Goal: Task Accomplishment & Management: Manage account settings

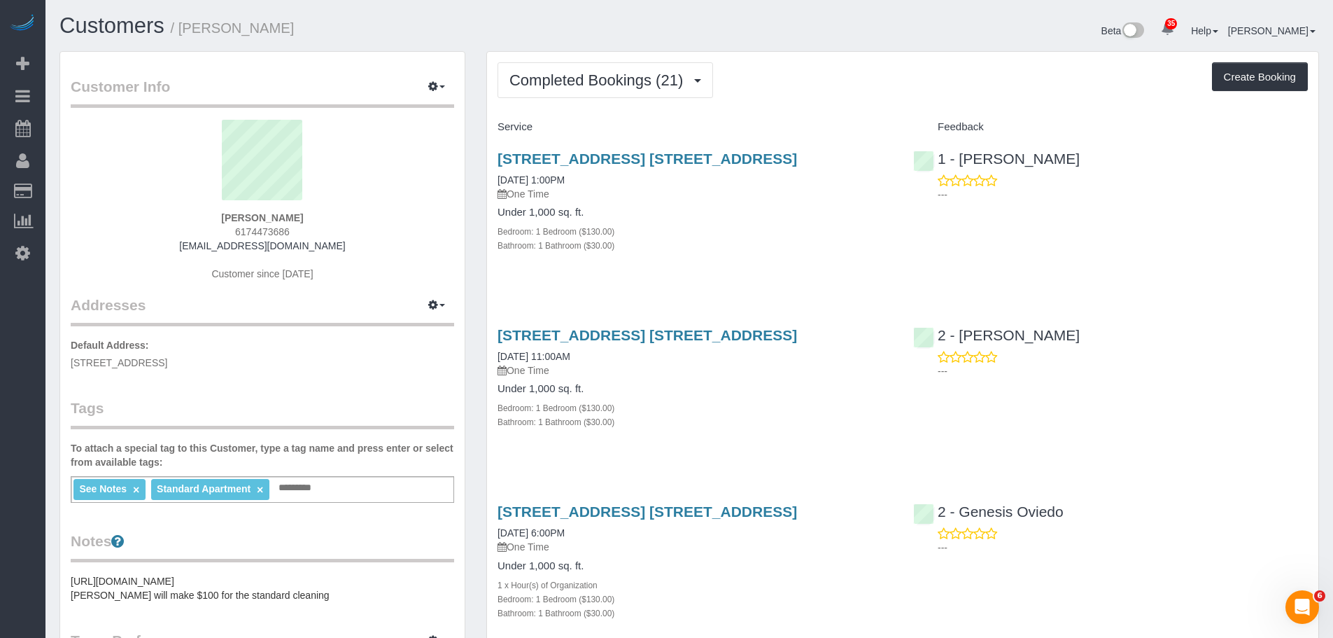
click at [867, 95] on div "Completed Bookings (21) Completed Bookings (21) Upcoming Bookings (0) Cancelled…" at bounding box center [903, 80] width 811 height 36
click at [780, 73] on div "Completed Bookings (21) Completed Bookings (21) Upcoming Bookings (0) Cancelled…" at bounding box center [903, 80] width 811 height 36
click at [657, 83] on span "Completed Bookings (21)" at bounding box center [600, 79] width 181 height 17
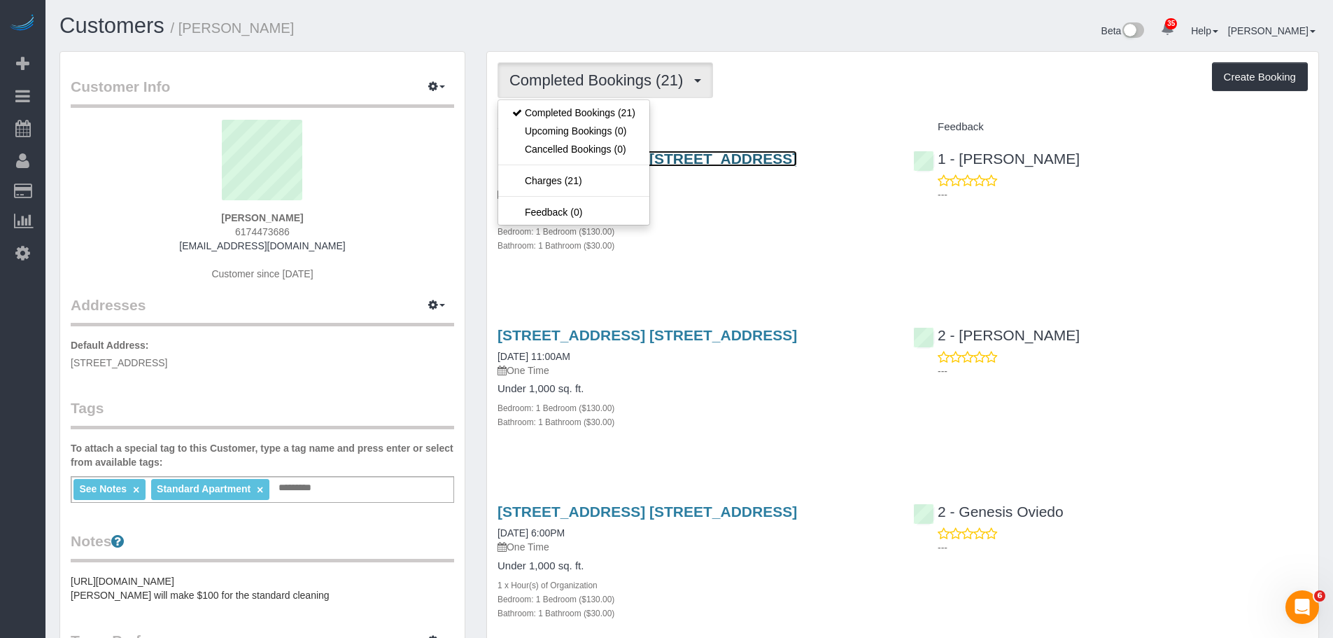
click at [765, 159] on link "544 Union Avenue, Apt. 5u, Brooklyn, NY 11211" at bounding box center [648, 158] width 300 height 16
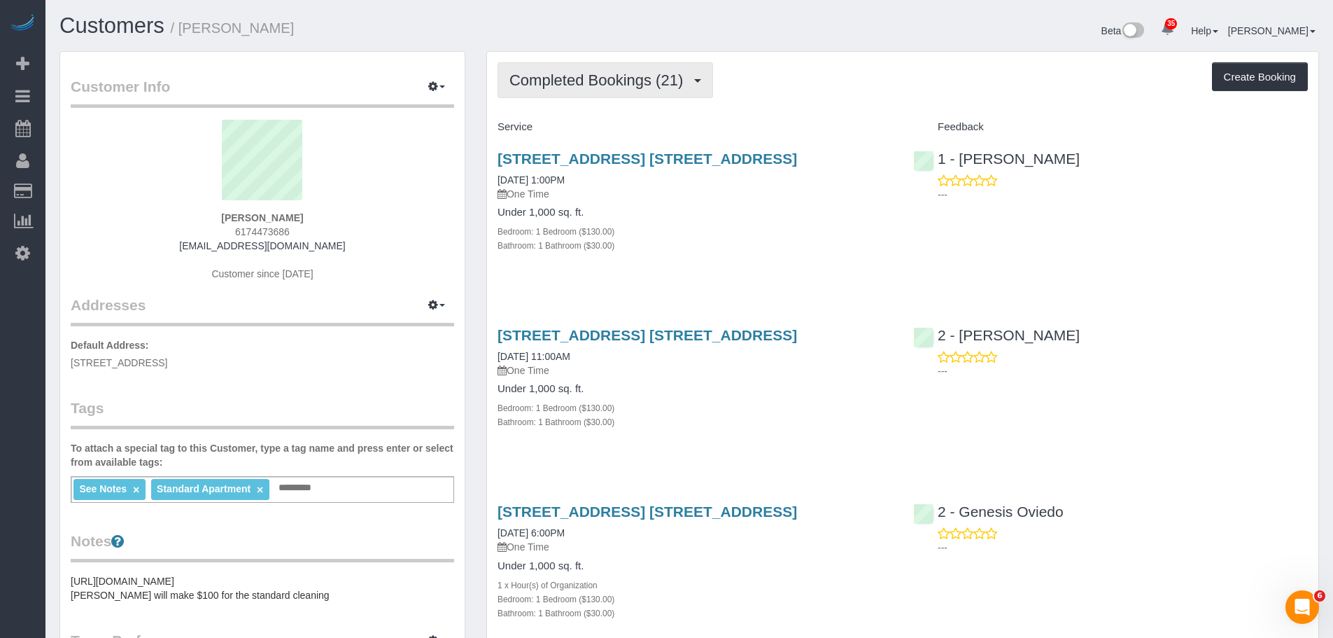
click at [633, 87] on span "Completed Bookings (21)" at bounding box center [600, 79] width 181 height 17
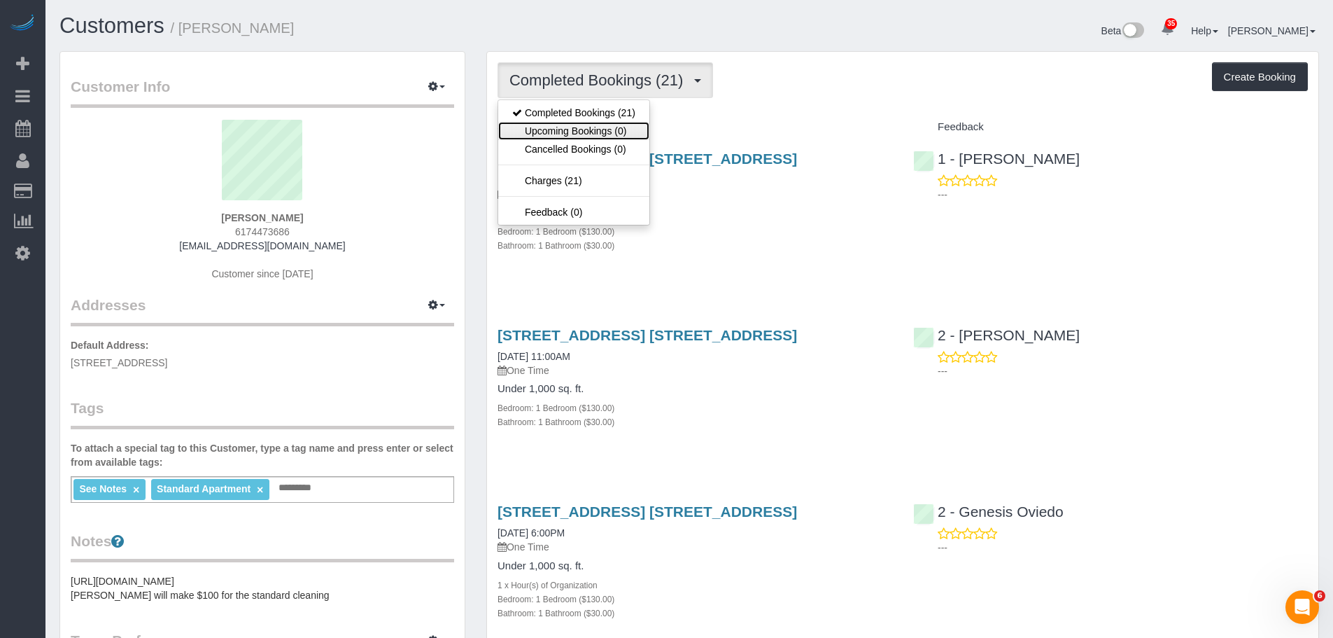
click at [633, 124] on link "Upcoming Bookings (0)" at bounding box center [573, 131] width 151 height 18
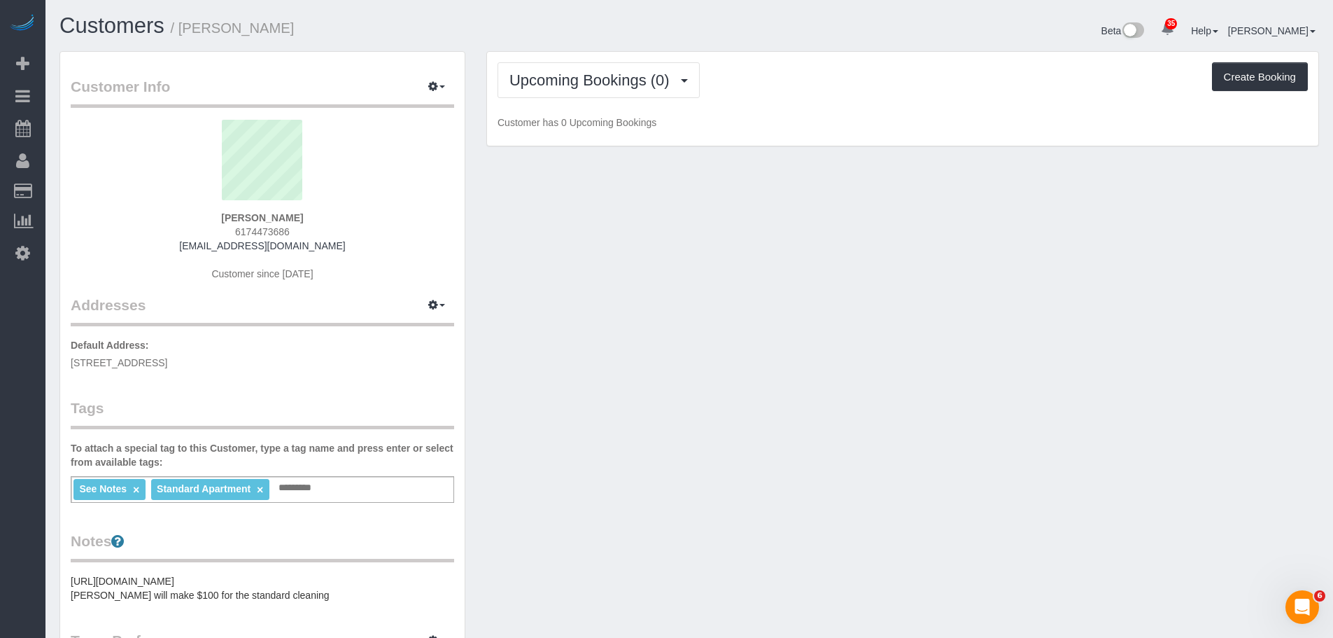
click at [809, 93] on div "Upcoming Bookings (0) Completed Bookings (21) Upcoming Bookings (0) Cancelled B…" at bounding box center [903, 80] width 811 height 36
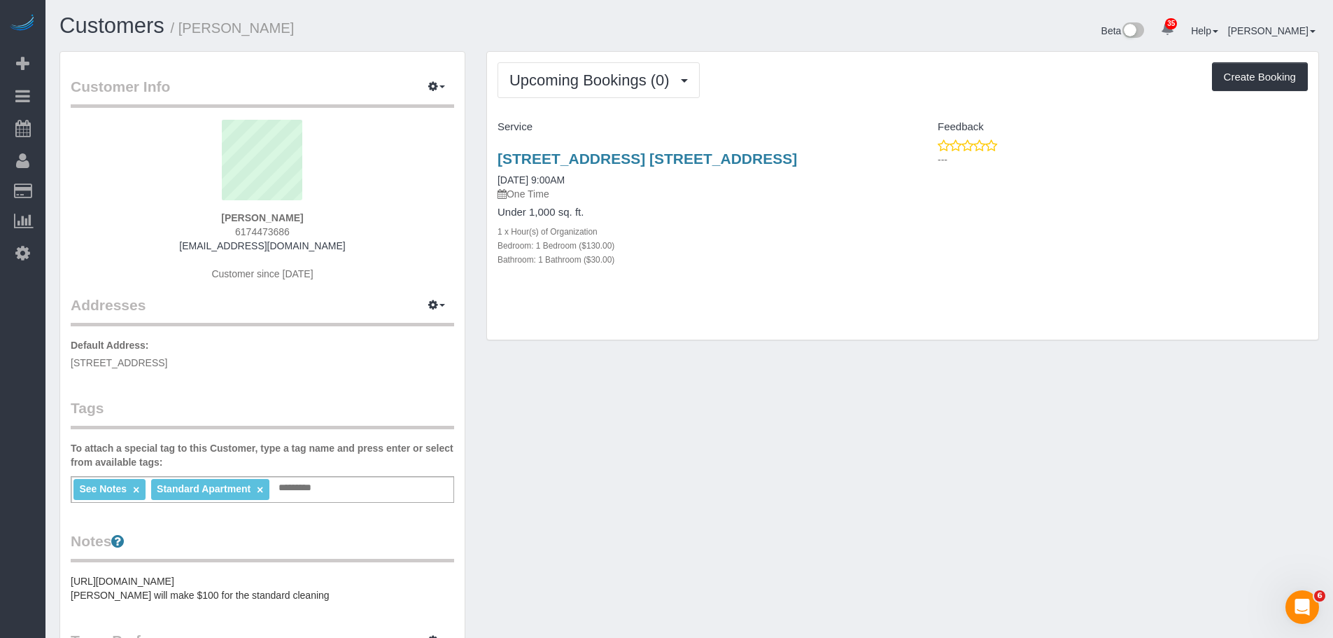
click at [848, 97] on div "Upcoming Bookings (0) Completed Bookings (21) Upcoming Bookings (0) Cancelled B…" at bounding box center [903, 80] width 811 height 36
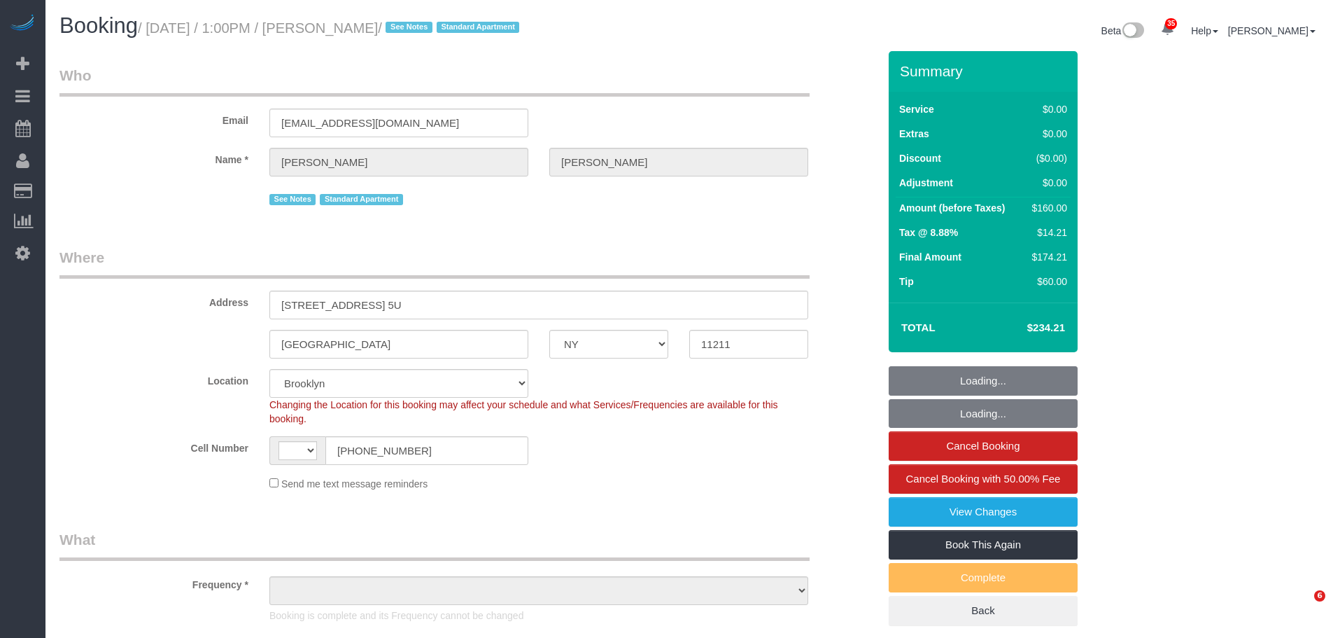
select select "NY"
select select "string:[GEOGRAPHIC_DATA]"
select select "number:57"
select select "number:77"
select select "number:15"
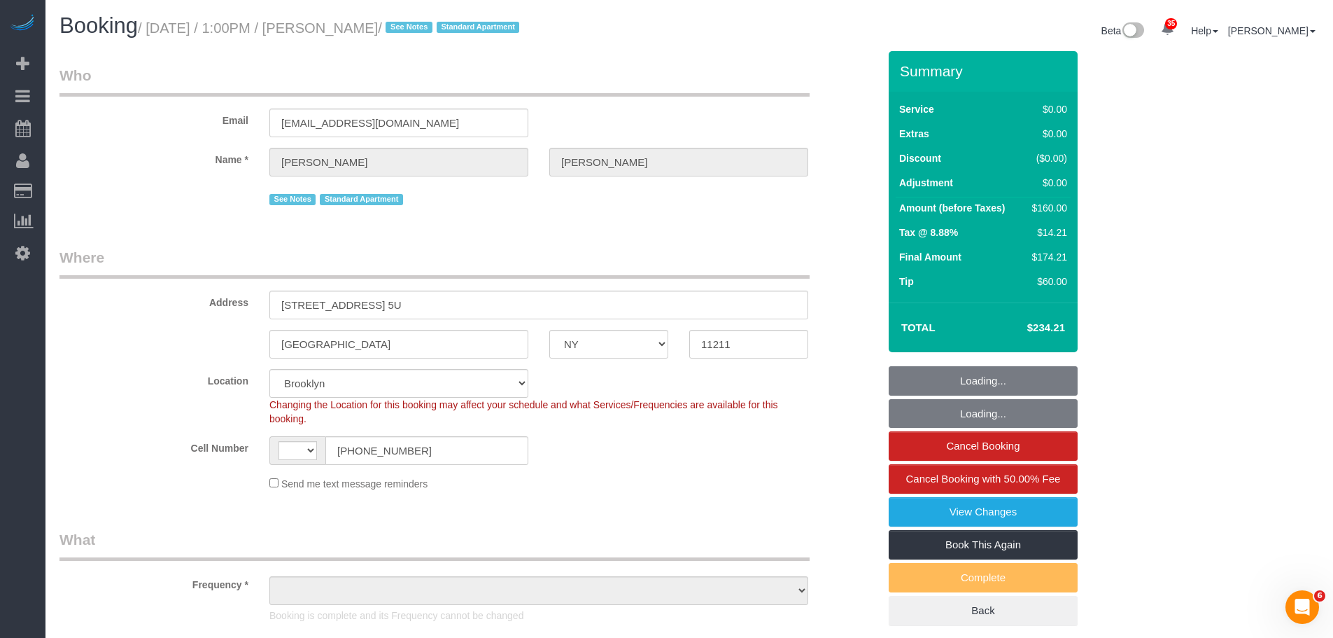
select select "number:6"
select select "object:1185"
select select "spot1"
select select "object:1437"
select select "string:stripe-pm_1Rv6aJ4VGloSiKo7WRraLehv"
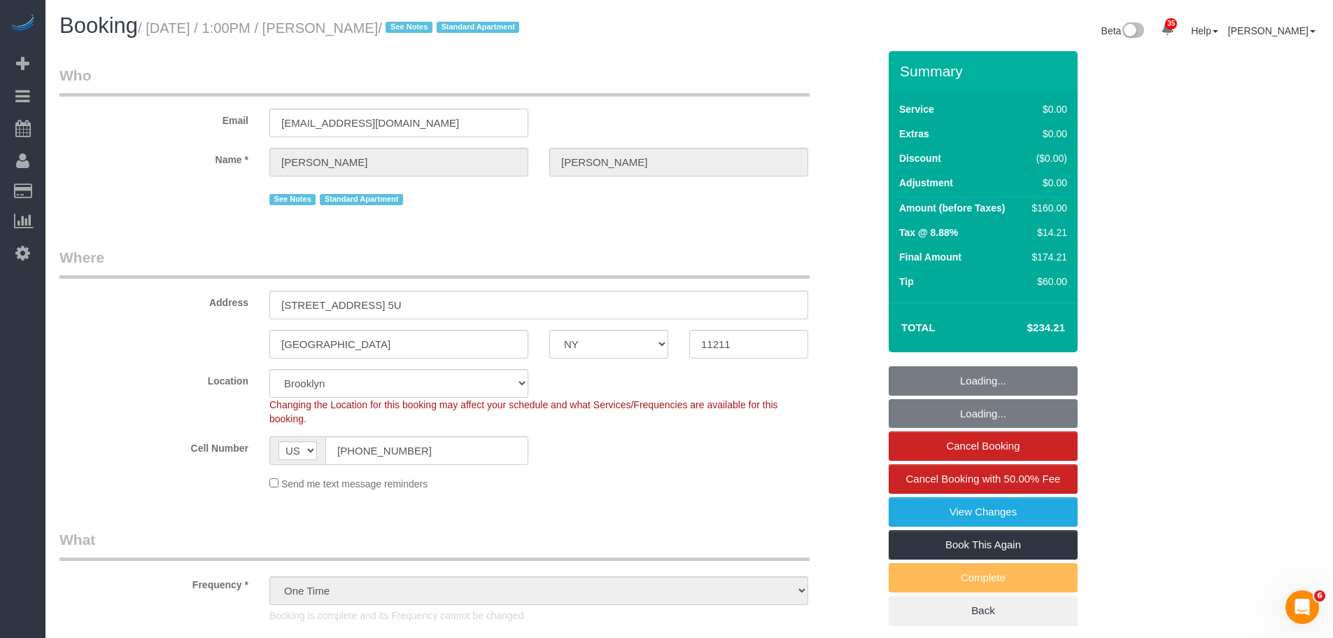
select select "1"
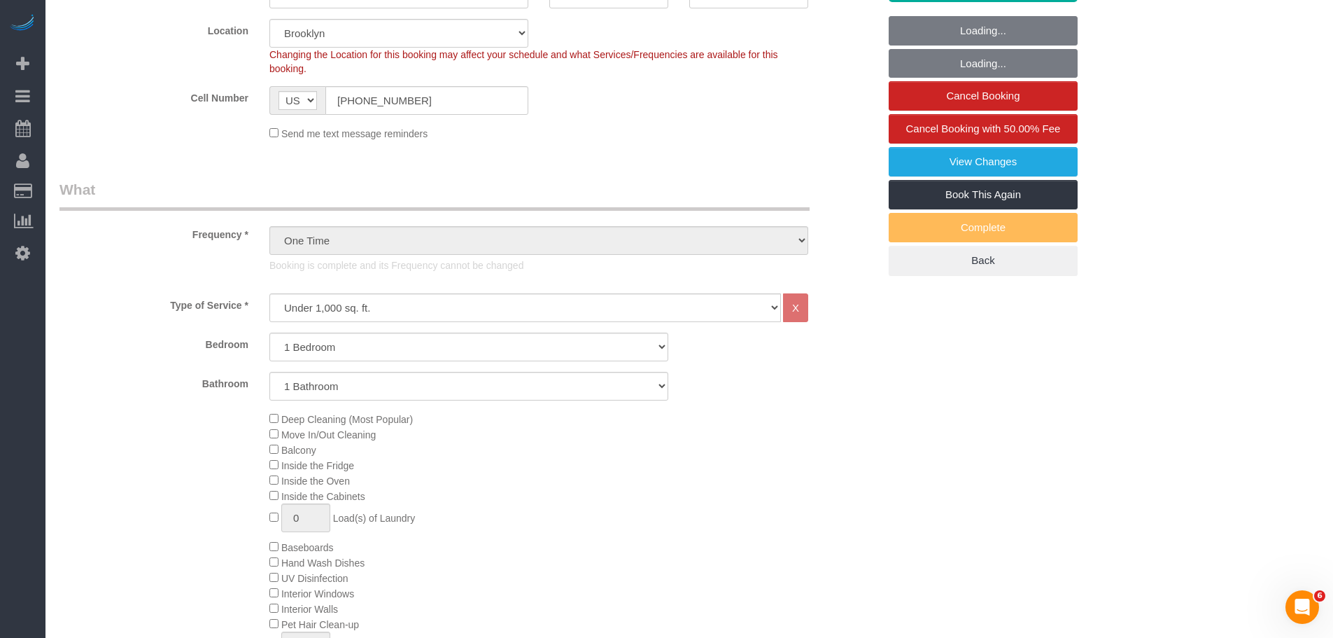
select select "1"
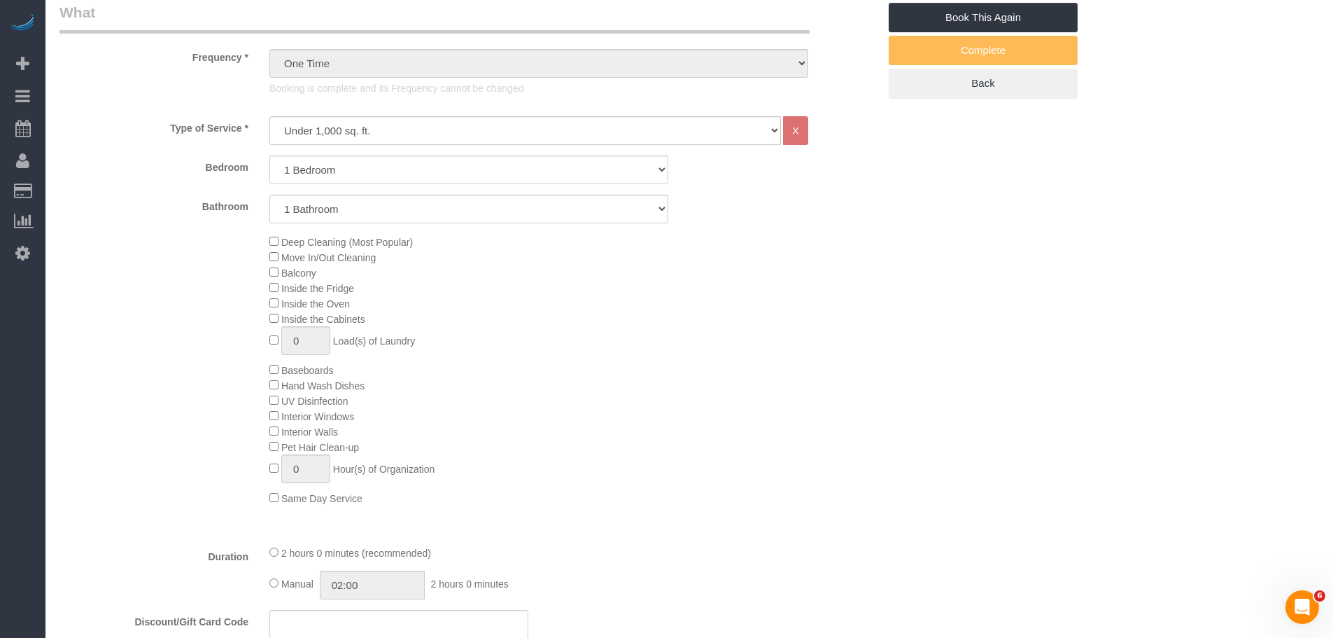
scroll to position [630, 0]
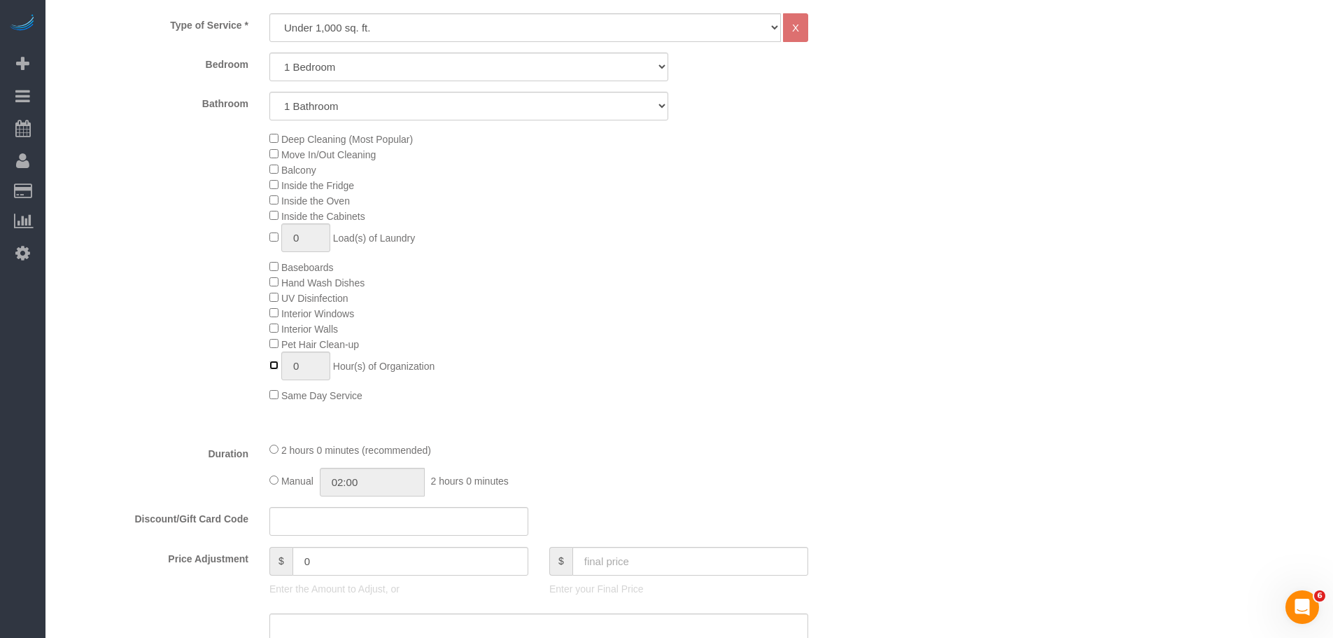
type input "1"
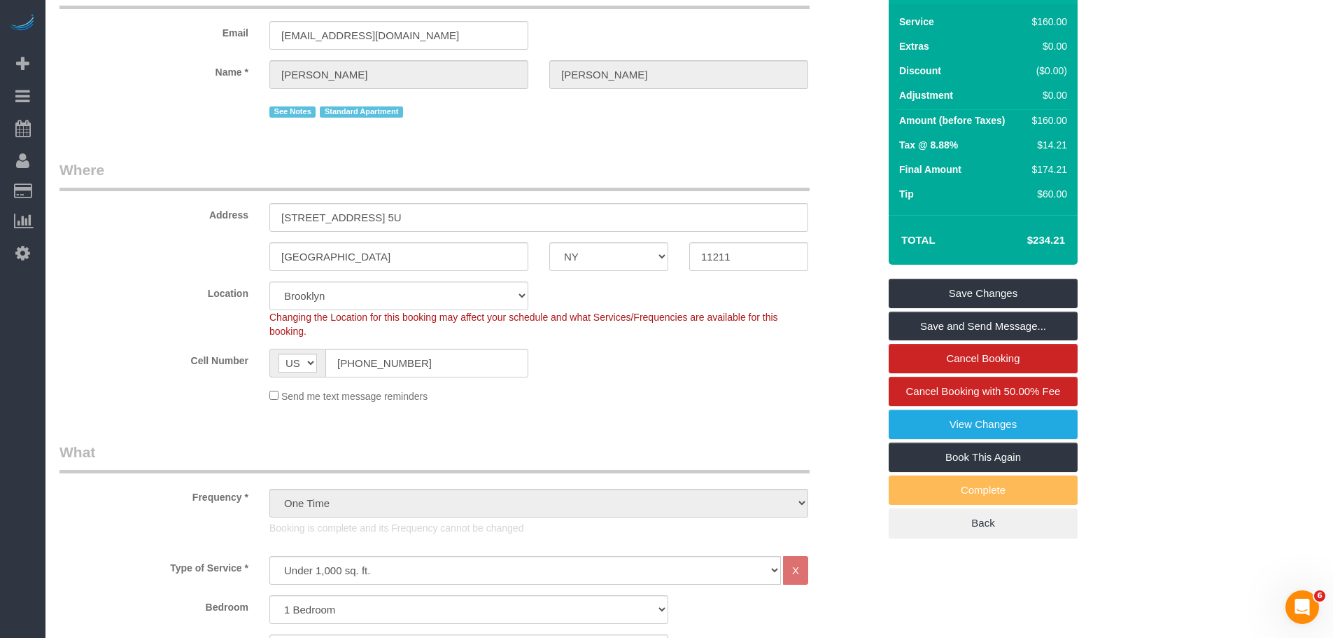
scroll to position [70, 0]
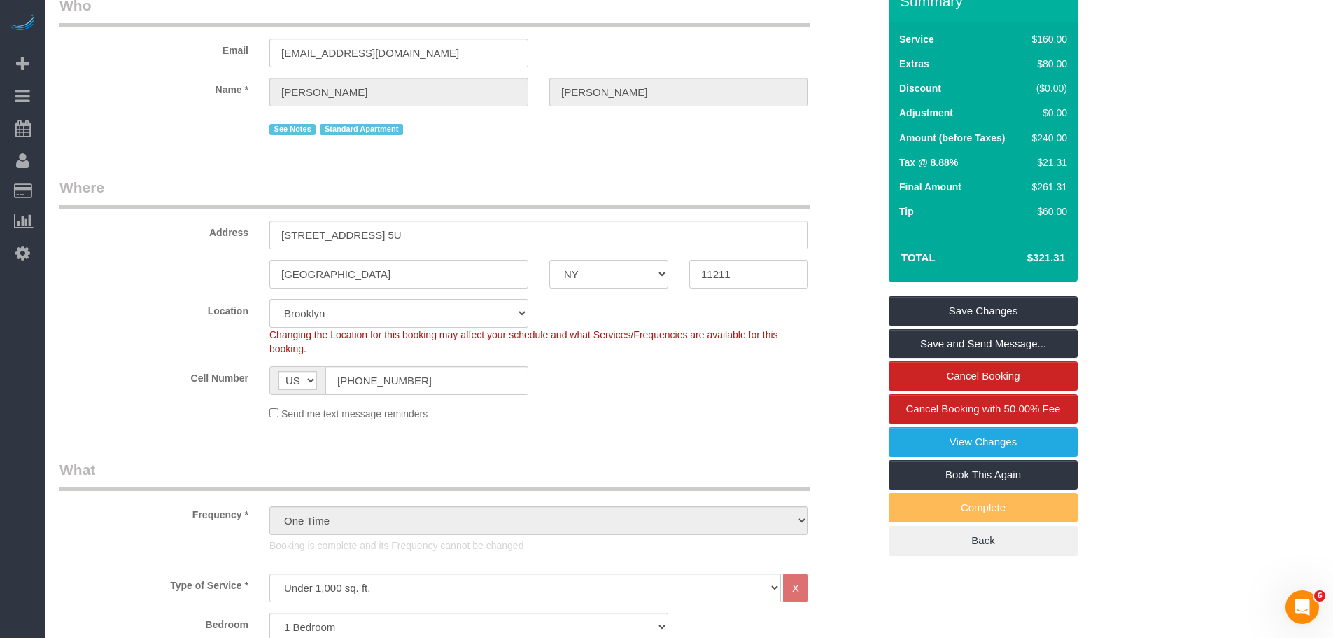
select select "spot6"
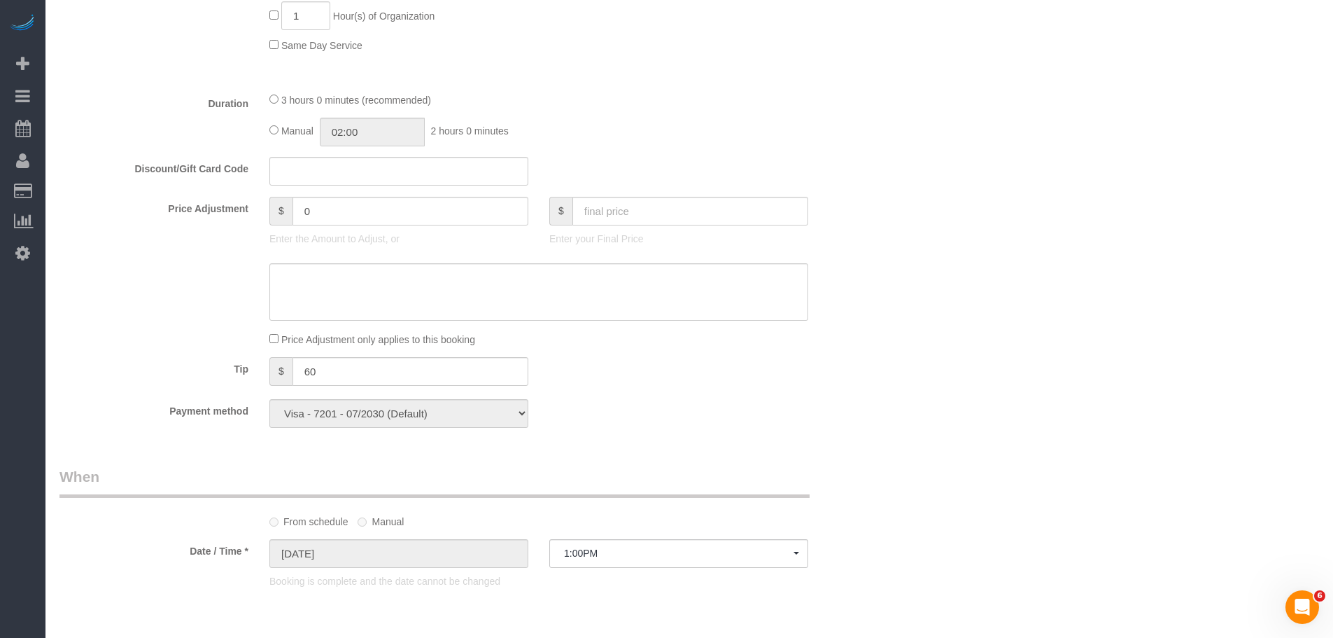
scroll to position [1260, 0]
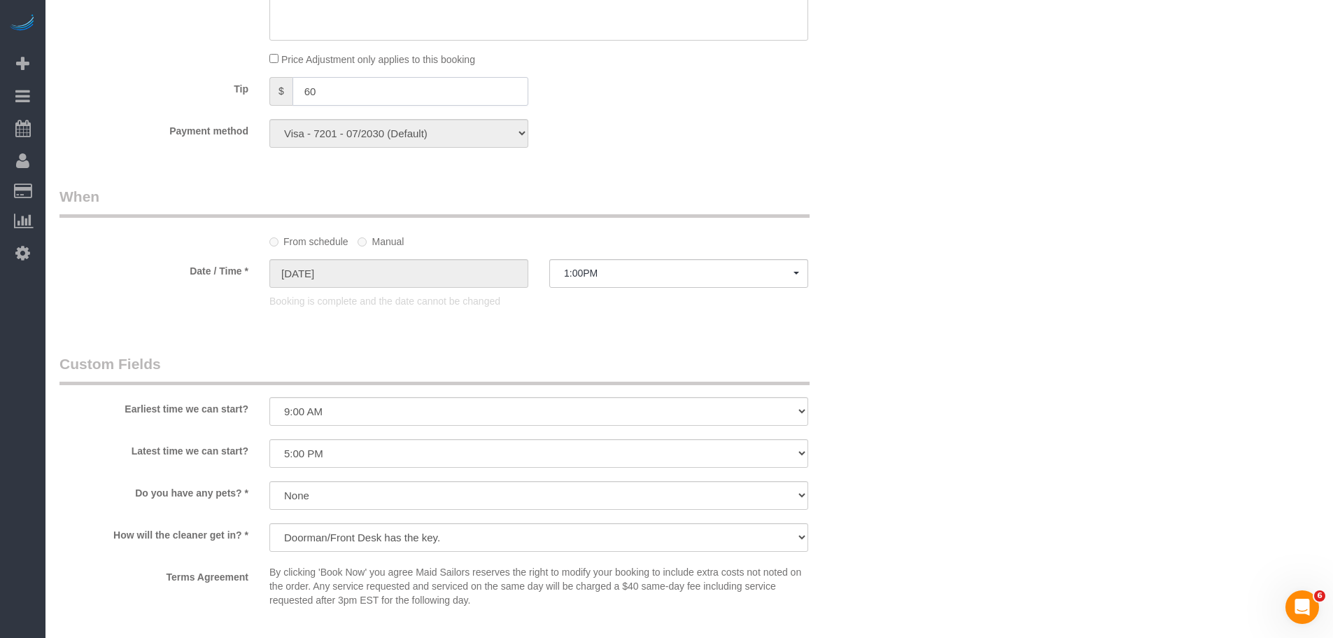
drag, startPoint x: 353, startPoint y: 97, endPoint x: 192, endPoint y: 96, distance: 160.3
click at [192, 96] on div "Tip $ 60" at bounding box center [469, 92] width 840 height 31
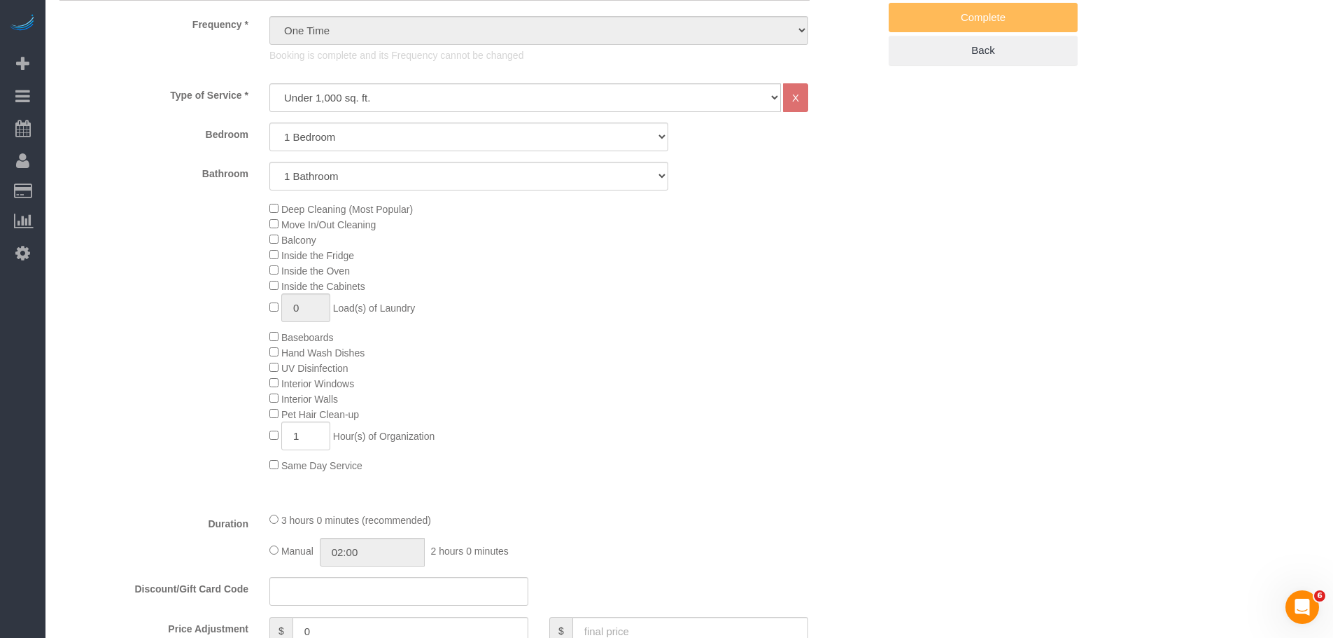
scroll to position [280, 0]
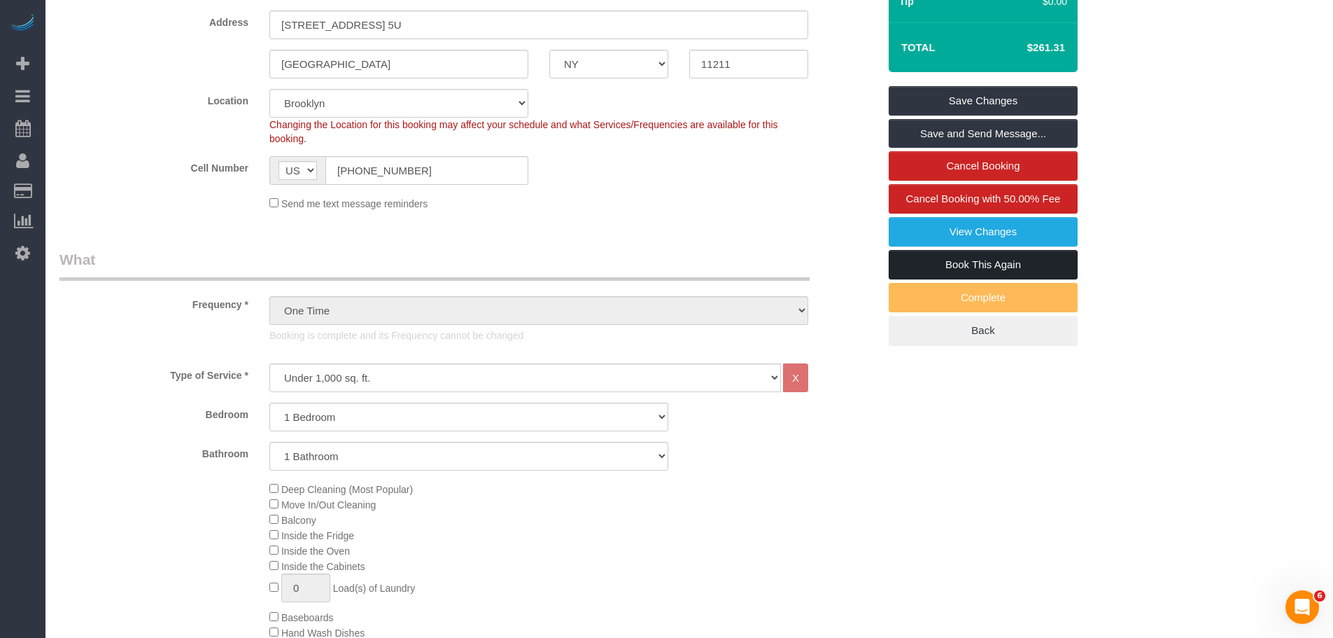
click at [999, 265] on link "Book This Again" at bounding box center [983, 264] width 189 height 29
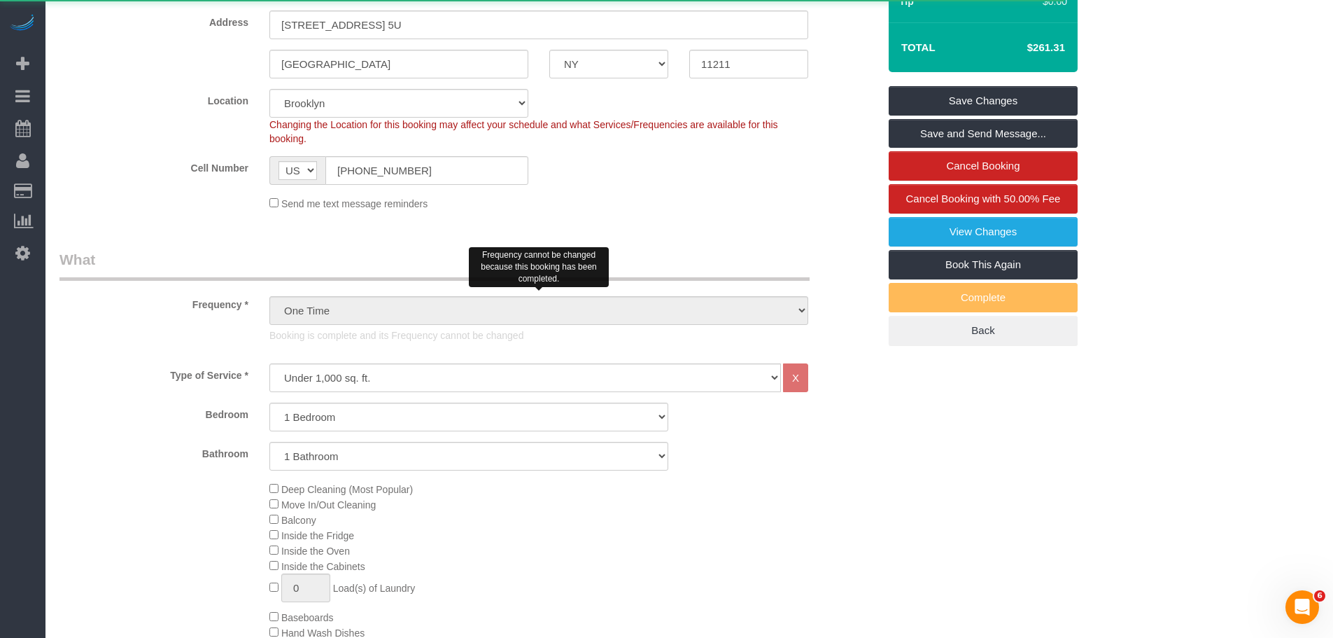
select select "NY"
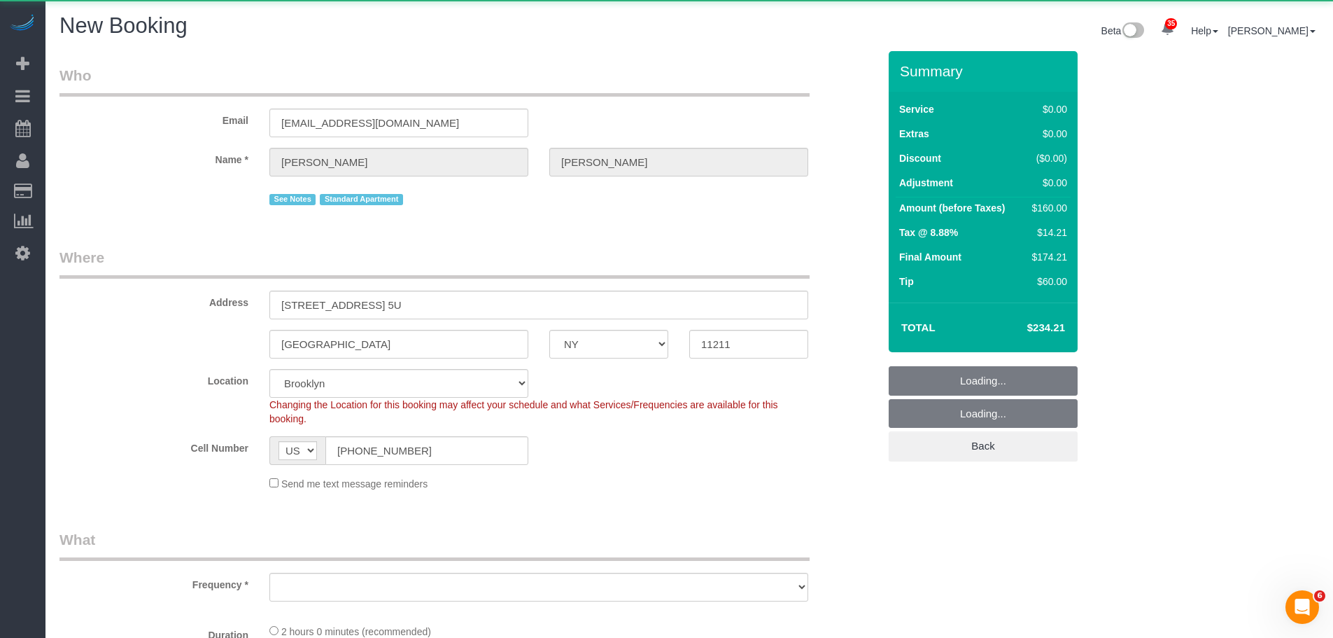
select select "string:stripe-pm_1Rv6aJ4VGloSiKo7WRraLehv"
select select "number:57"
select select "number:77"
select select "number:15"
select select "number:6"
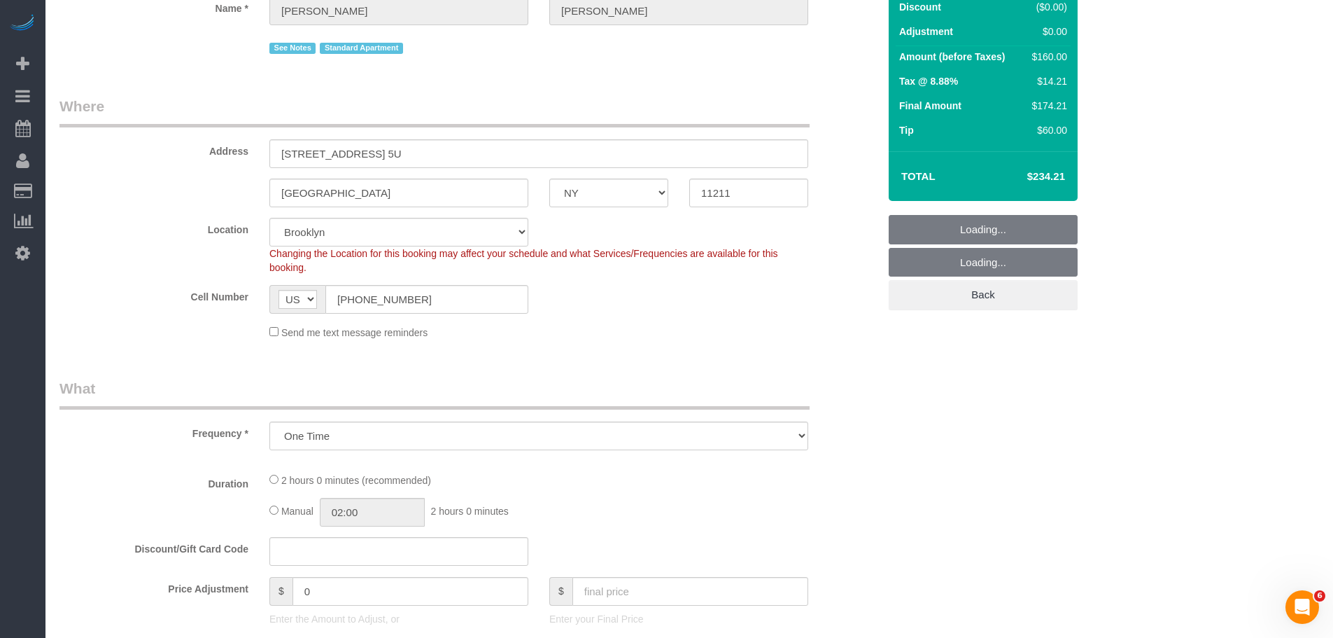
select select "object:2936"
select select "1"
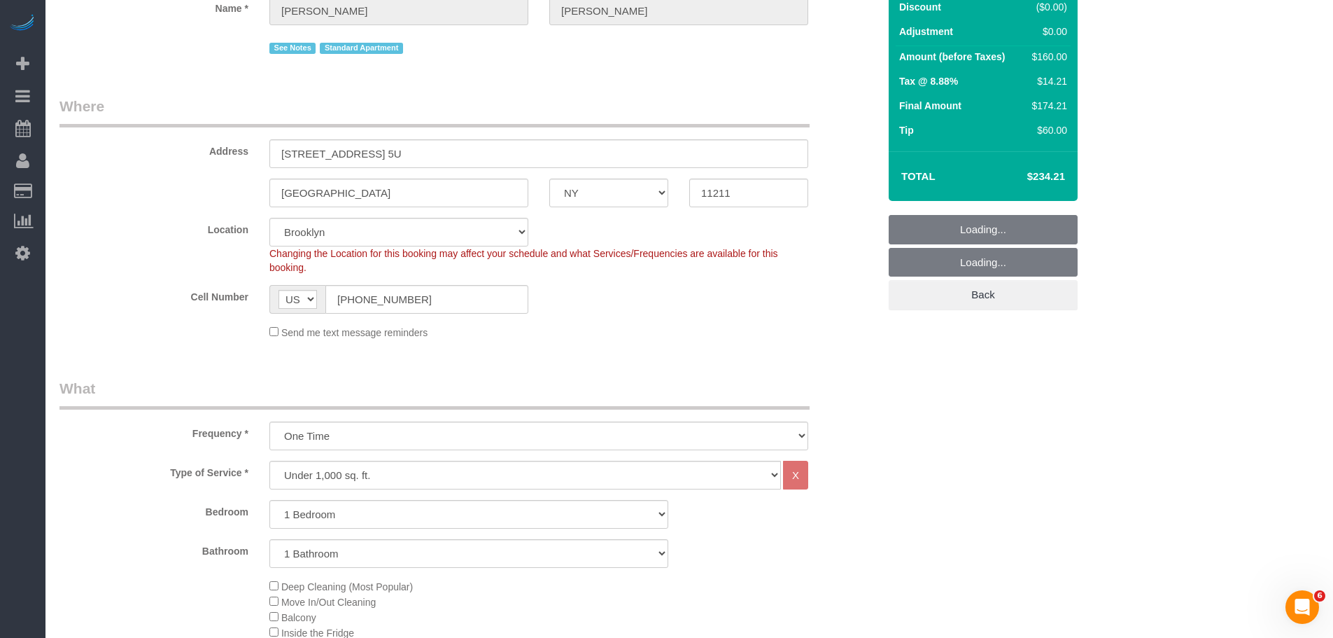
select select "object:3043"
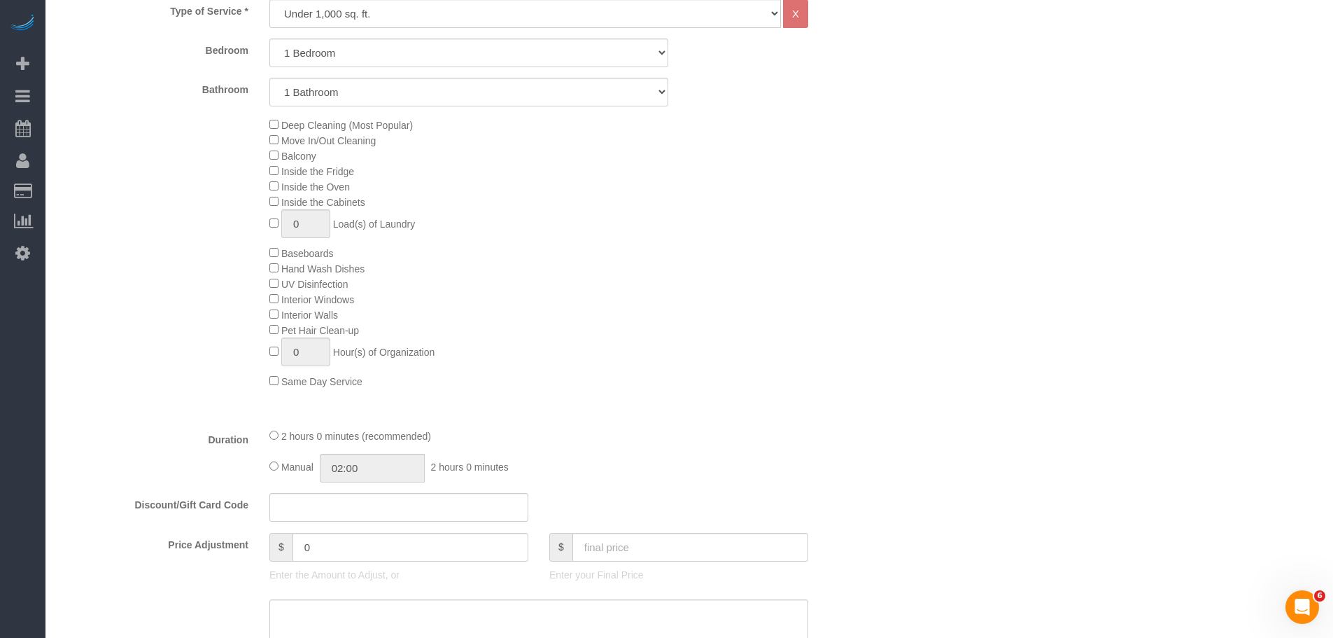
select select "1"
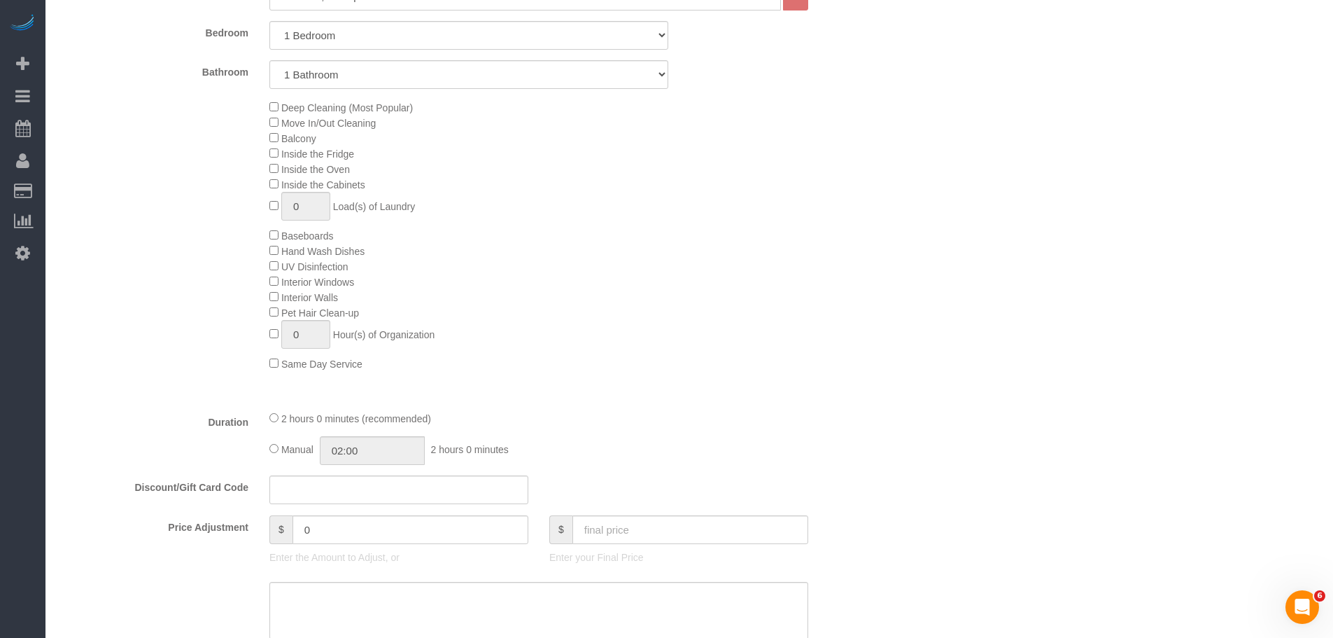
select select "object:3083"
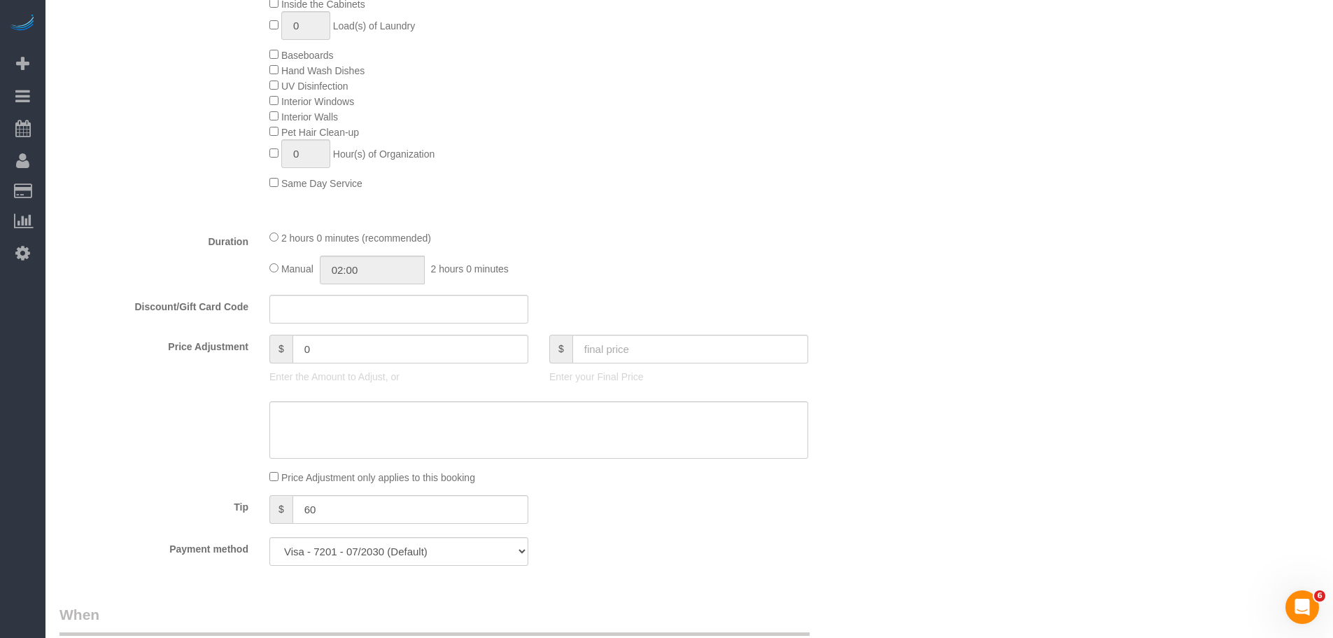
select select "1"
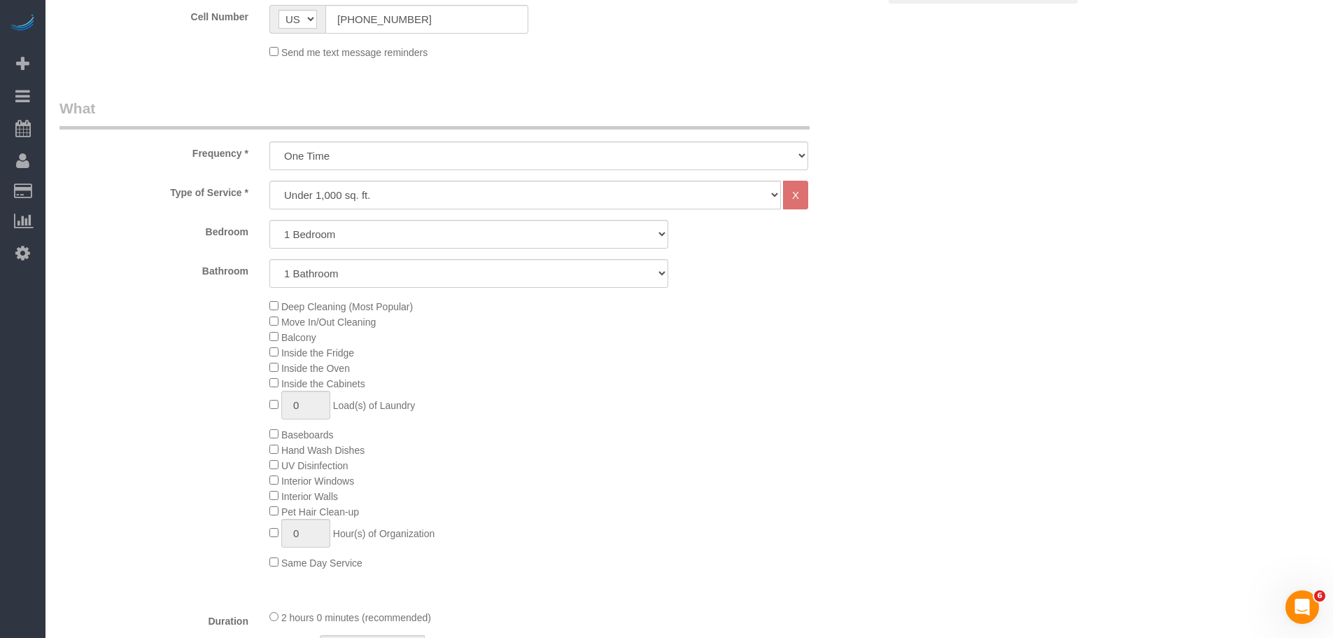
scroll to position [587, 0]
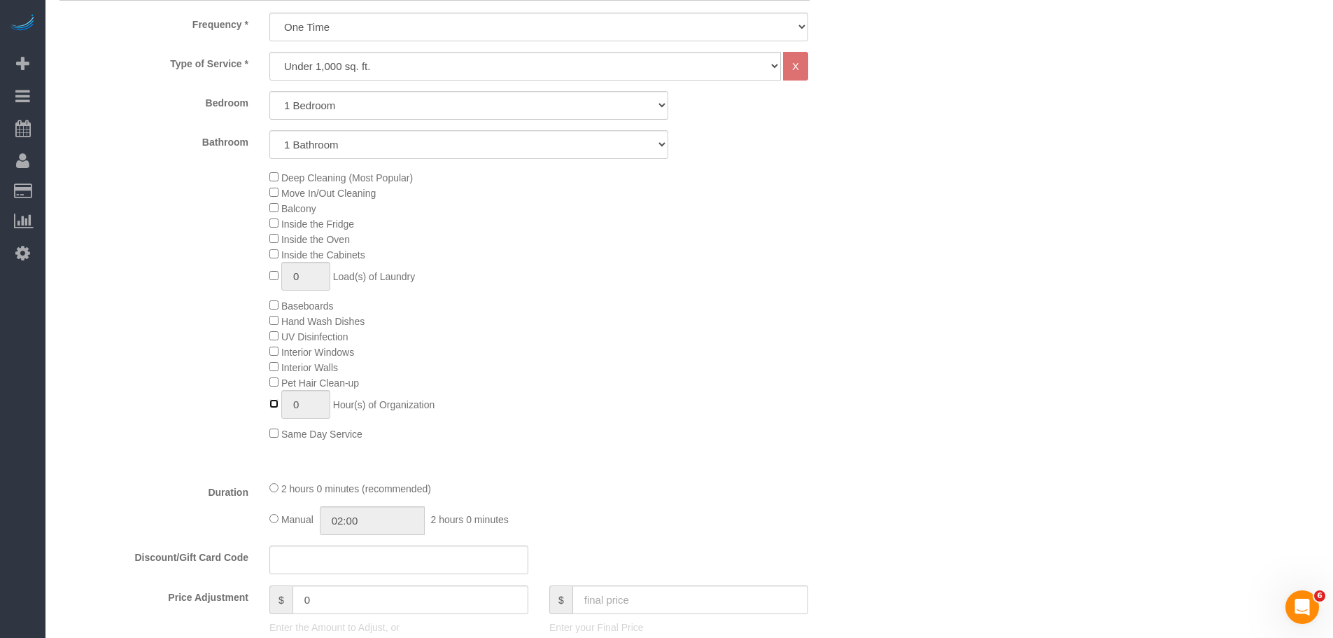
type input "1"
click at [706, 378] on div "Deep Cleaning (Most Popular) Move In/Out Cleaning Balcony Inside the Fridge Ins…" at bounding box center [574, 305] width 630 height 272
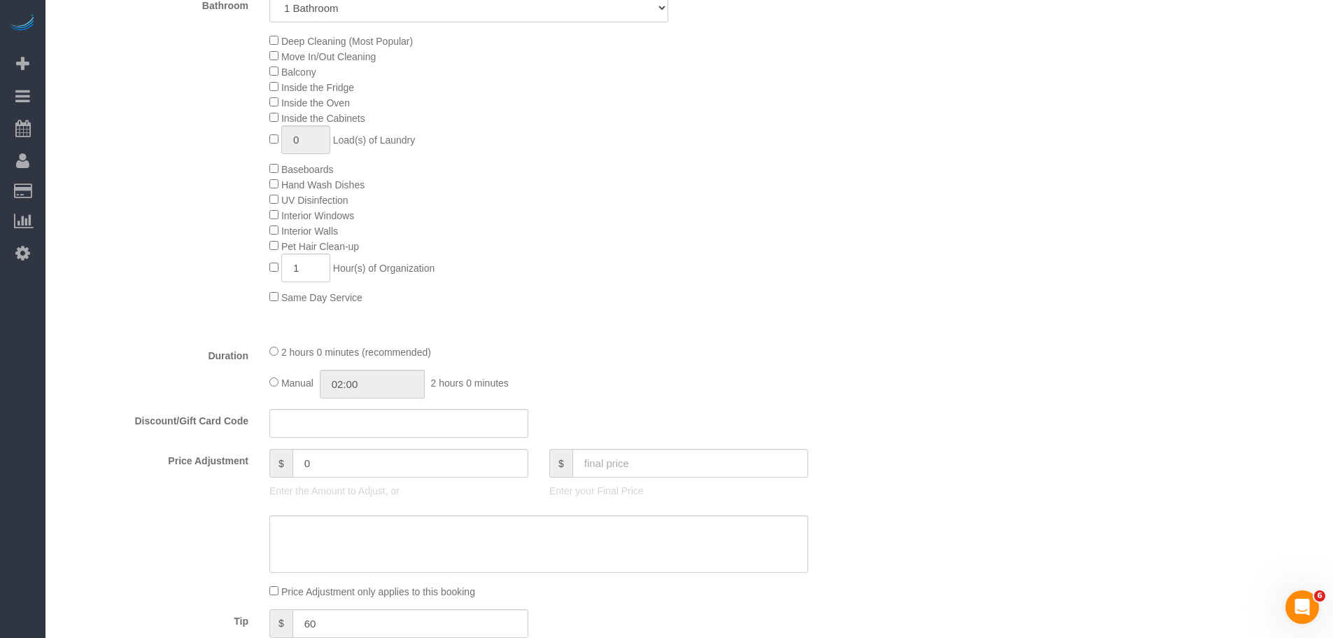
scroll to position [867, 0]
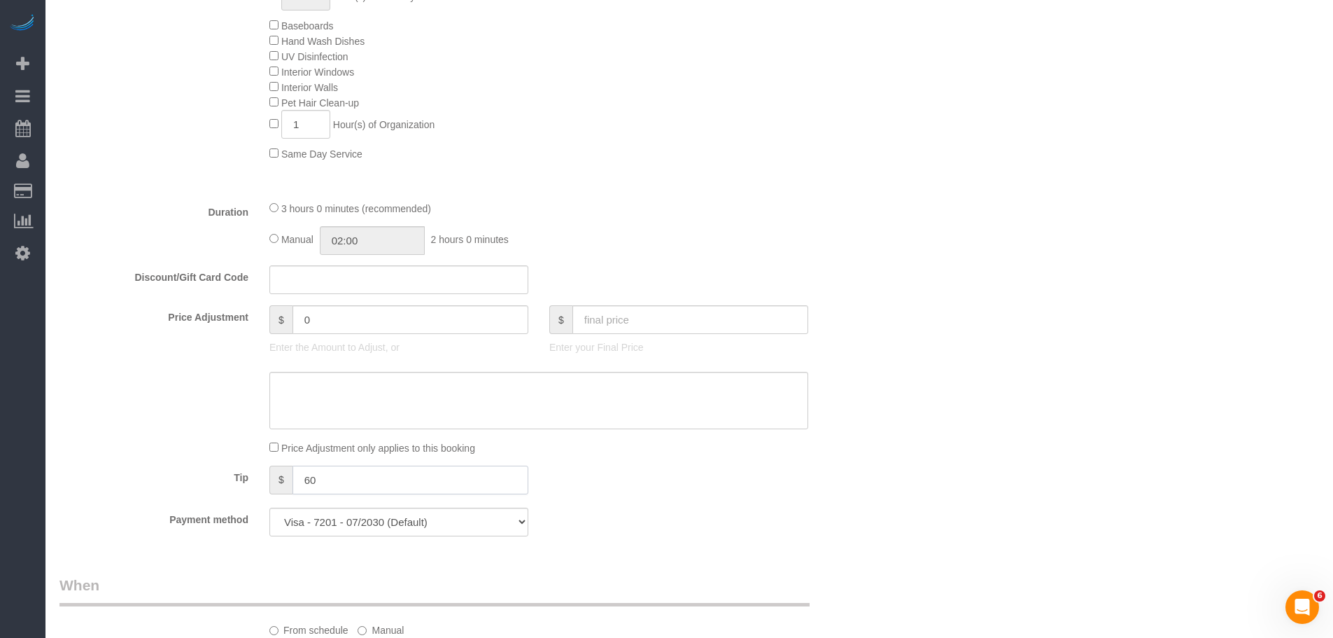
drag, startPoint x: 342, startPoint y: 473, endPoint x: 283, endPoint y: 484, distance: 59.0
click at [262, 475] on div "$ 60" at bounding box center [399, 480] width 280 height 31
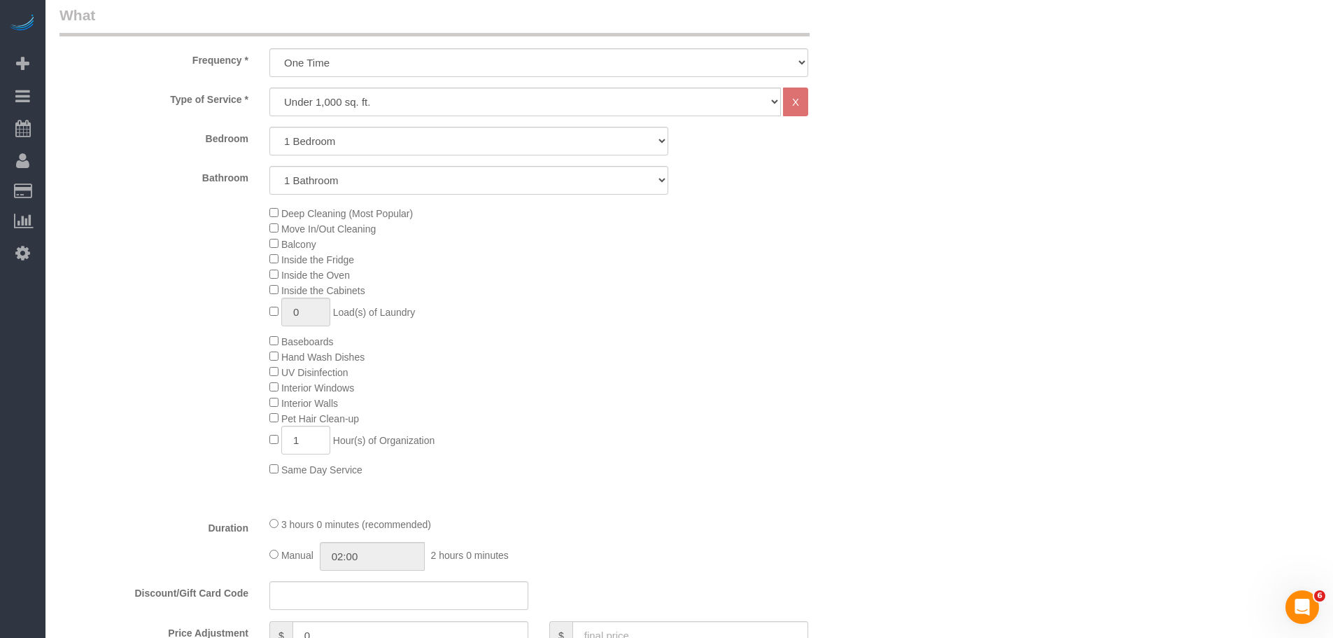
scroll to position [657, 0]
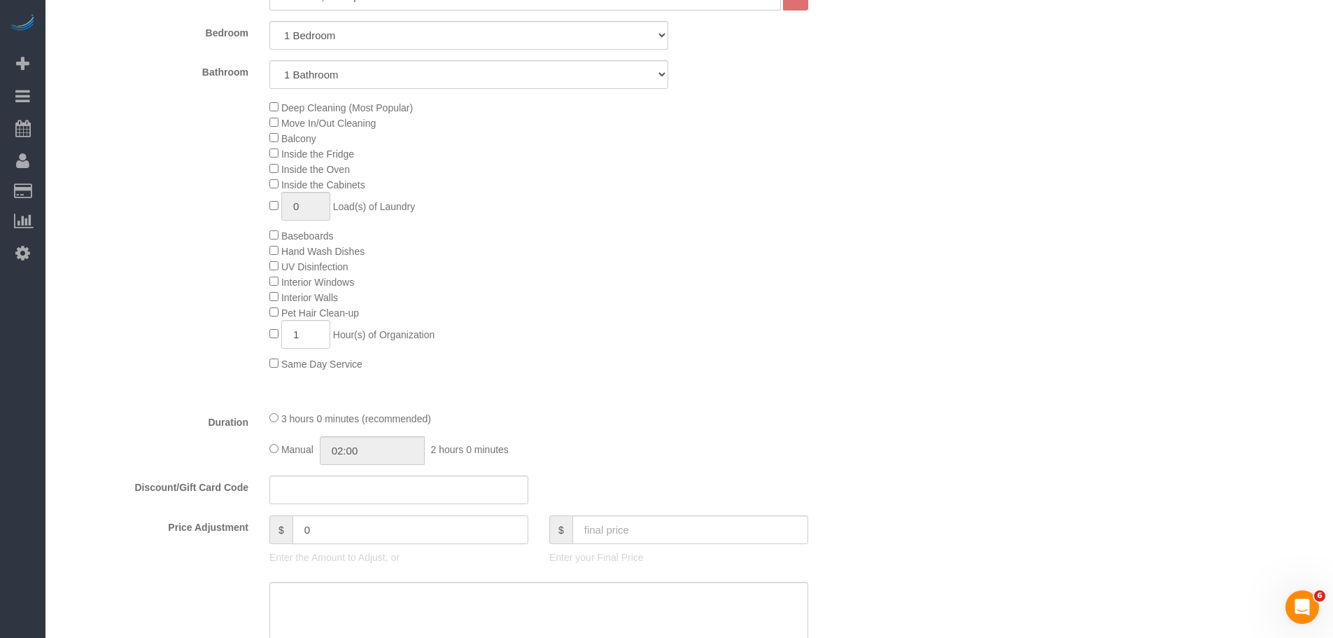
click at [260, 536] on div "$ 0 Enter the Amount to Adjust, or" at bounding box center [399, 543] width 280 height 56
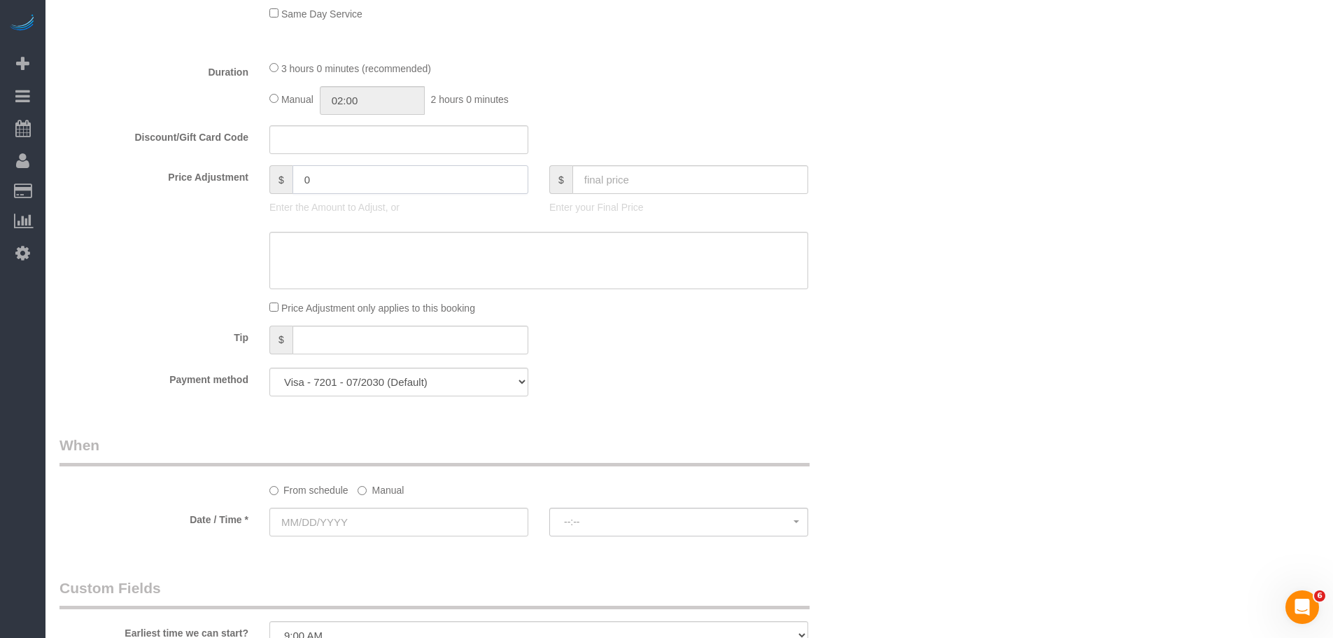
scroll to position [797, 0]
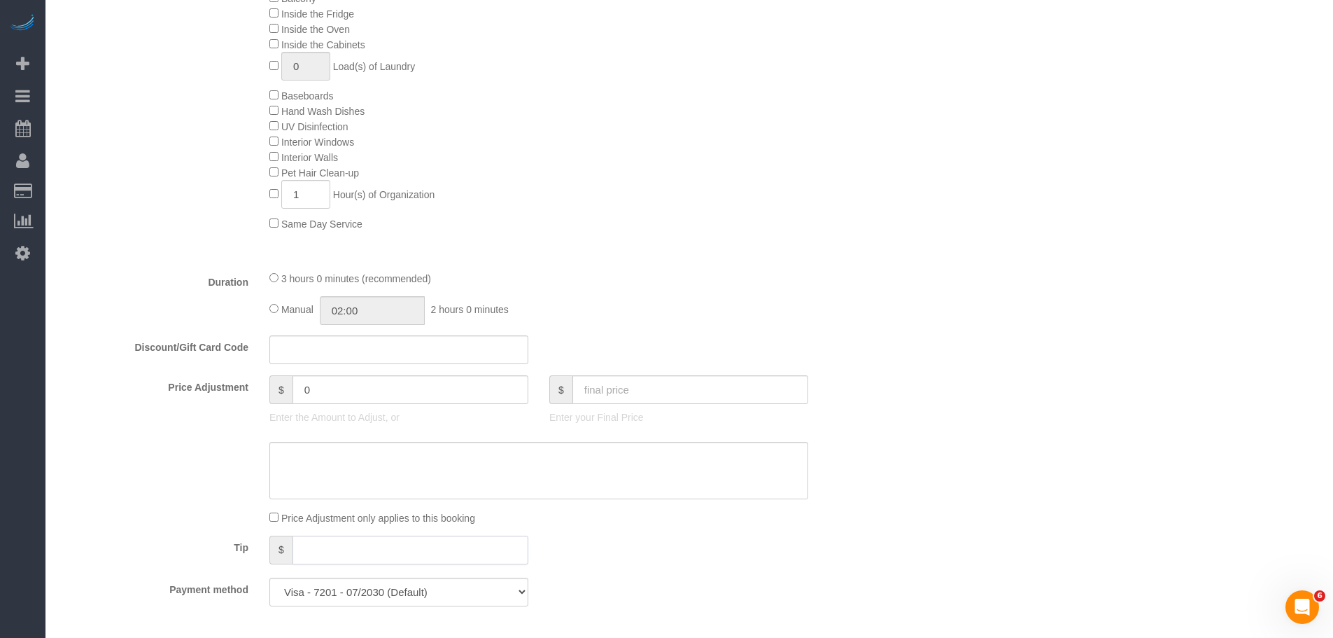
click at [322, 556] on input "text" at bounding box center [411, 549] width 236 height 29
type input "60"
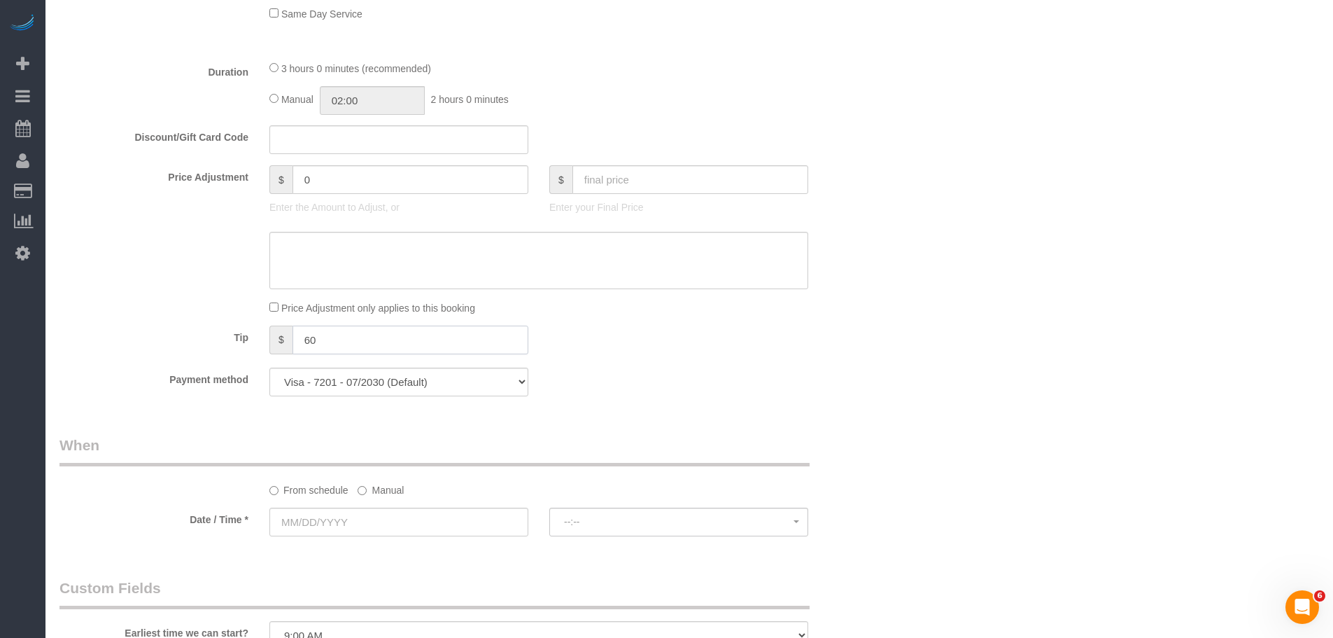
drag, startPoint x: 349, startPoint y: 336, endPoint x: 250, endPoint y: 342, distance: 98.9
click at [248, 339] on div "Tip $ 60" at bounding box center [469, 340] width 840 height 31
click at [654, 386] on div "Payment method Visa - 7201 - 07/2030 Visa - 7201 - 07/2030 (Default) Add Credit…" at bounding box center [469, 381] width 840 height 29
click at [372, 485] on label "Manual" at bounding box center [381, 487] width 46 height 19
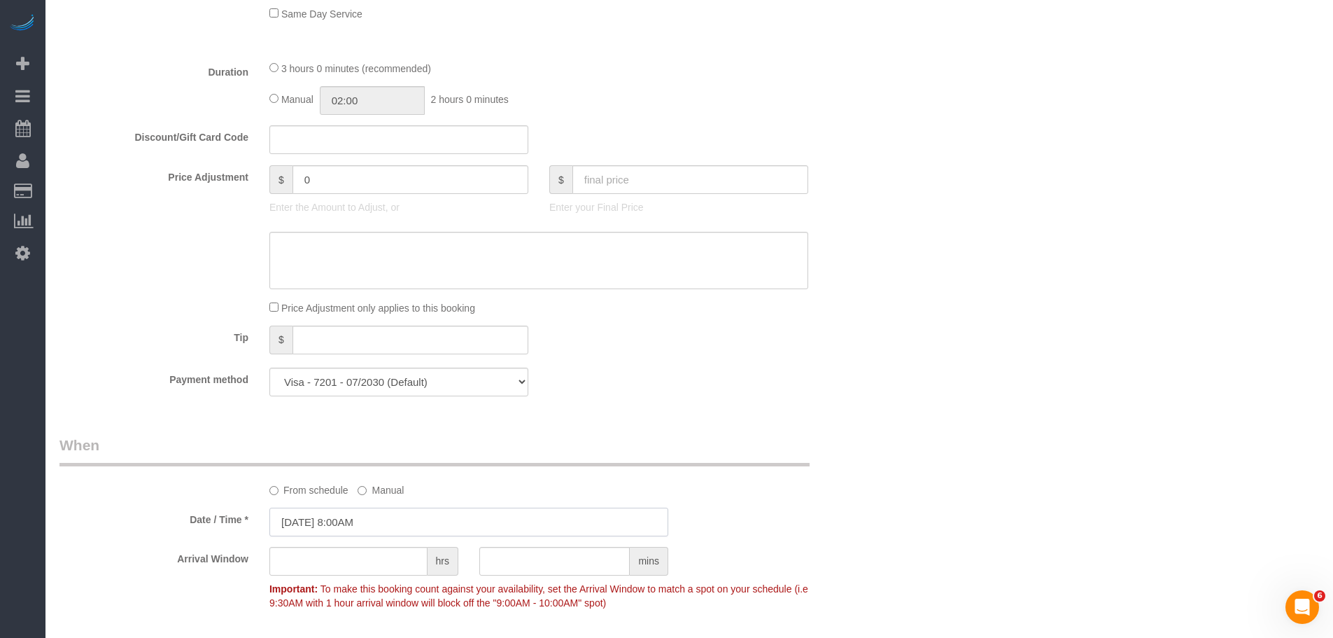
drag, startPoint x: 412, startPoint y: 524, endPoint x: 430, endPoint y: 511, distance: 23.1
click at [412, 524] on input "10/07/2025 8:00AM" at bounding box center [468, 521] width 399 height 29
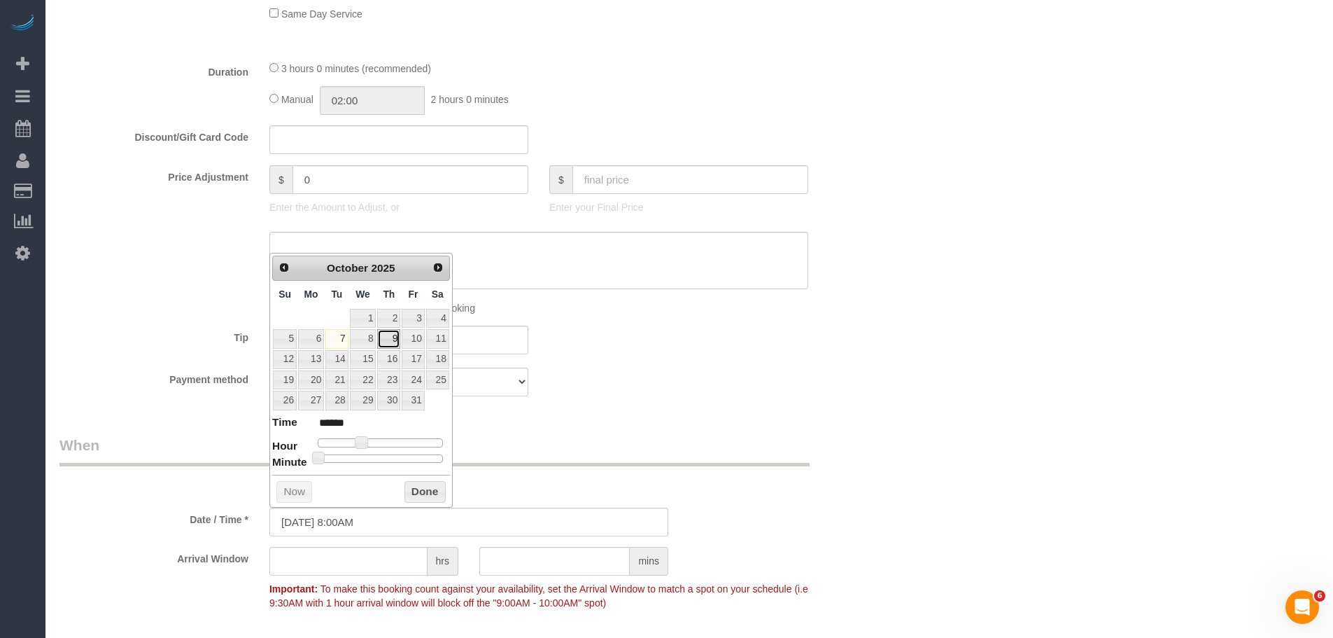
click at [387, 335] on link "9" at bounding box center [388, 338] width 23 height 19
click at [353, 445] on div at bounding box center [380, 442] width 125 height 8
type input "10/09/2025 6:00AM"
type input "******"
type input "10/09/2025 7:00AM"
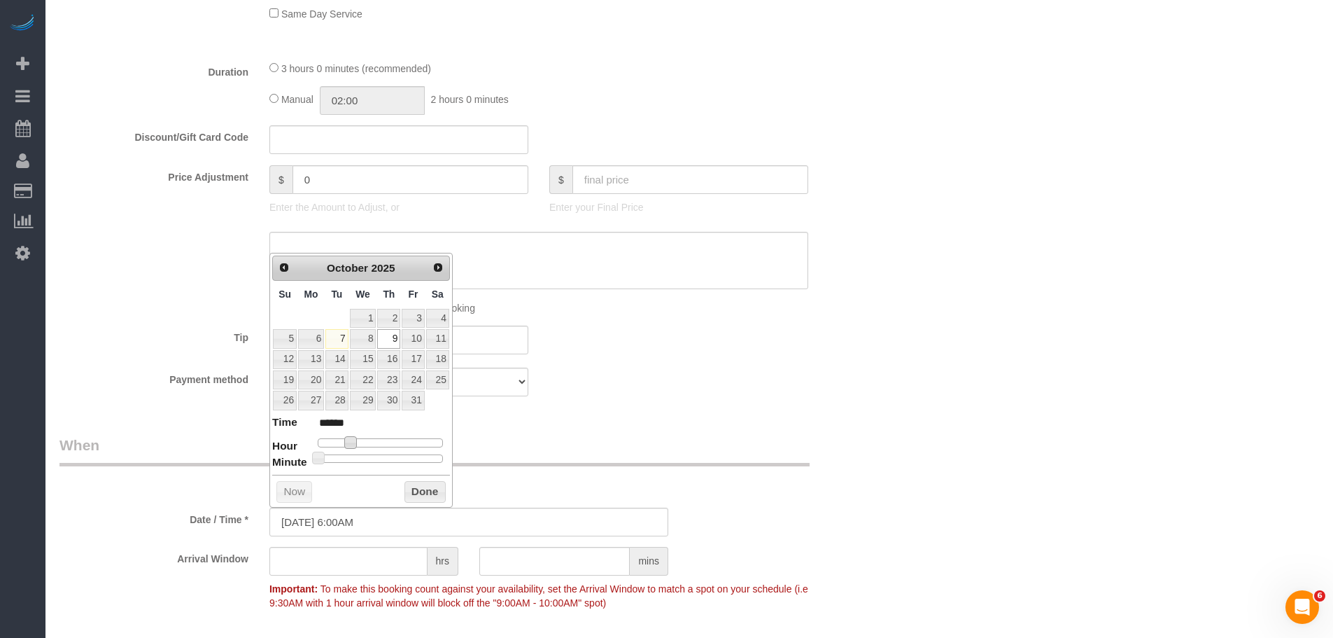
type input "******"
type input "10/09/2025 8:00AM"
type input "******"
type input "10/09/2025 9:00AM"
type input "******"
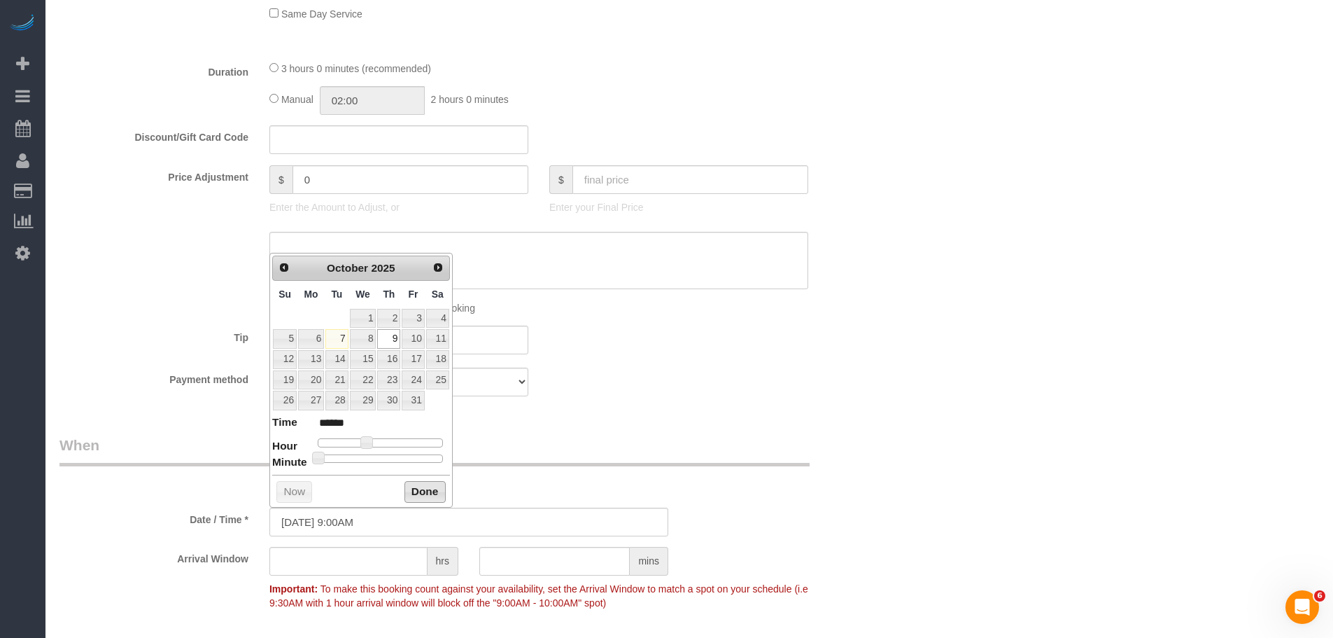
click at [417, 496] on button "Done" at bounding box center [425, 492] width 41 height 22
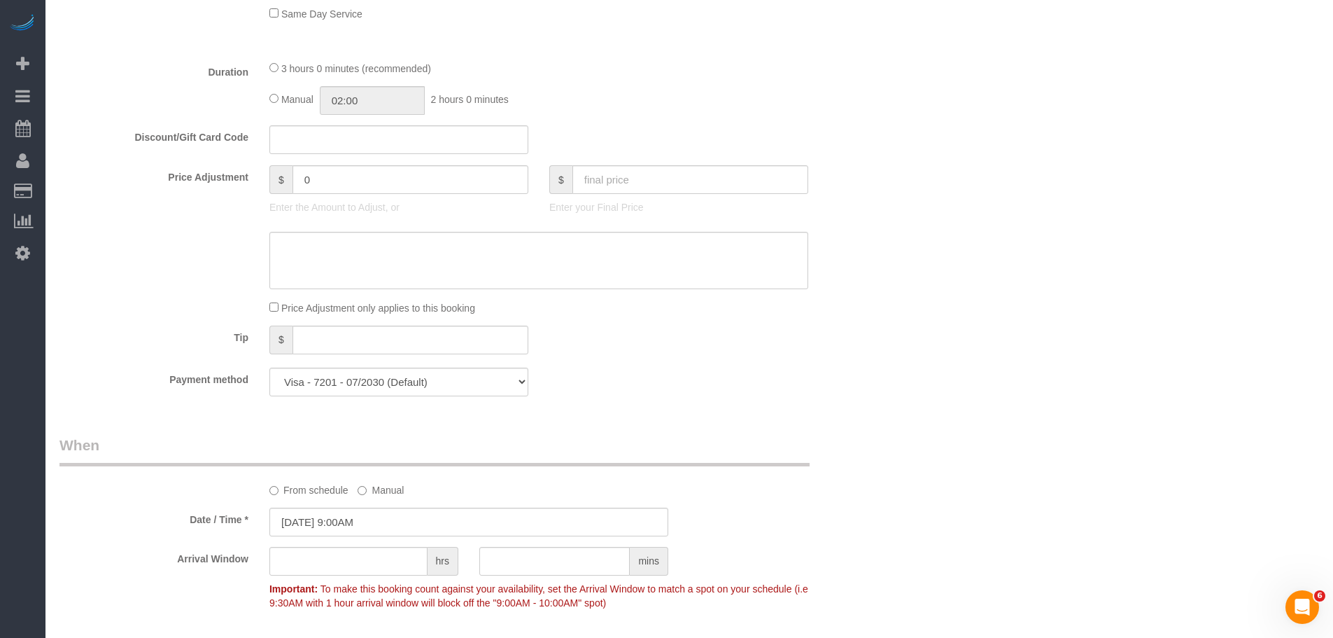
click at [734, 418] on div "Who Email dfdriscoll92@gmail.com Name * Daniel Driscoll See Notes Standard Apar…" at bounding box center [469, 222] width 840 height 2355
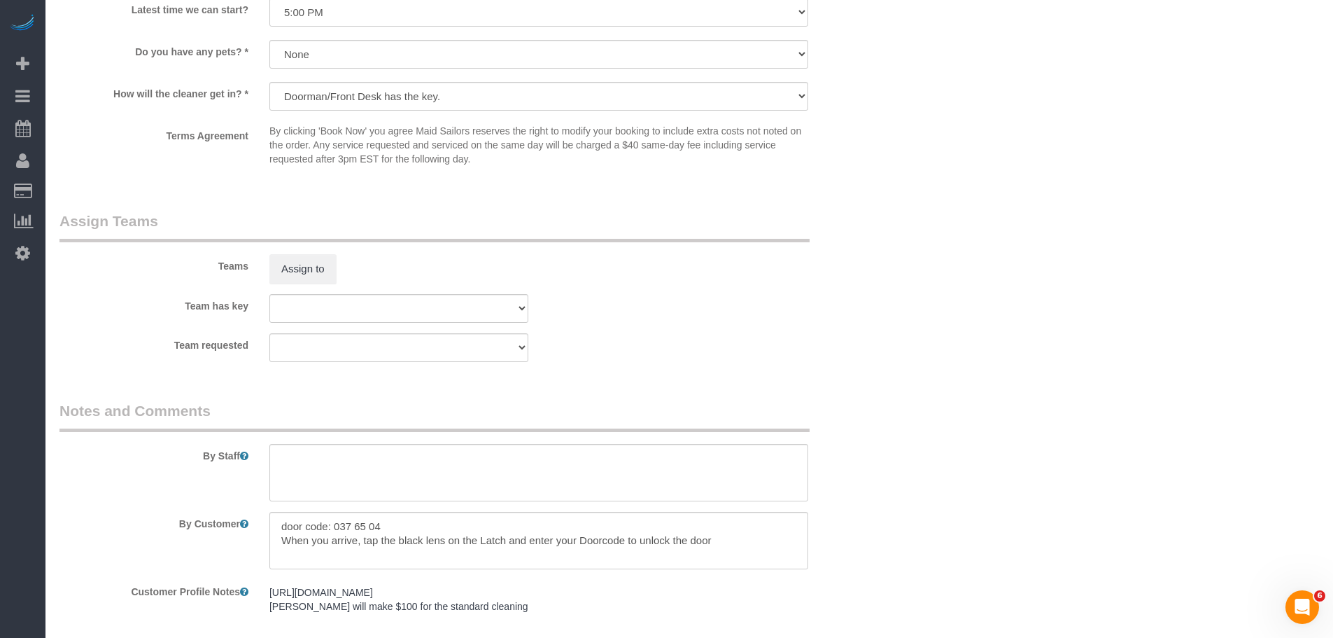
scroll to position [1818, 0]
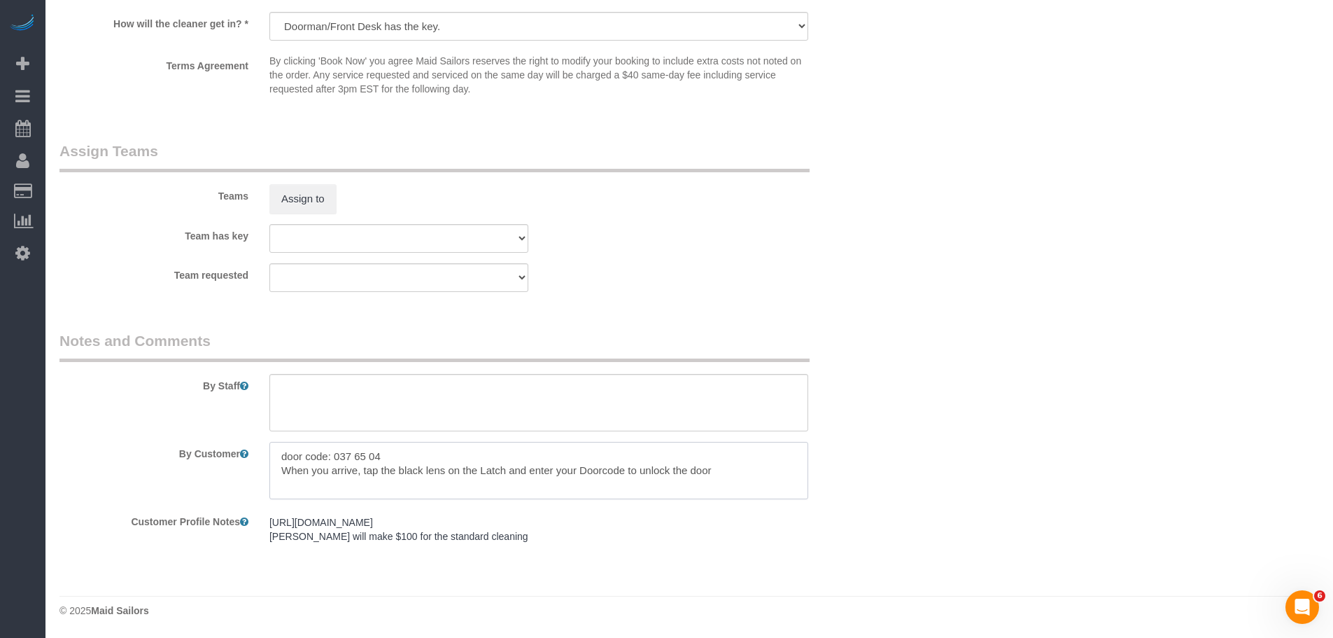
click at [461, 472] on textarea at bounding box center [538, 470] width 539 height 57
click at [467, 466] on textarea at bounding box center [538, 470] width 539 height 57
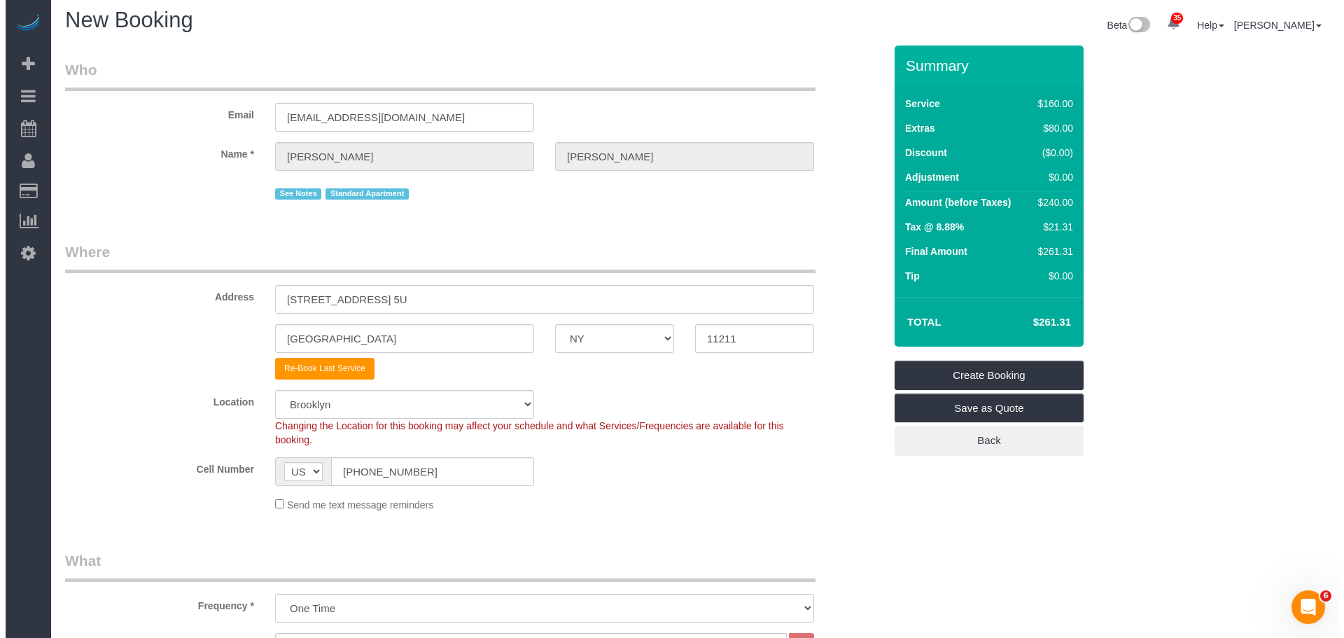
scroll to position [0, 0]
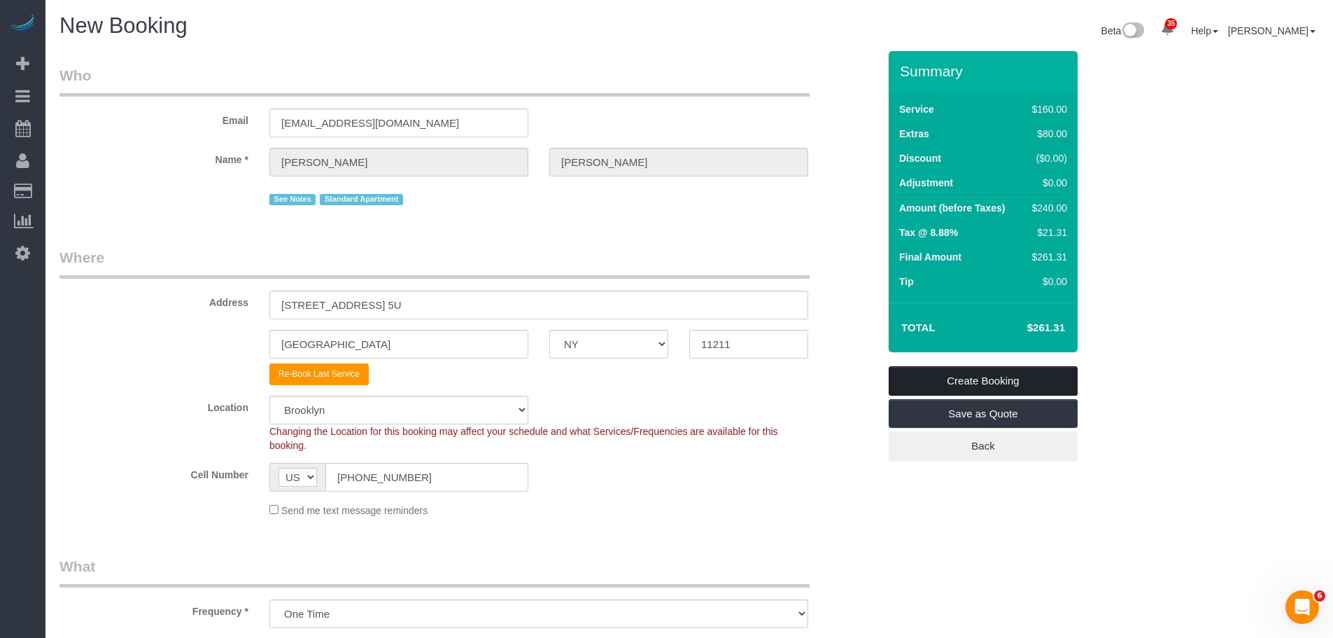
click at [1023, 382] on link "Create Booking" at bounding box center [983, 380] width 189 height 29
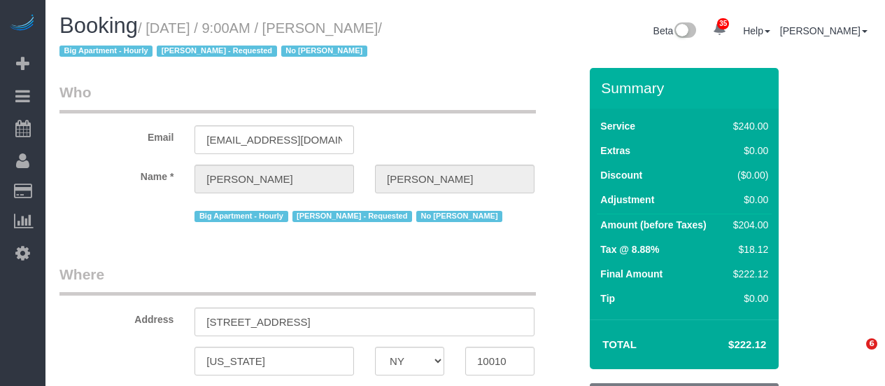
select select "NY"
select select "180"
select select "number:57"
select select "number:70"
select select "number:15"
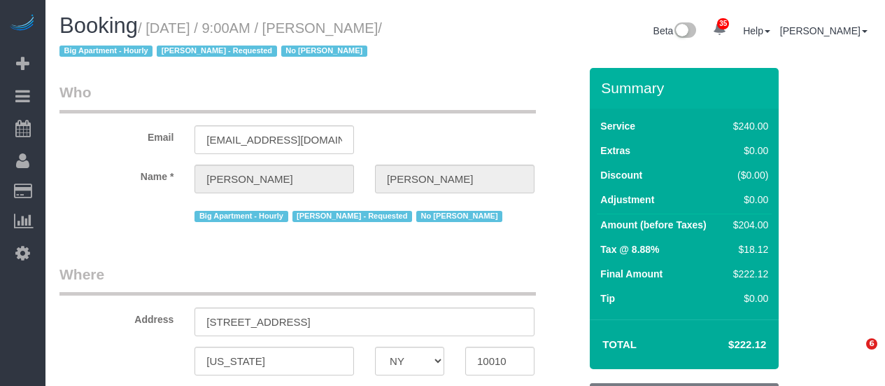
select select "number:6"
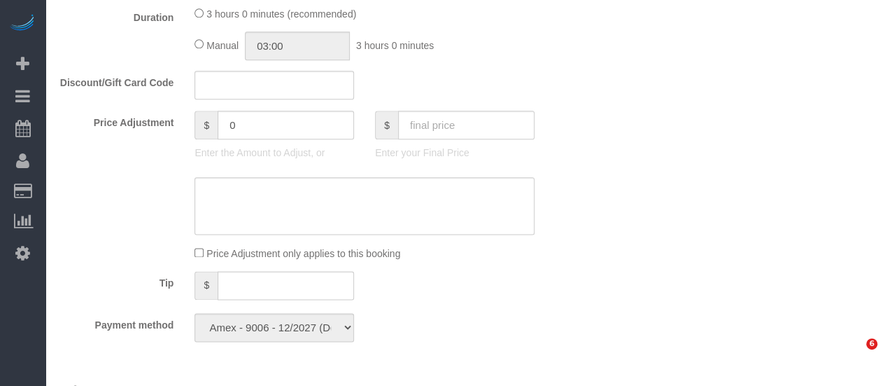
select select "string:stripe-pm_1QDZBB4VGloSiKo7sfVnv4L1"
select select "spot2"
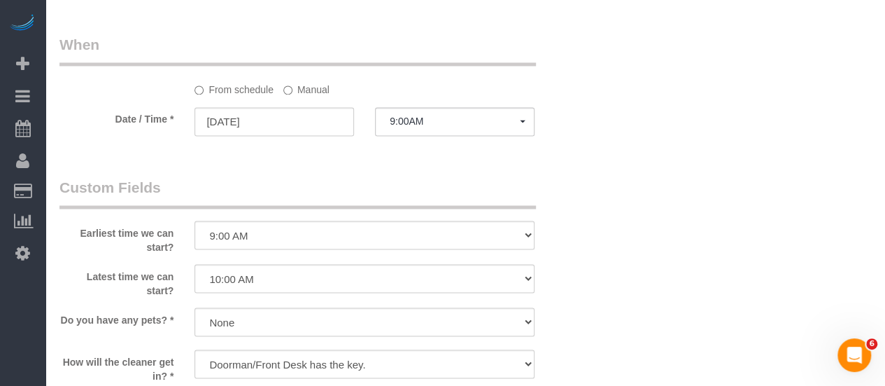
select select "object:1443"
click at [294, 87] on label "Manual" at bounding box center [306, 87] width 46 height 19
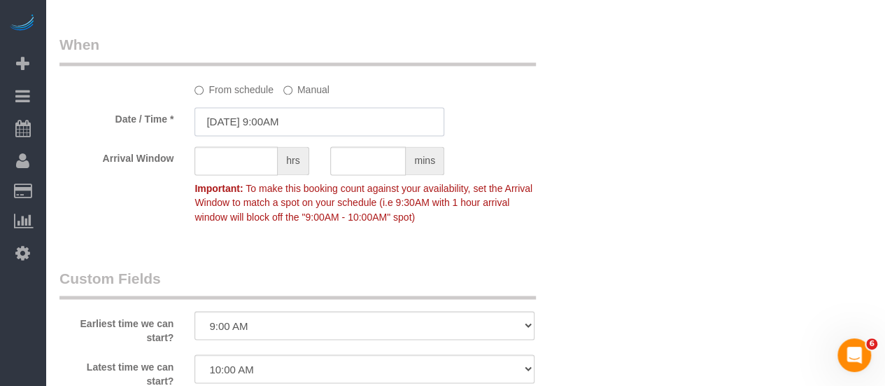
click at [335, 114] on input "[DATE] 9:00AM" at bounding box center [320, 121] width 250 height 29
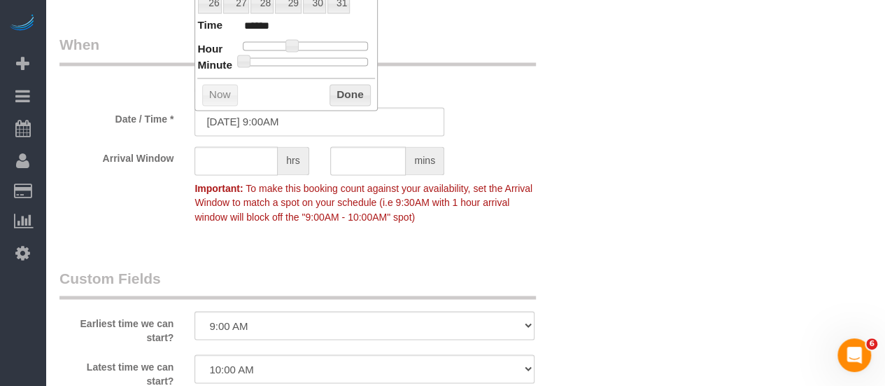
type input "10/09/2025 9:30AM"
type input "******"
click at [311, 57] on div at bounding box center [305, 61] width 125 height 8
type input "10/09/2025 1:30PM"
type input "******"
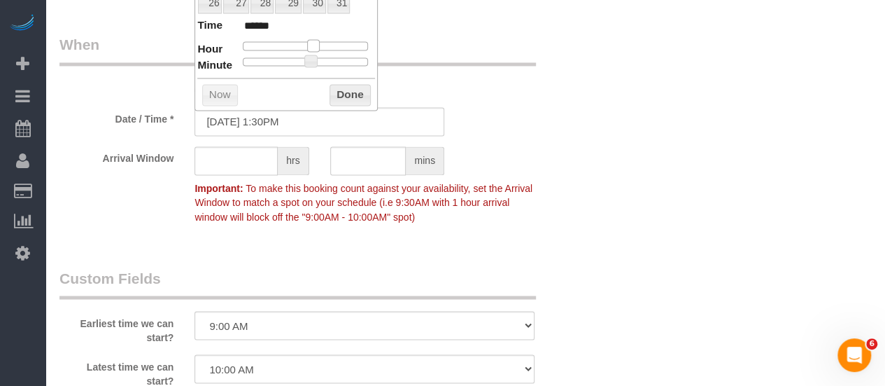
click at [313, 45] on div at bounding box center [305, 45] width 125 height 8
type input "10/09/2025 1:25PM"
type input "******"
type input "10/09/2025 1:15PM"
type input "******"
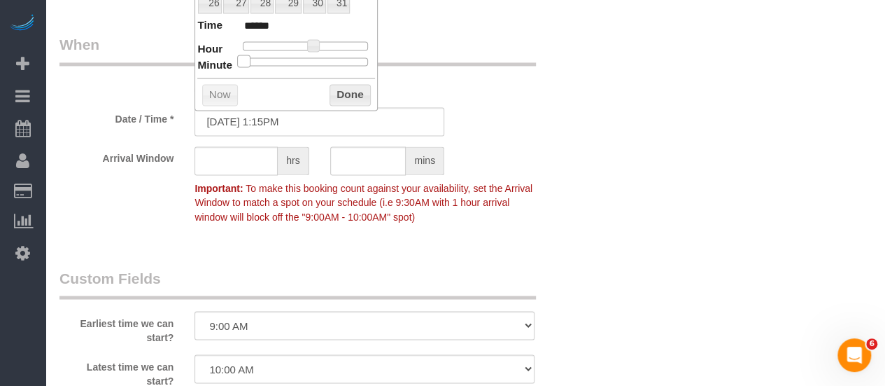
type input "10/09/2025 1:00PM"
type input "******"
drag, startPoint x: 309, startPoint y: 57, endPoint x: 54, endPoint y: 66, distance: 255.6
click at [339, 89] on button "Done" at bounding box center [350, 95] width 41 height 22
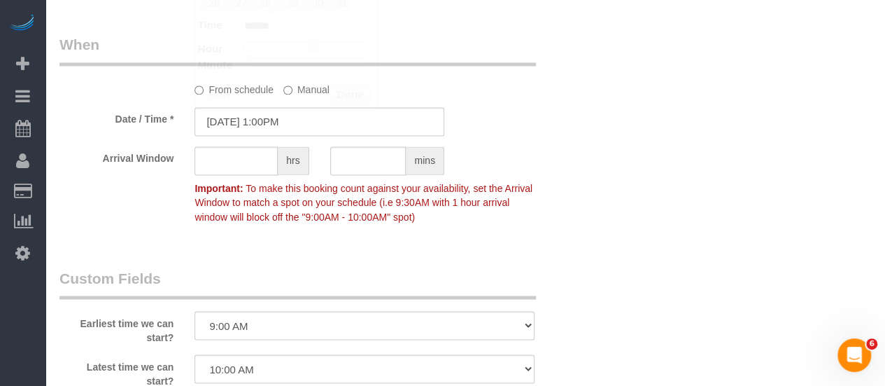
drag, startPoint x: 597, startPoint y: 168, endPoint x: 597, endPoint y: 177, distance: 9.1
click at [597, 169] on div "Who Email betsyseidm@aol.com Name * Elizabeth Seidman Big Apartment - Hourly In…" at bounding box center [465, 33] width 812 height 2164
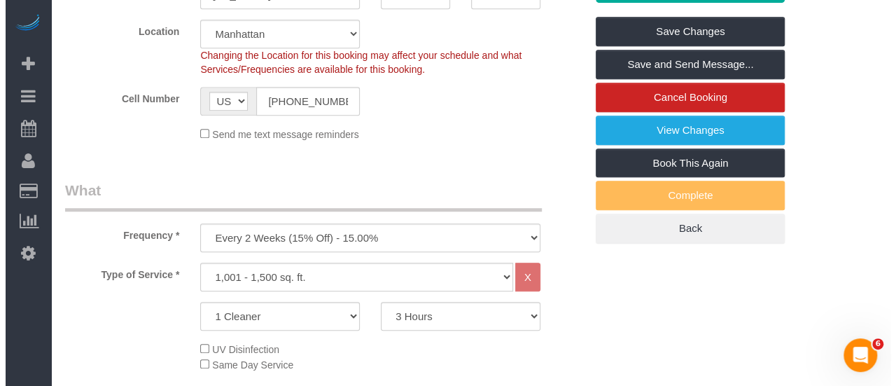
scroll to position [207, 0]
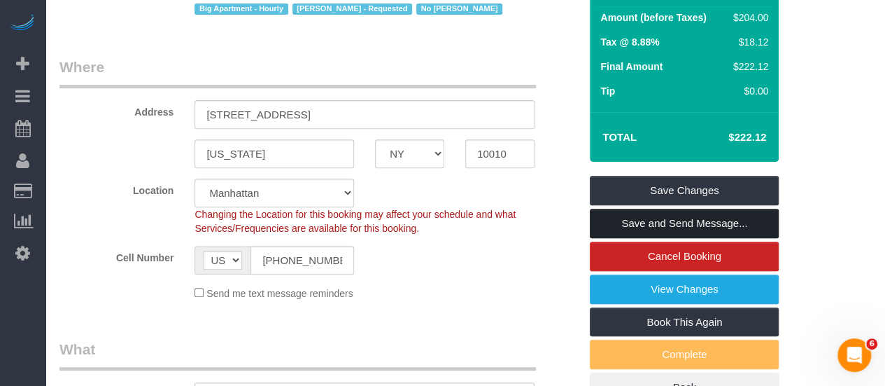
click at [706, 217] on link "Save and Send Message..." at bounding box center [684, 223] width 189 height 29
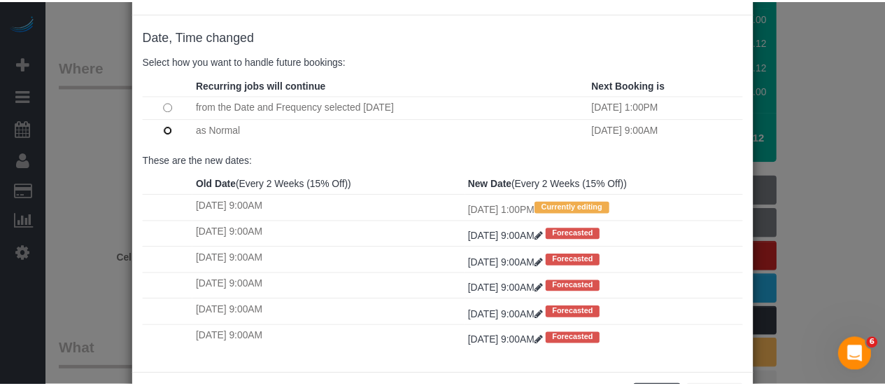
scroll to position [111, 0]
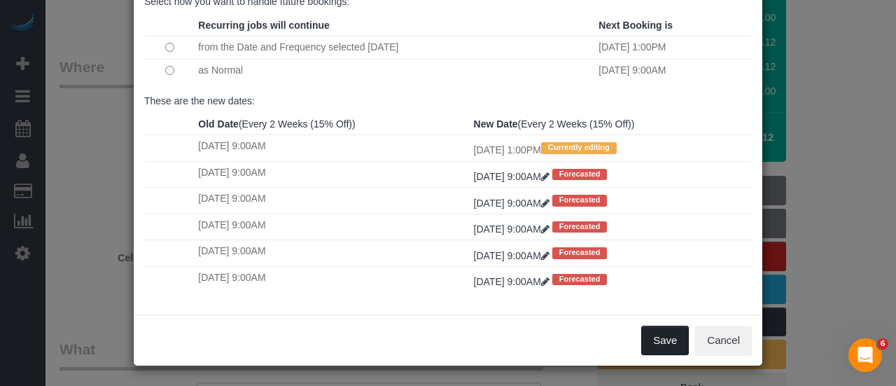
click at [655, 338] on button "Save" at bounding box center [665, 339] width 48 height 29
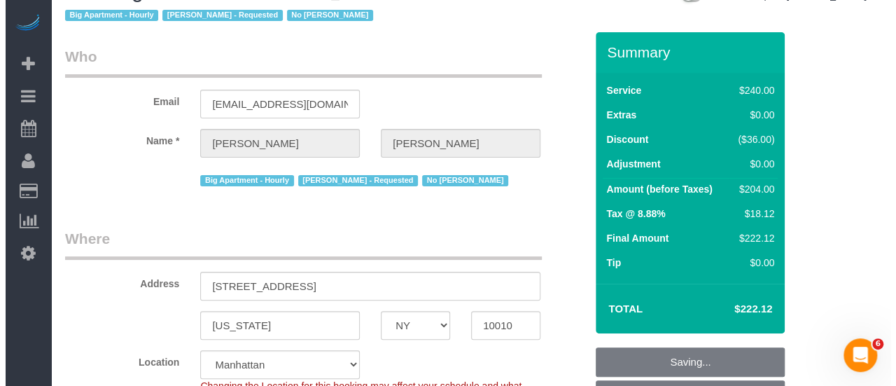
scroll to position [0, 0]
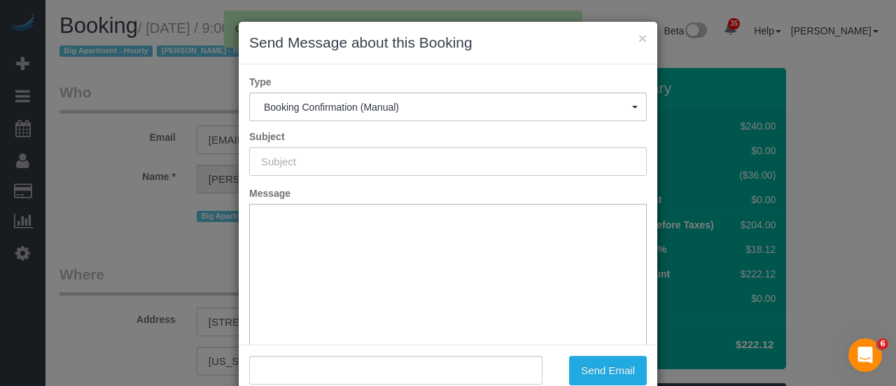
type input "Cleaning Confirmed for 10/09/2025 at 1:00pm"
type input ""Elizabeth Seidman" <betsyseidm@aol.com>"
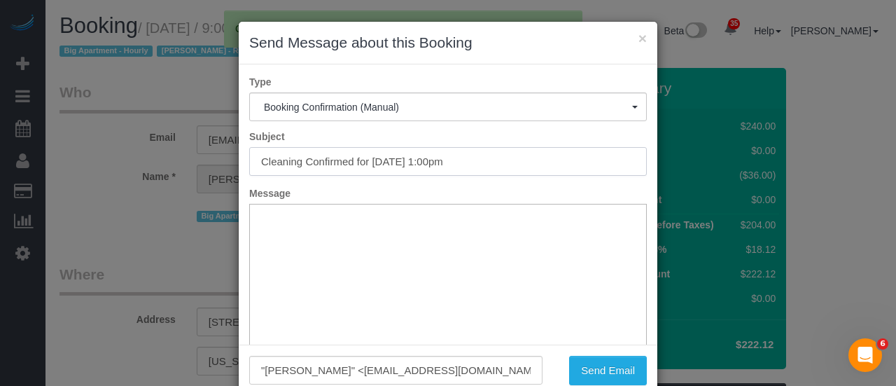
drag, startPoint x: 96, startPoint y: 170, endPoint x: 133, endPoint y: 171, distance: 37.1
click at [76, 171] on div "× Send Message about this Booking Type Booking Confirmation (Manual) Booking Co…" at bounding box center [448, 193] width 896 height 386
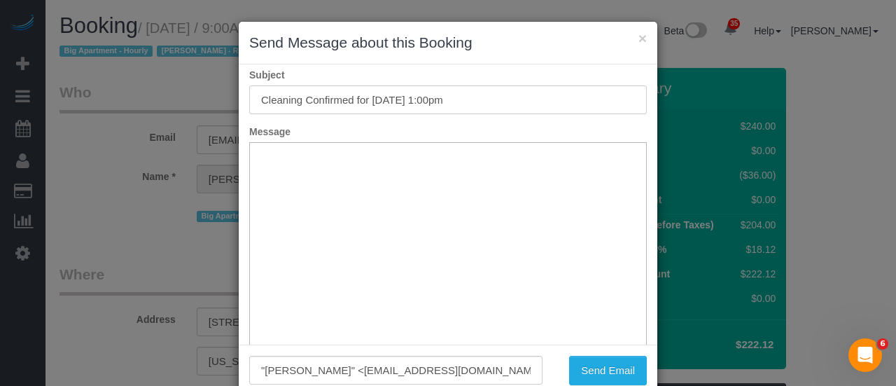
scroll to position [102, 0]
click at [638, 41] on button "×" at bounding box center [642, 38] width 8 height 15
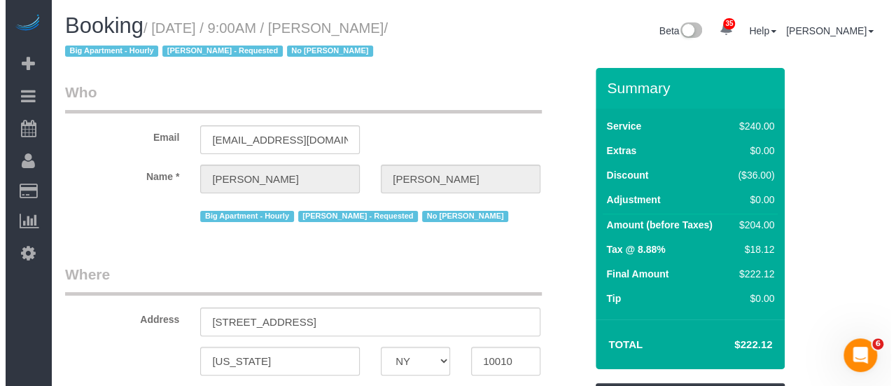
scroll to position [350, 0]
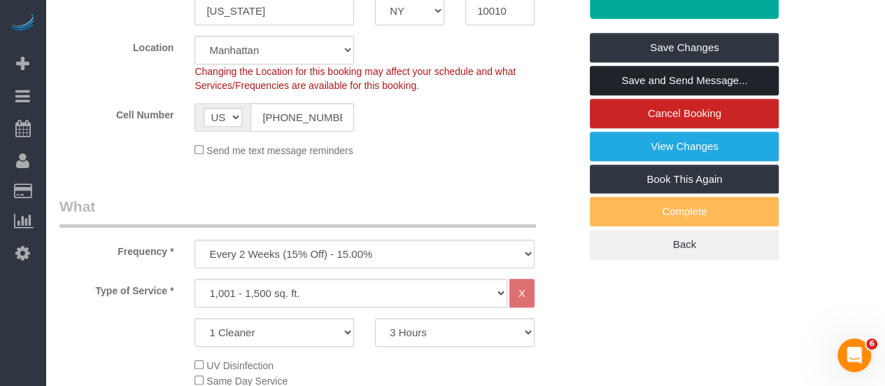
click at [708, 82] on link "Save and Send Message..." at bounding box center [684, 80] width 189 height 29
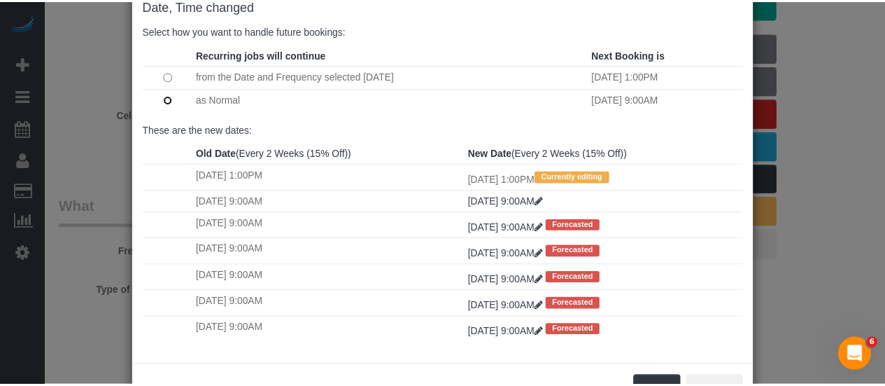
scroll to position [132, 0]
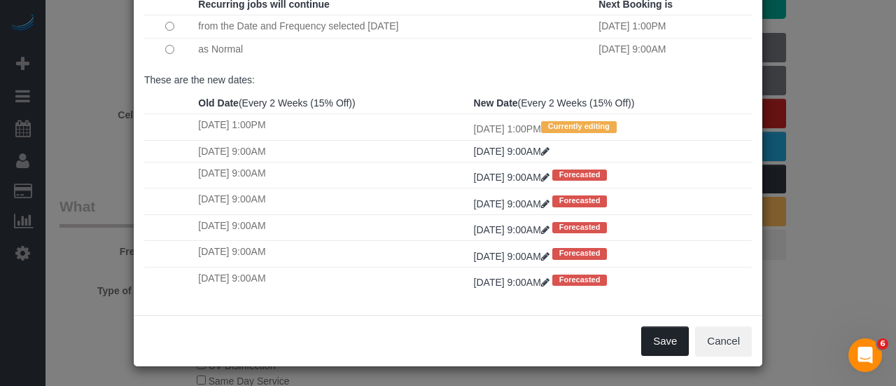
click at [657, 344] on button "Save" at bounding box center [665, 340] width 48 height 29
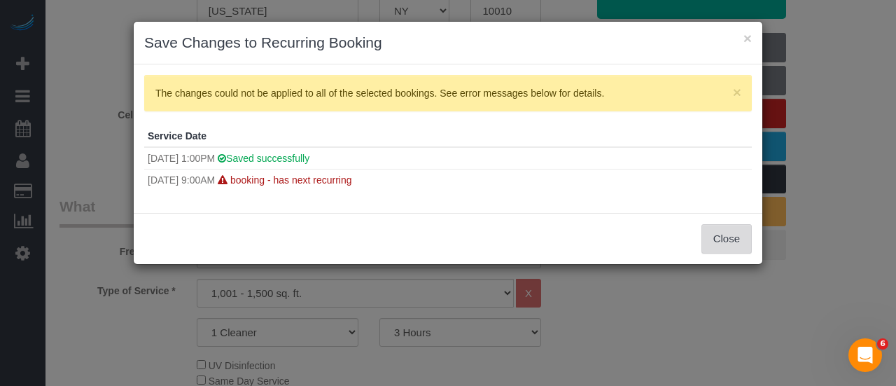
click at [734, 227] on button "Close" at bounding box center [726, 238] width 50 height 29
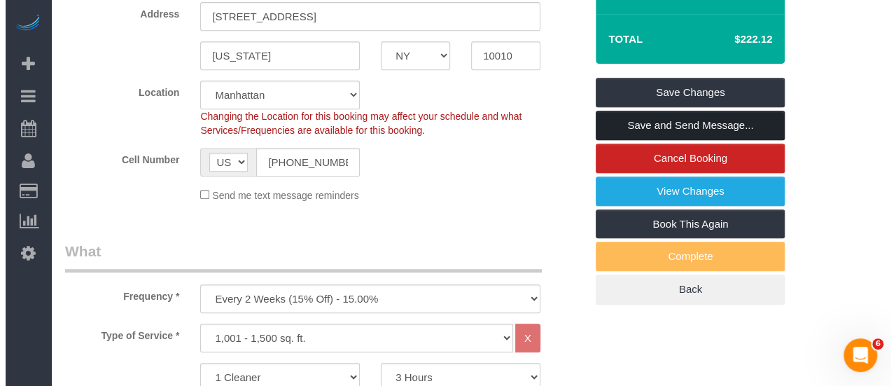
scroll to position [0, 0]
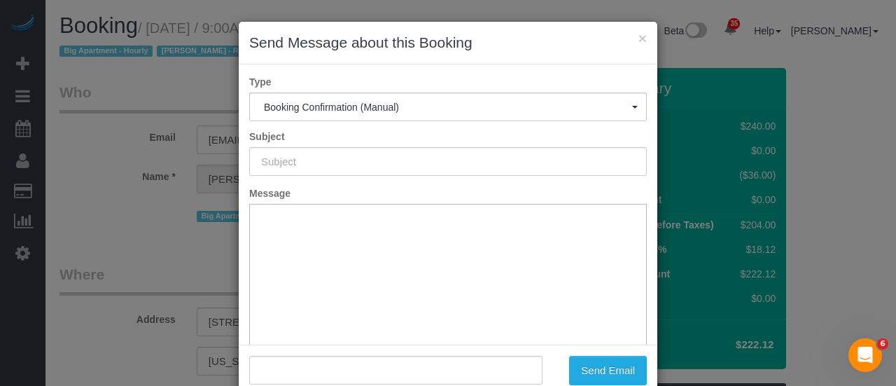
type input "Cleaning Confirmed for 10/09/2025 at 1:00pm"
type input ""Elizabeth Seidman" <betsyseidm@aol.com>"
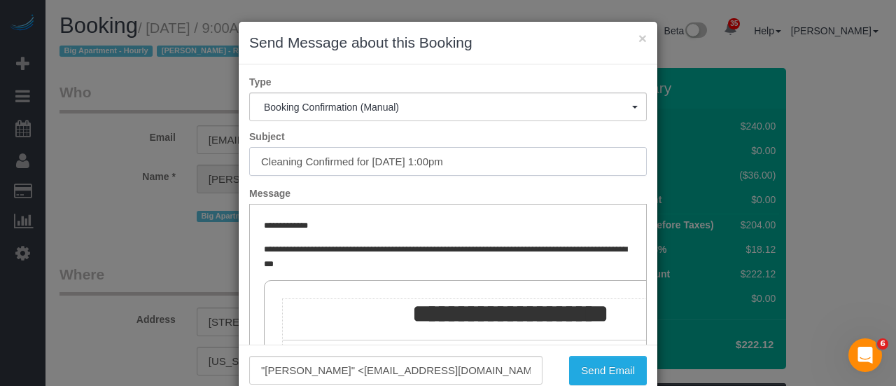
drag, startPoint x: 360, startPoint y: 155, endPoint x: 273, endPoint y: 173, distance: 88.7
click at [13, 174] on div "× Send Message about this Booking Type Booking Confirmation (Manual) Booking Co…" at bounding box center [448, 193] width 896 height 386
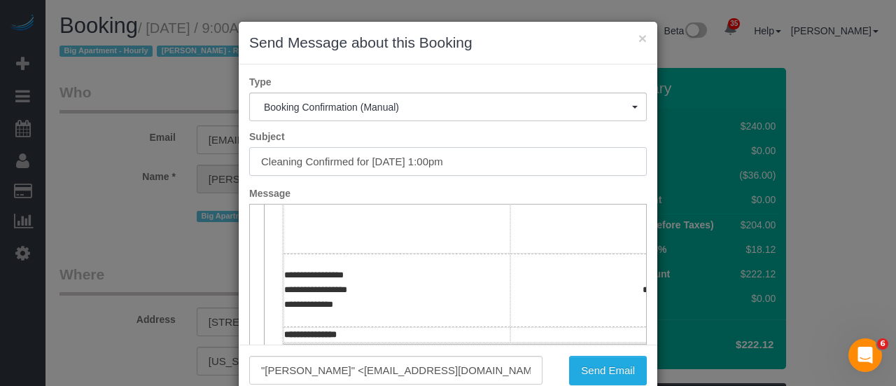
scroll to position [210, 0]
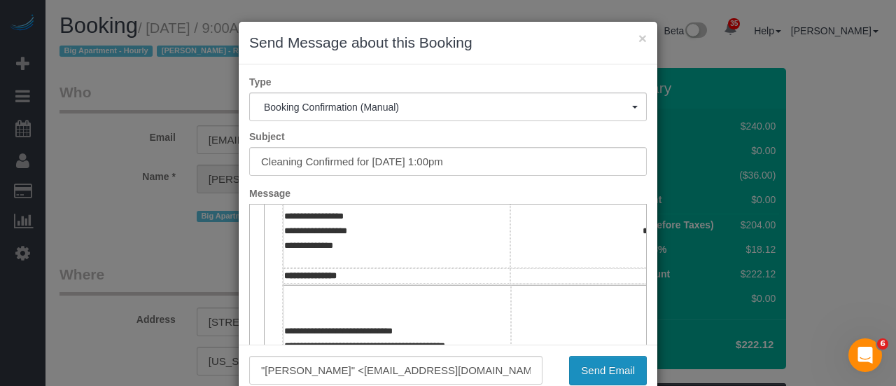
click at [599, 374] on button "Send Email" at bounding box center [608, 370] width 78 height 29
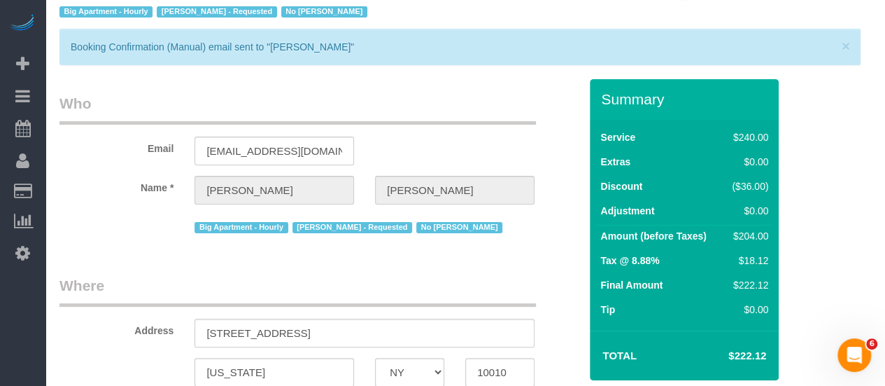
scroll to position [0, 0]
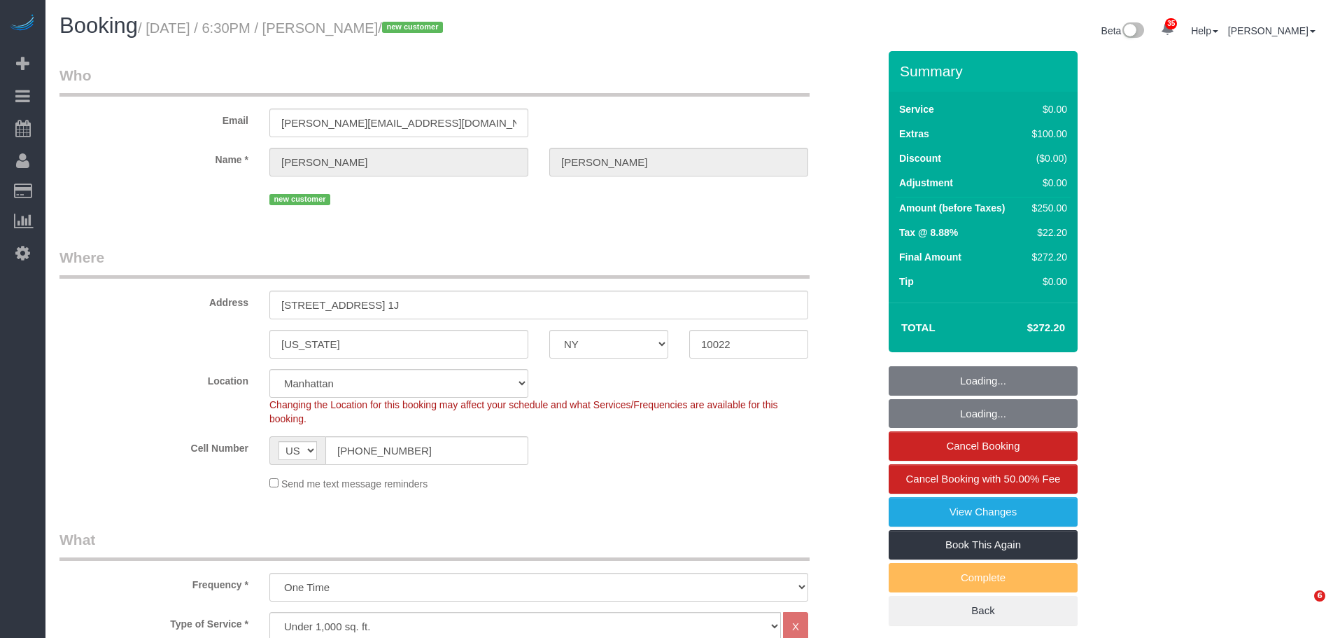
select select "NY"
select select "number:66"
select select "number:90"
select select "number:15"
select select "number:6"
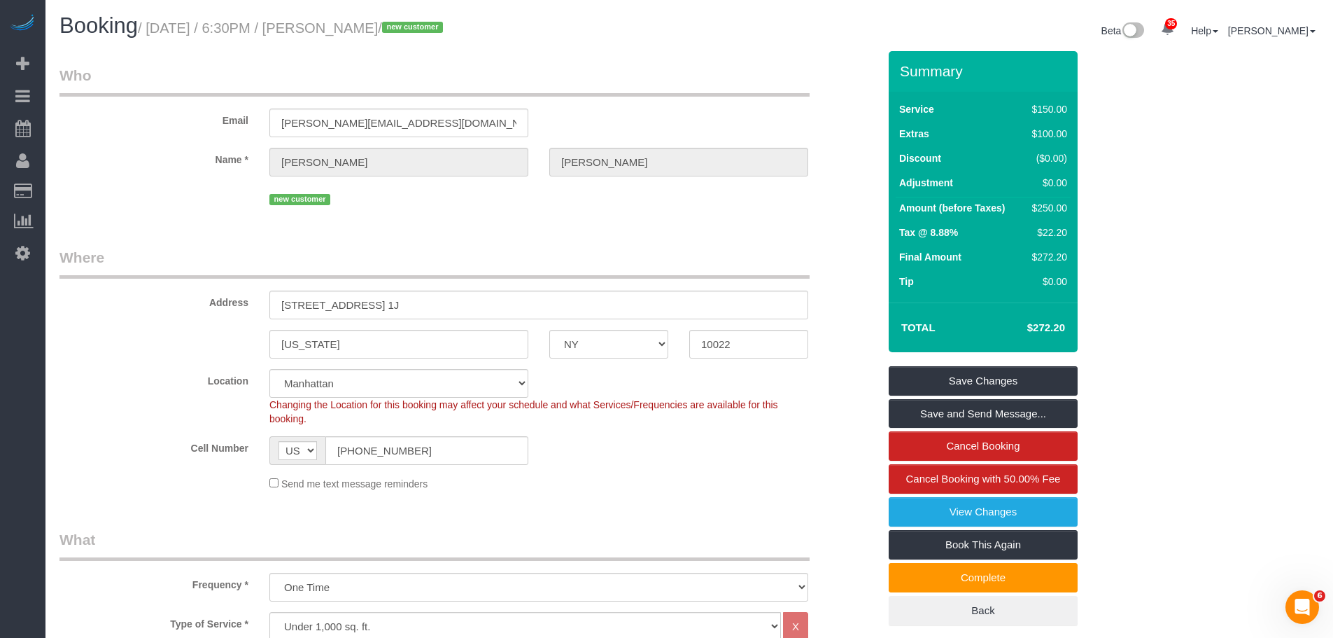
click at [573, 253] on legend "Where" at bounding box center [434, 262] width 750 height 31
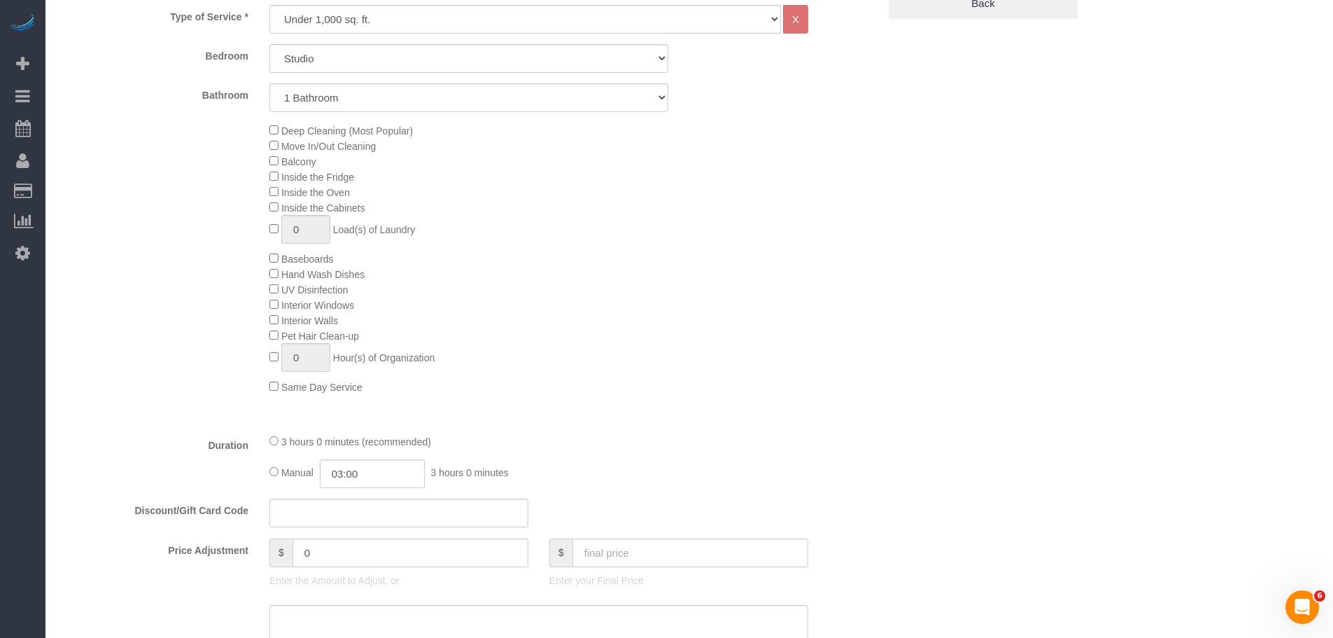
scroll to position [490, 0]
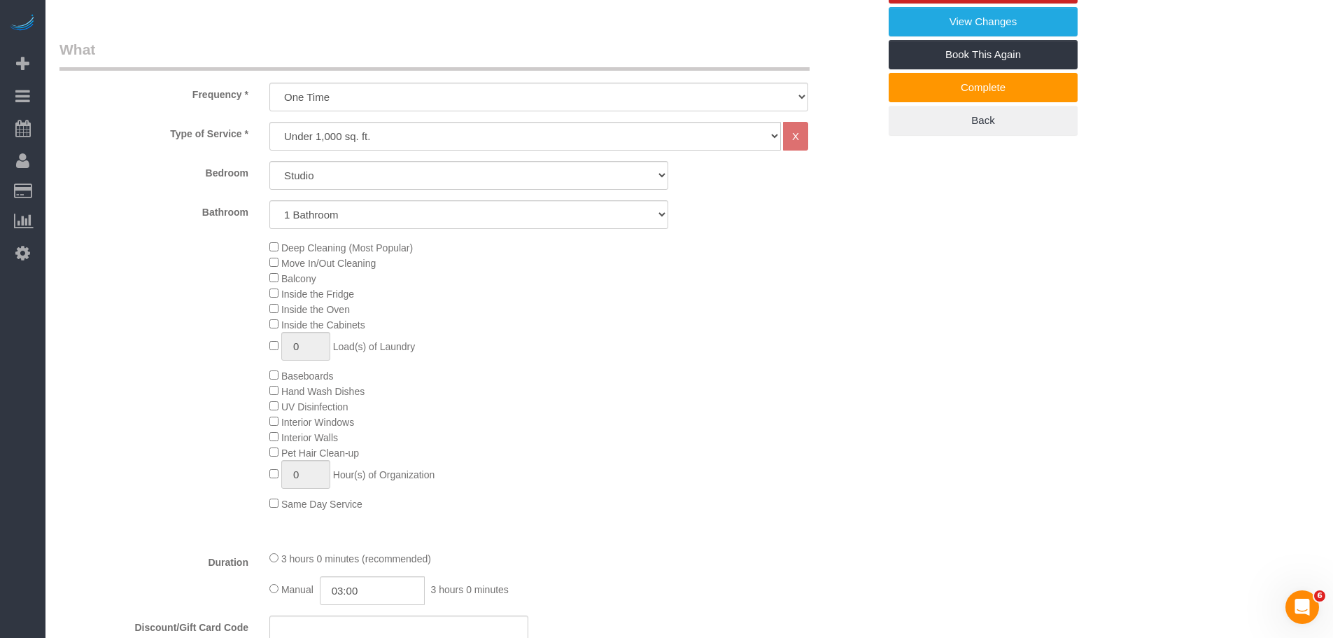
click at [681, 333] on div "Deep Cleaning (Most Popular) Move In/Out Cleaning Balcony Inside the Fridge Ins…" at bounding box center [574, 375] width 630 height 272
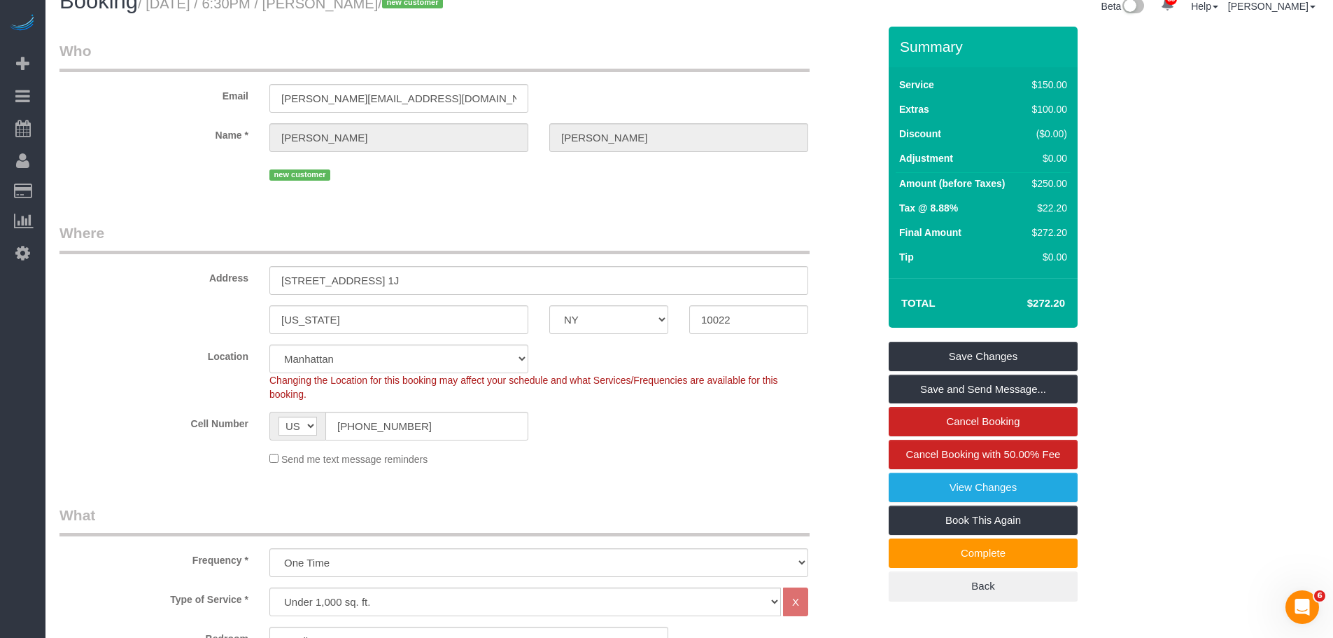
scroll to position [0, 0]
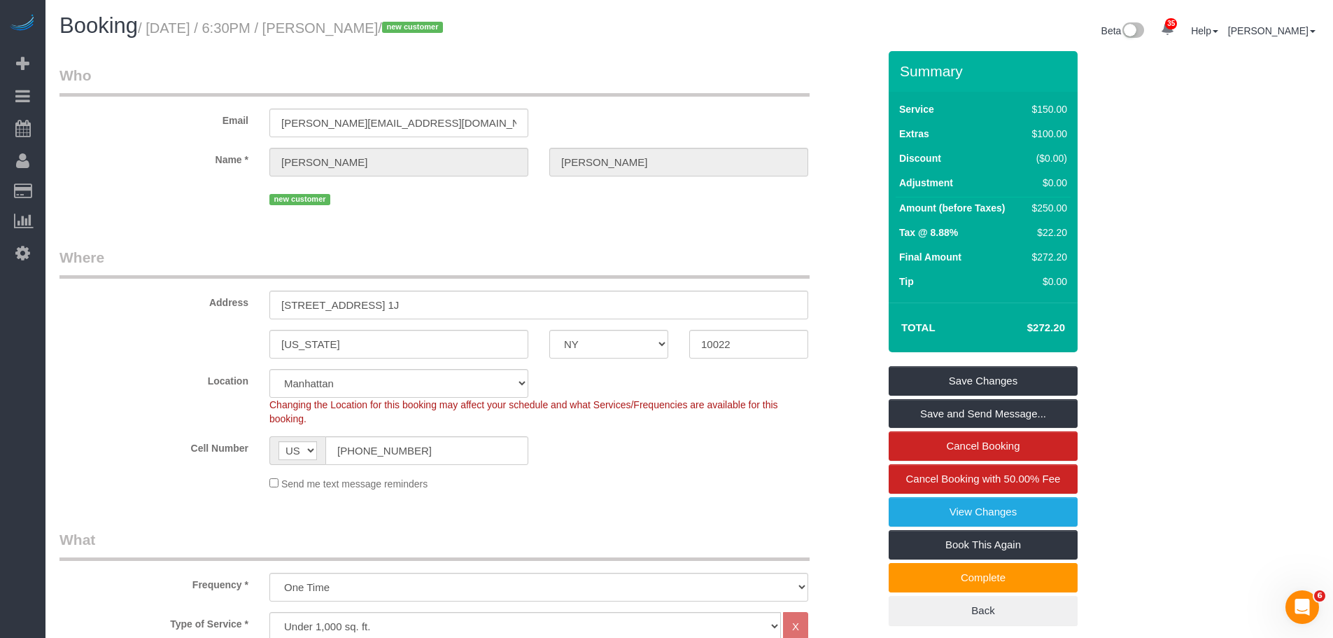
click at [335, 26] on small "/ October 07, 2025 / 6:30PM / Lynn Rivera / new customer" at bounding box center [292, 27] width 309 height 15
click at [372, 30] on small "/ October 07, 2025 / 6:30PM / Lynn Rivera / new customer" at bounding box center [292, 27] width 309 height 15
copy small "Lynn Rivera"
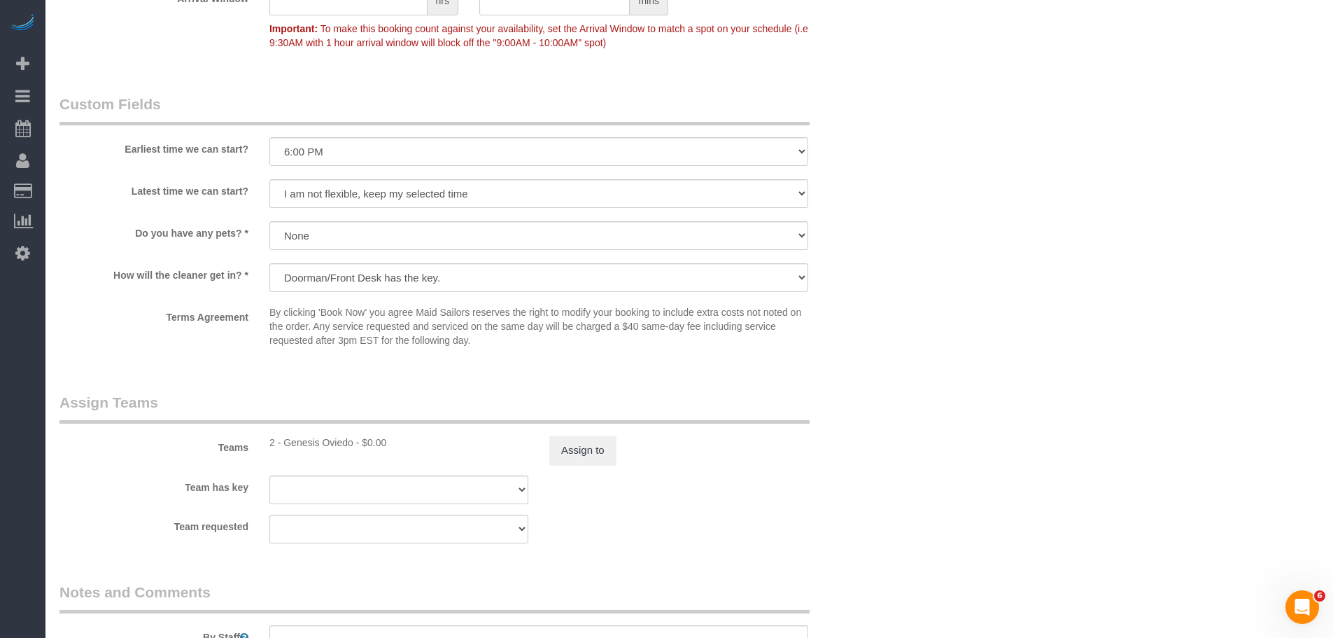
scroll to position [1820, 0]
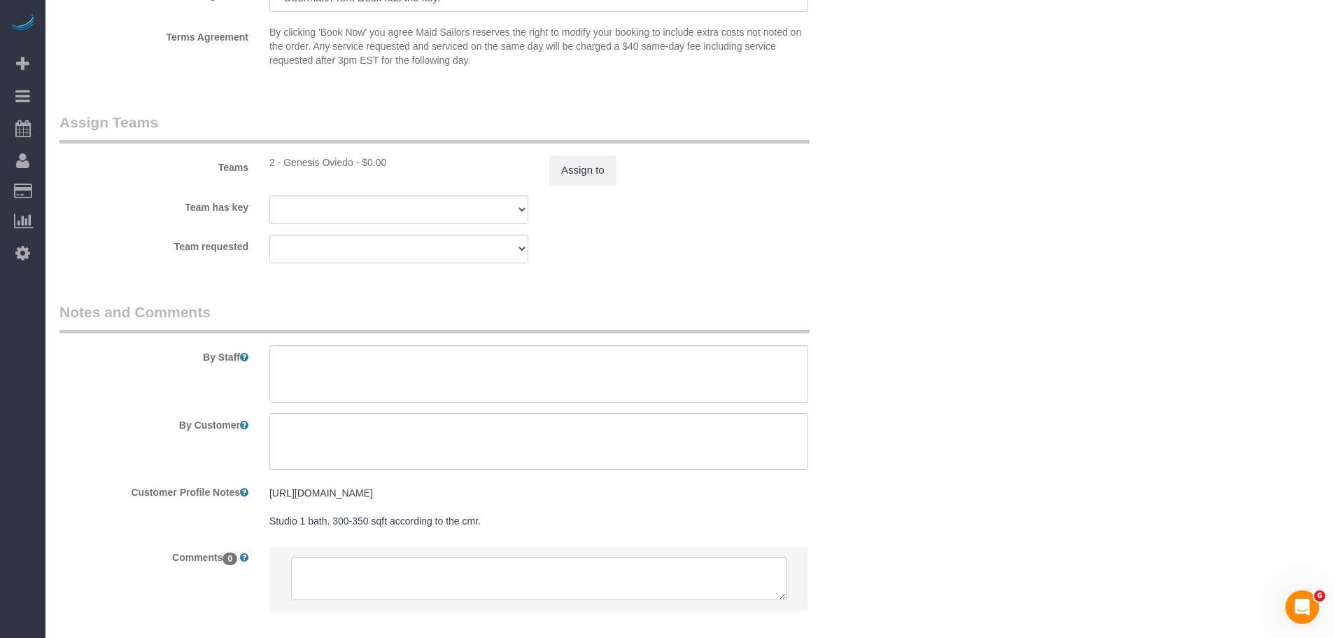
drag, startPoint x: 1102, startPoint y: 240, endPoint x: 1044, endPoint y: 335, distance: 111.5
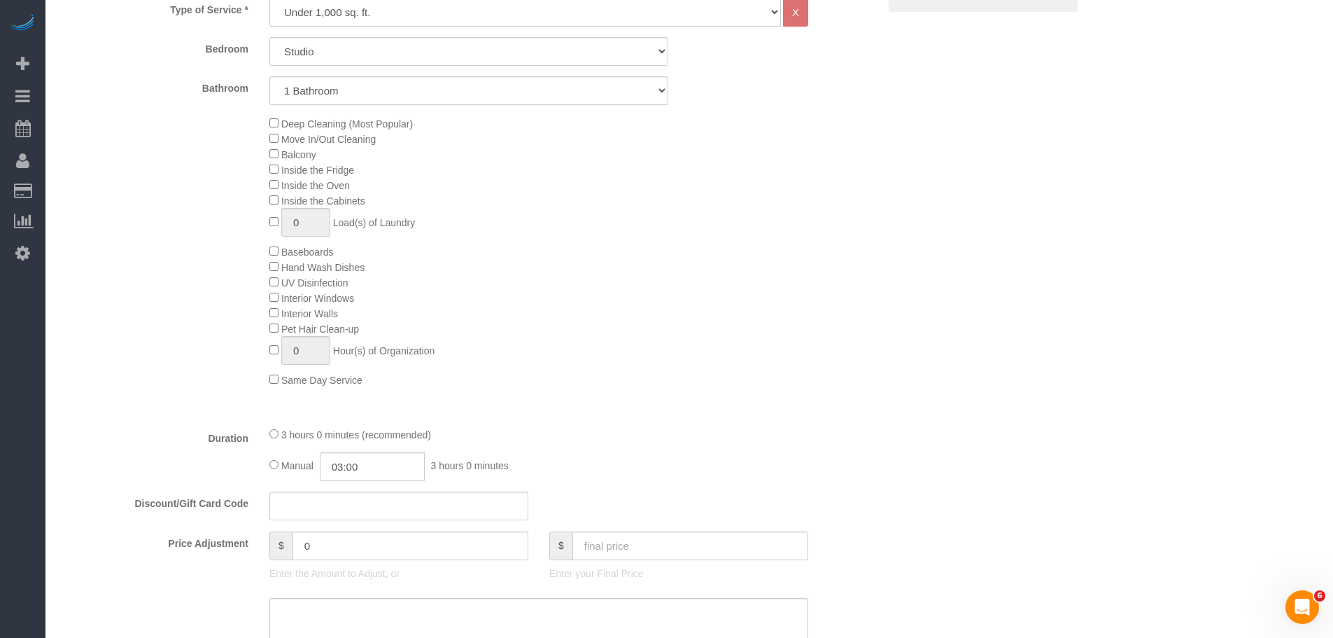
scroll to position [560, 0]
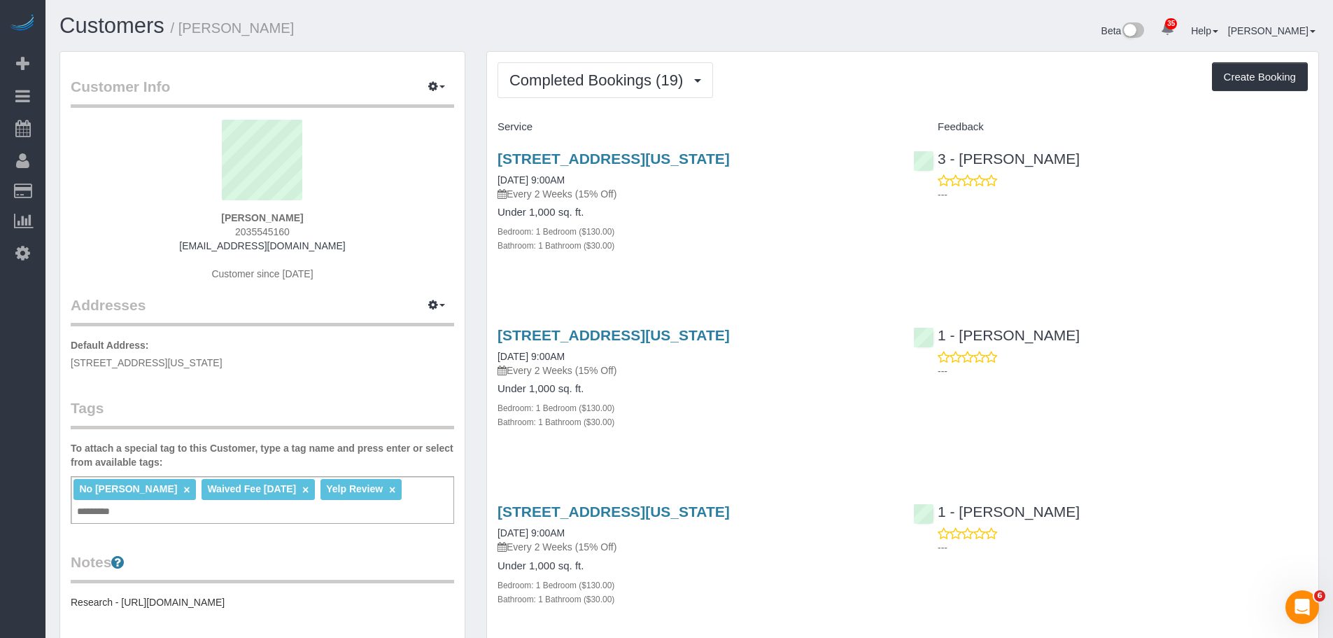
click at [750, 431] on div "223 East 61st Street, Apt.4h, New York, NY 10065 09/06/2025 9:00AM Every 2 Week…" at bounding box center [695, 385] width 416 height 141
click at [865, 265] on div "223 East 61st Street, Apt.4h, New York, NY 10065 09/19/2025 9:00AM Every 2 Week…" at bounding box center [695, 209] width 416 height 141
drag, startPoint x: 855, startPoint y: 72, endPoint x: 878, endPoint y: 8, distance: 68.2
click at [855, 72] on div "Completed Bookings (19) Completed Bookings (19) Upcoming Bookings (8) Cancelled…" at bounding box center [903, 80] width 811 height 36
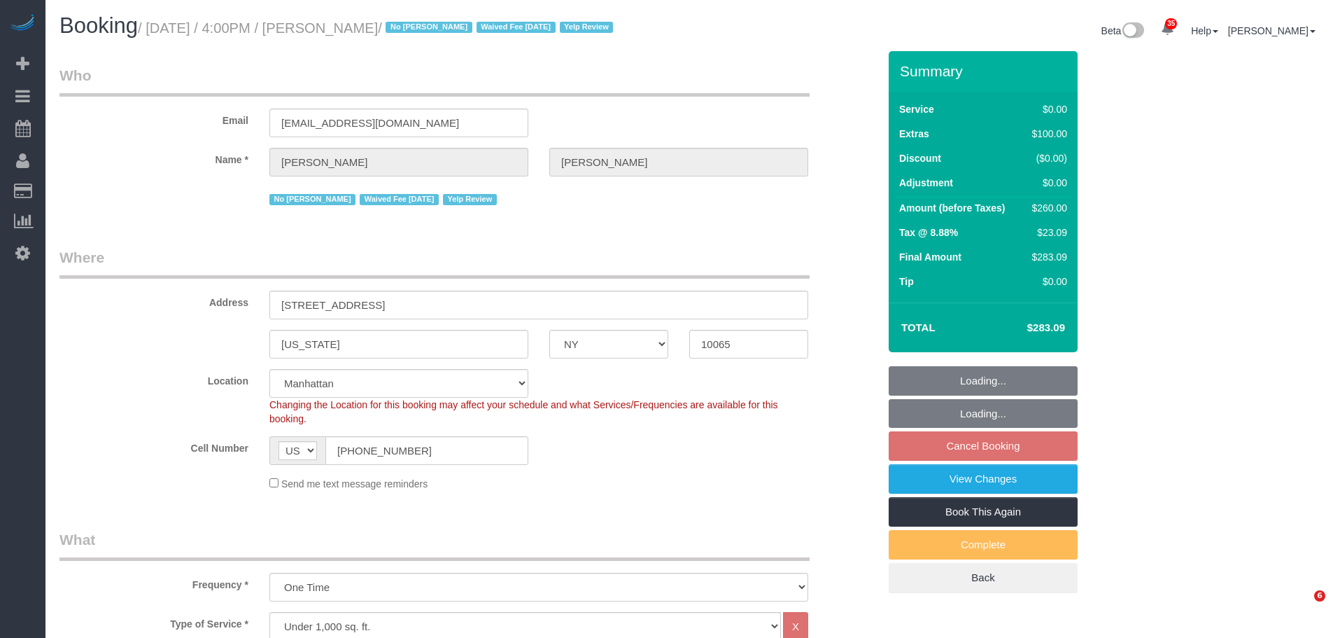
select select "NY"
select select "1"
select select "spot9"
select select "number:89"
select select "number:90"
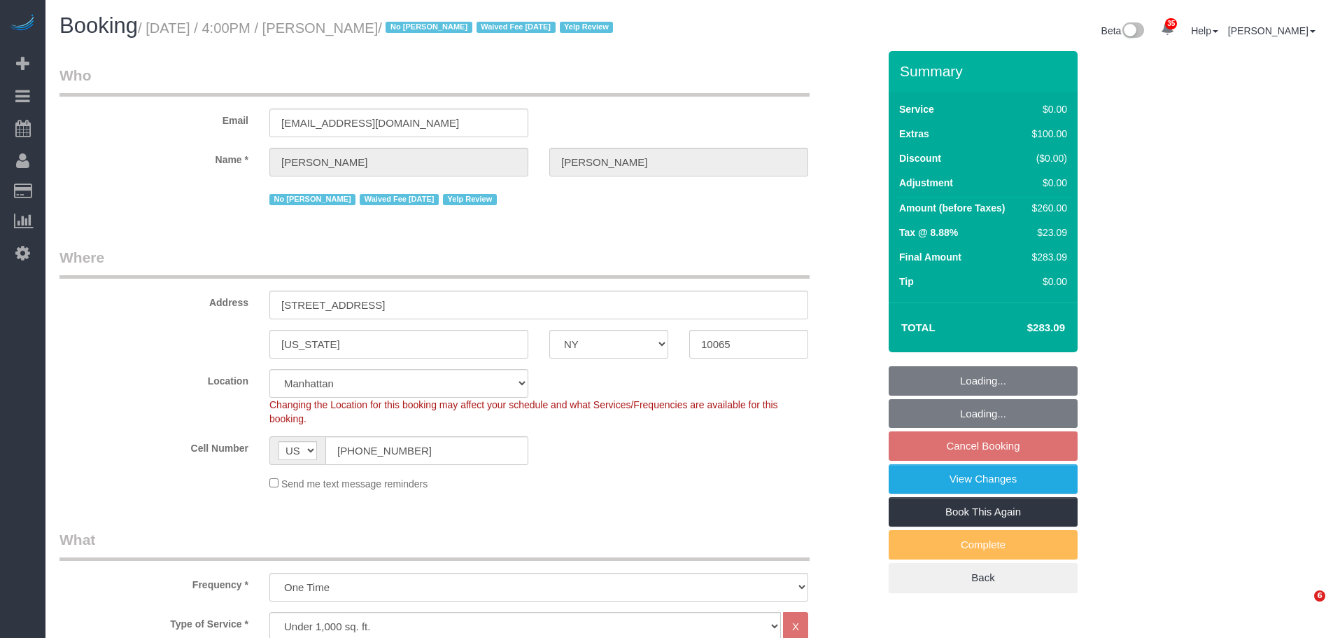
select select "number:15"
select select "number:5"
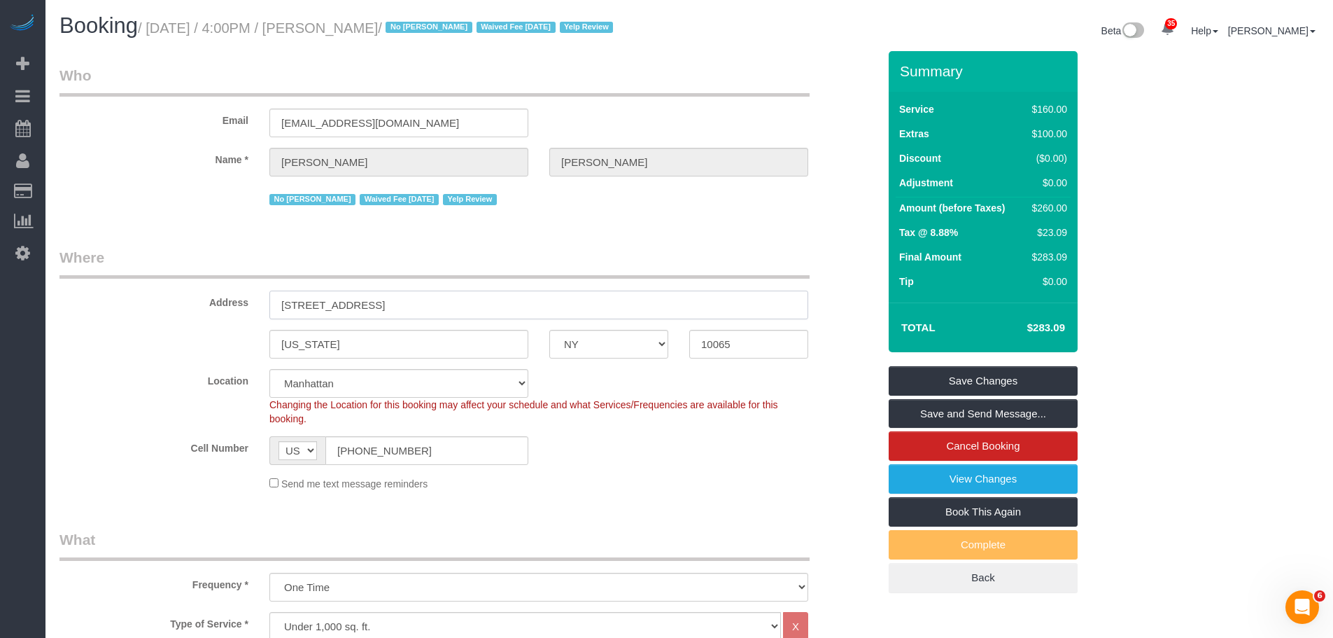
drag, startPoint x: 85, startPoint y: 311, endPoint x: 69, endPoint y: 311, distance: 16.1
click at [76, 311] on div "Address 210 e 58th street apt 6c" at bounding box center [469, 283] width 840 height 72
click at [713, 126] on div "Email teddiannej@gmail.com" at bounding box center [469, 101] width 840 height 72
drag, startPoint x: 622, startPoint y: 260, endPoint x: 629, endPoint y: 204, distance: 56.4
click at [622, 260] on legend "Where" at bounding box center [434, 262] width 750 height 31
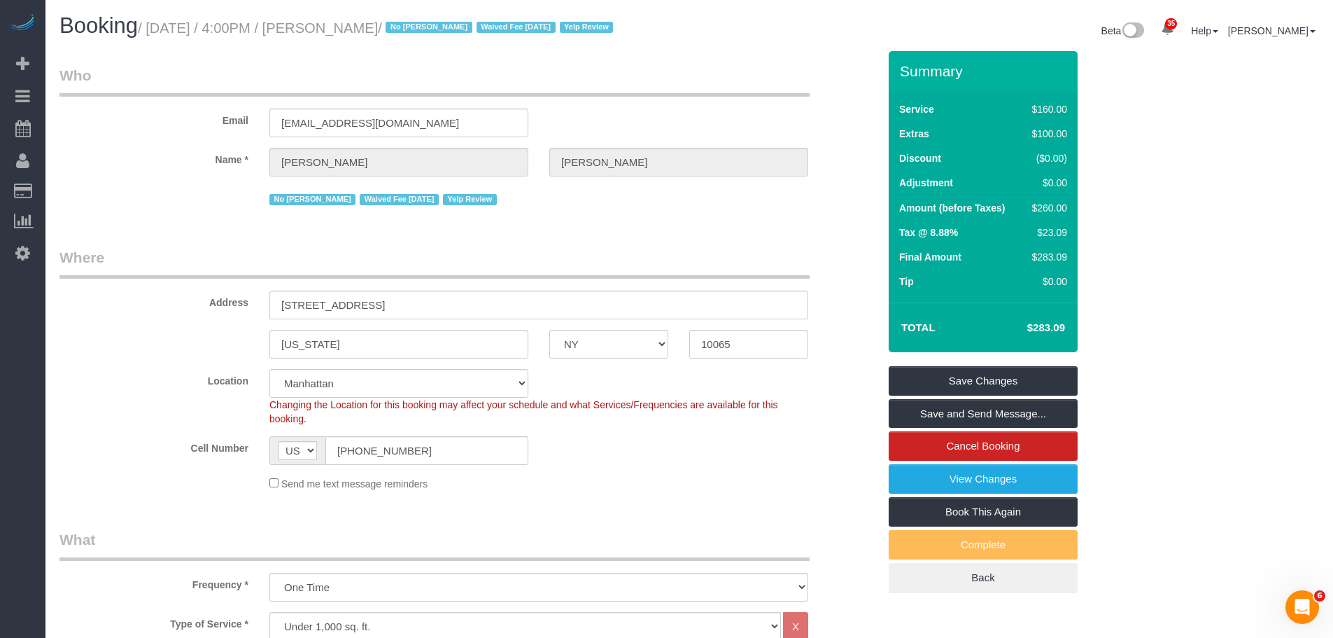
click at [582, 69] on legend "Who" at bounding box center [434, 80] width 750 height 31
drag, startPoint x: 307, startPoint y: 312, endPoint x: 119, endPoint y: 321, distance: 188.5
click at [120, 321] on sui-booking-address "Address 210 e 58th street apt 6c New York AK AL AR AZ CA CO CT DC DE FL GA HI I…" at bounding box center [468, 302] width 819 height 111
click at [584, 248] on legend "Where" at bounding box center [434, 262] width 750 height 31
click at [756, 104] on div "Email teddiannej@gmail.com" at bounding box center [469, 101] width 840 height 72
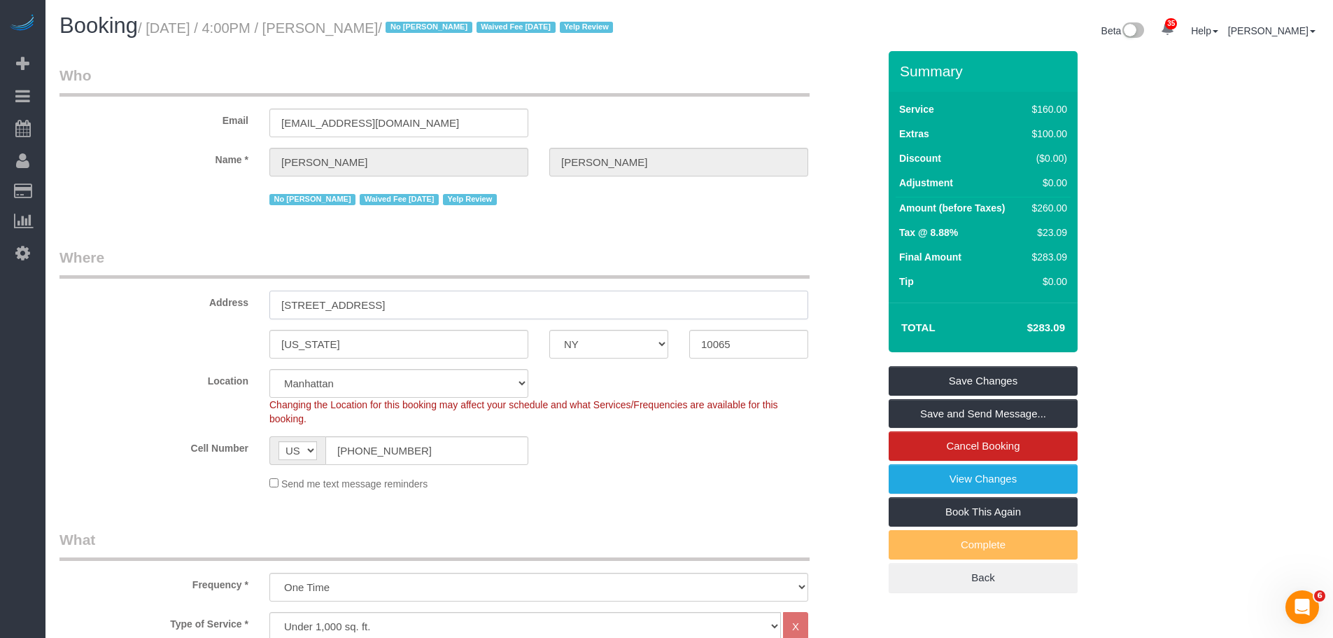
drag, startPoint x: 384, startPoint y: 304, endPoint x: 141, endPoint y: 297, distance: 243.0
click at [50, 312] on div "Address 210 e 58th street apt 6c" at bounding box center [469, 283] width 840 height 72
click at [305, 309] on input "210 e 58th street apt 6c" at bounding box center [538, 304] width 539 height 29
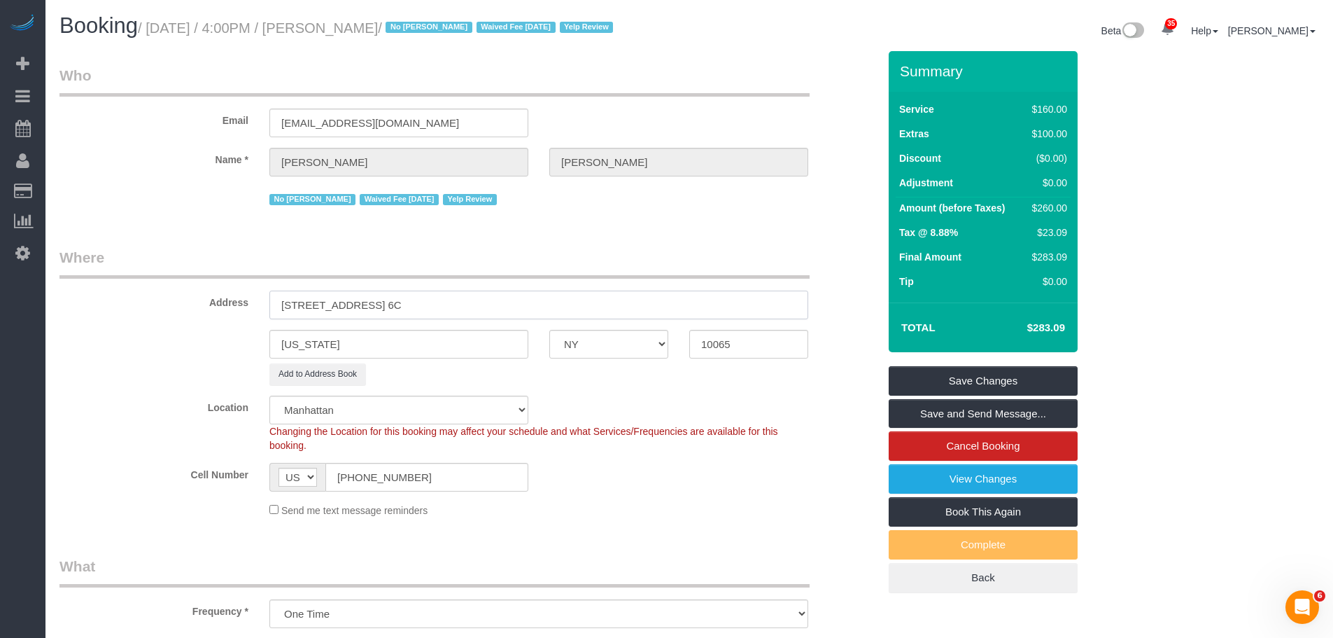
type input "[STREET_ADDRESS] 6C"
click at [554, 257] on legend "Where" at bounding box center [434, 262] width 750 height 31
click at [1004, 372] on link "Save Changes" at bounding box center [983, 380] width 189 height 29
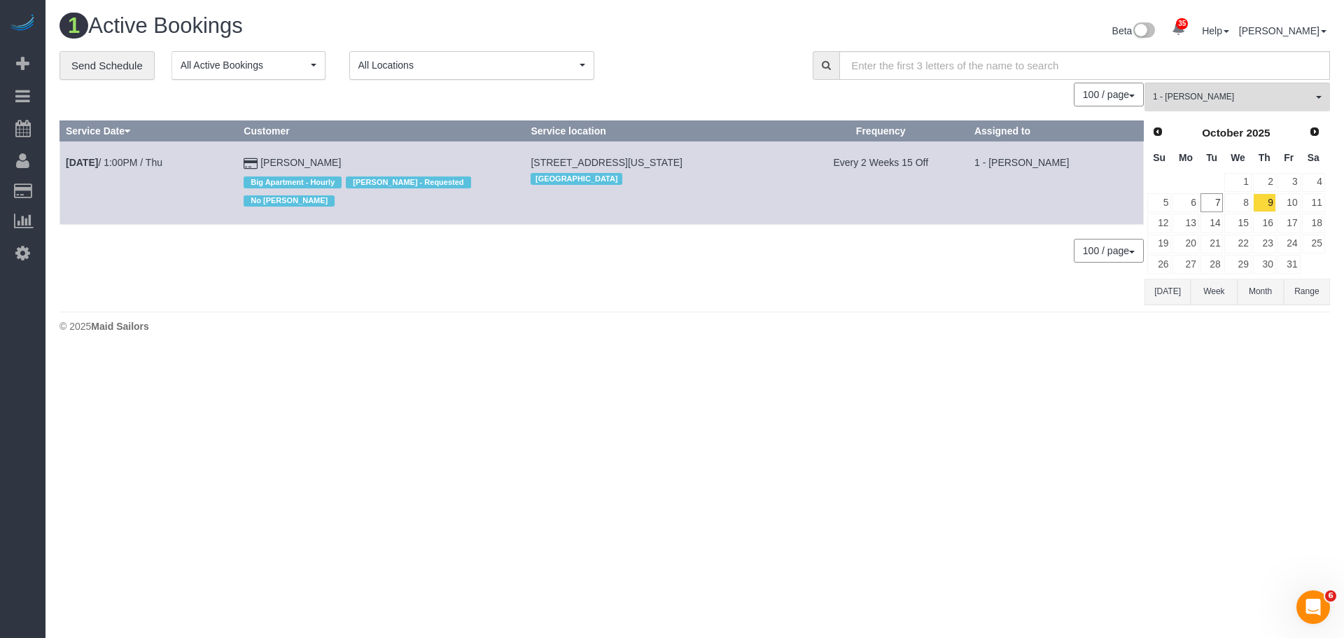
click at [712, 57] on div "**********" at bounding box center [425, 65] width 732 height 29
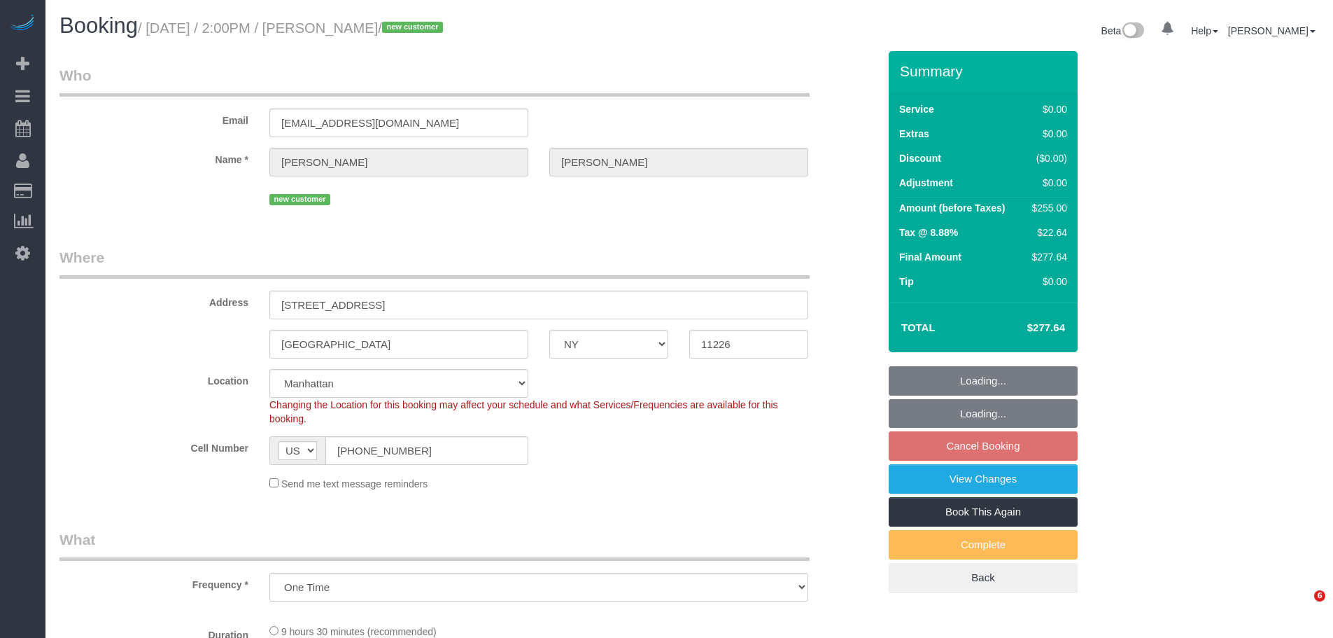
select select "NY"
select select "number:89"
select select "number:75"
select select "number:15"
select select "number:5"
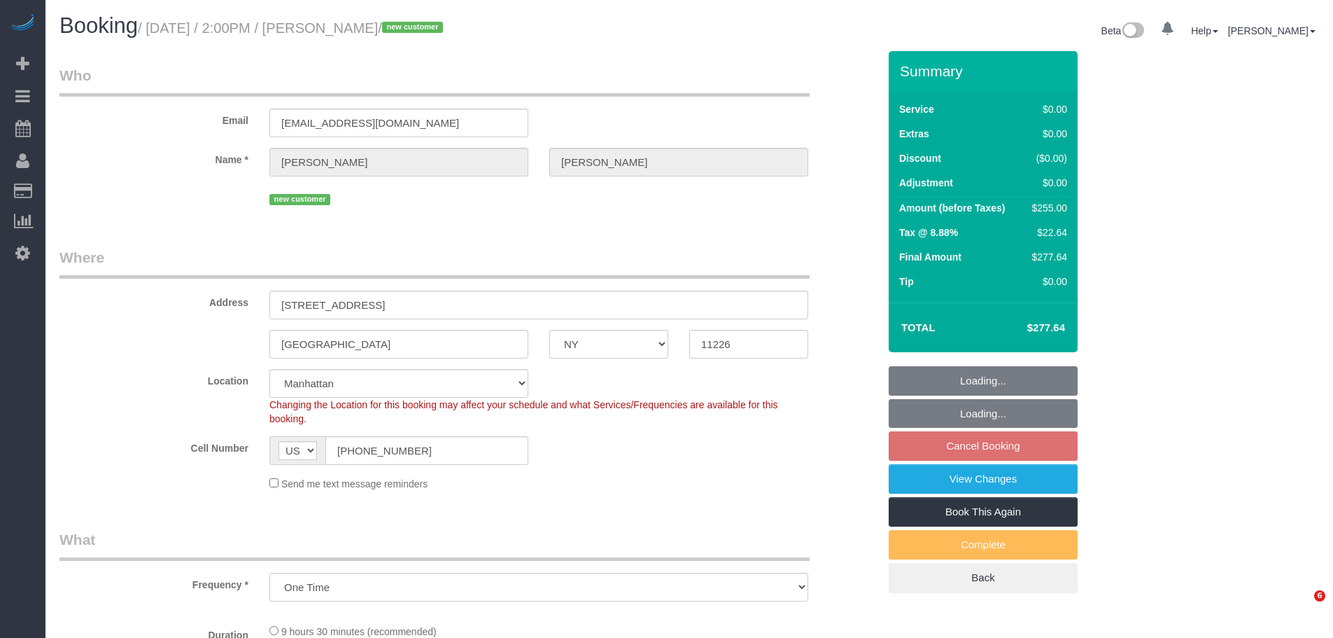
select select "object:1449"
select select "string:stripe-pm_1SFluZ4VGloSiKo7gPcvtbat"
select select "3"
select select "2"
select select "spot7"
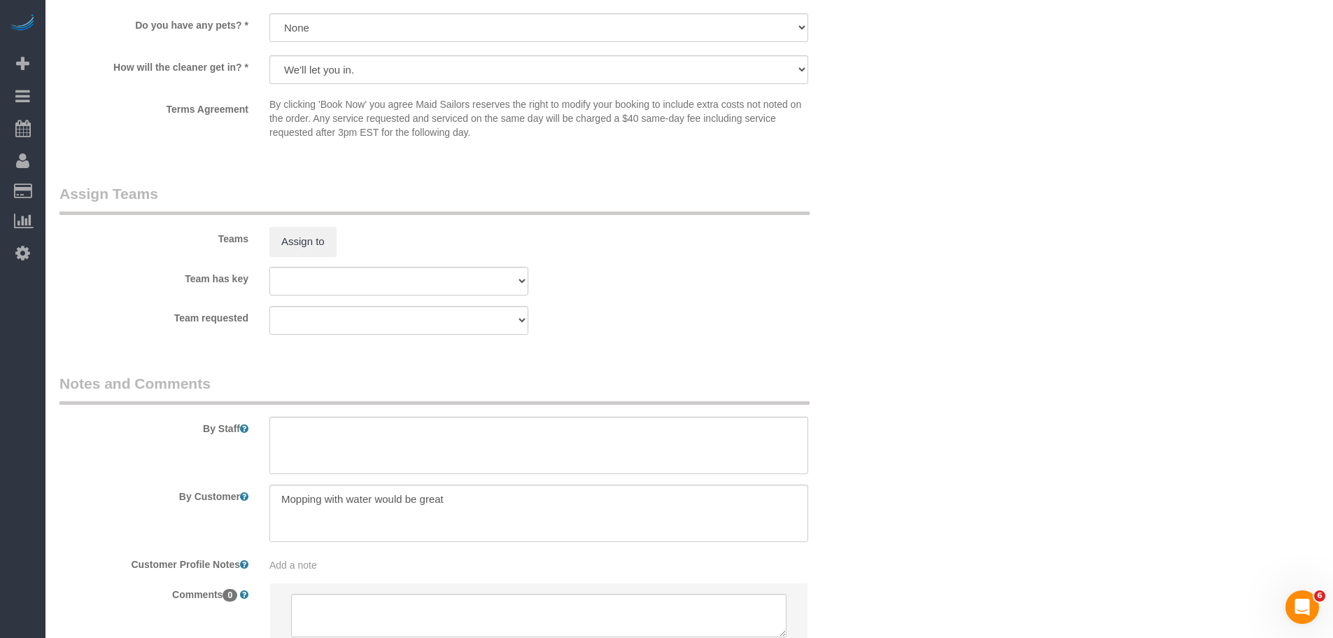
scroll to position [1783, 0]
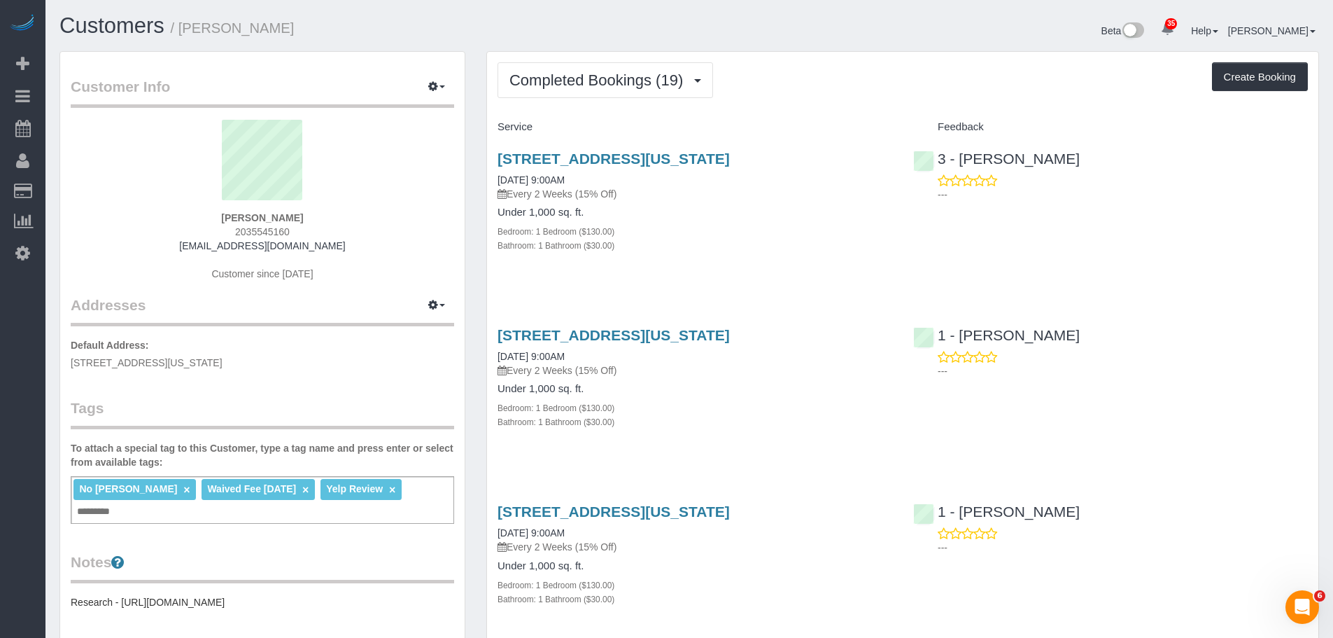
click at [850, 250] on div "Bathroom: 1 Bathroom ($30.00)" at bounding box center [695, 245] width 395 height 14
drag, startPoint x: 650, startPoint y: 85, endPoint x: 636, endPoint y: 127, distance: 44.3
click at [650, 84] on span "Completed Bookings (19)" at bounding box center [600, 79] width 181 height 17
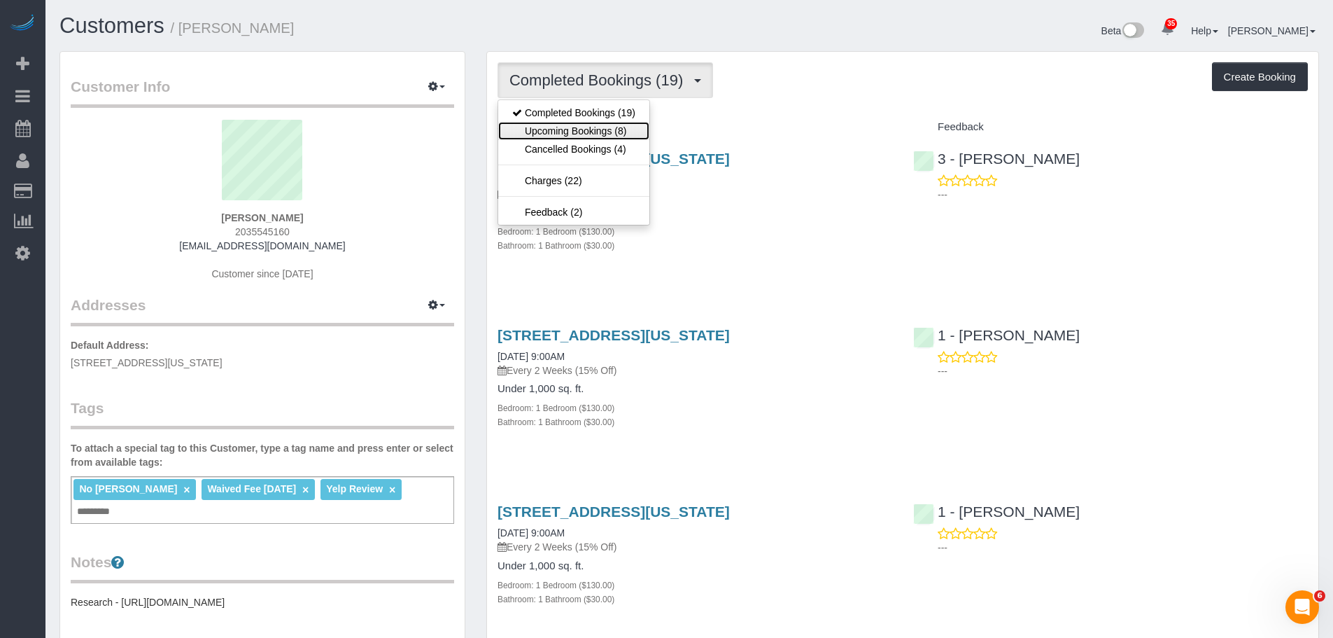
click at [620, 132] on link "Upcoming Bookings (8)" at bounding box center [573, 131] width 151 height 18
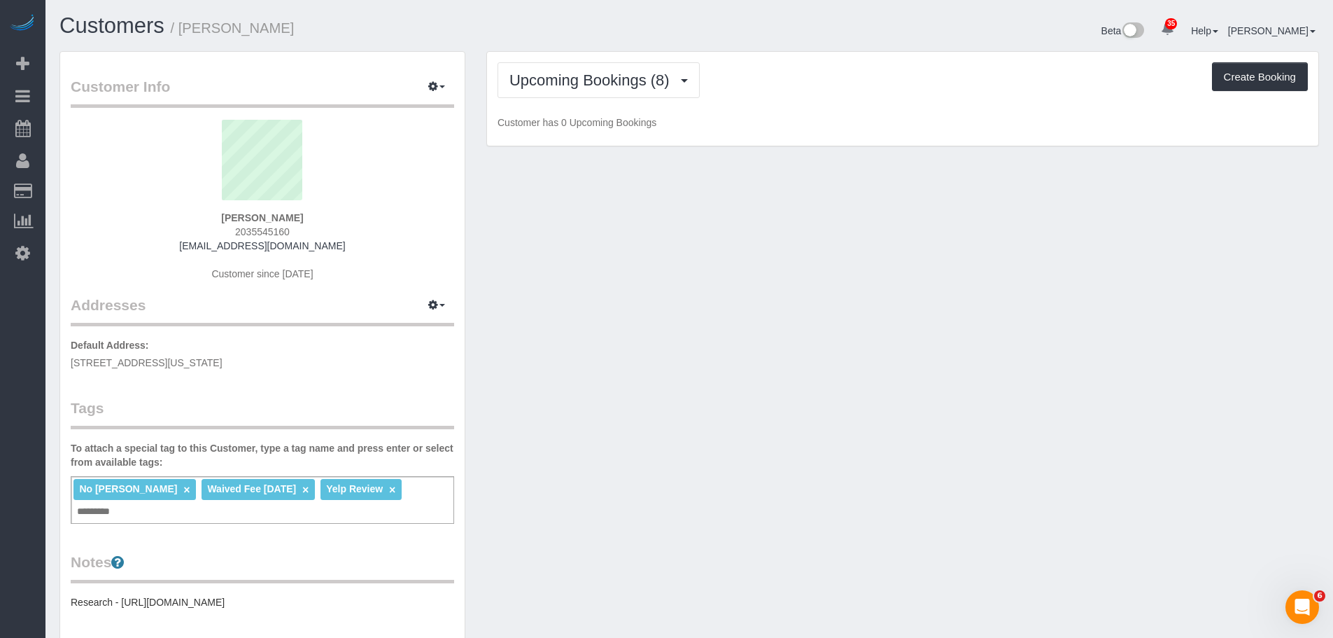
click at [871, 94] on div "Upcoming Bookings (8) Completed Bookings (19) Upcoming Bookings (8) Cancelled B…" at bounding box center [903, 80] width 811 height 36
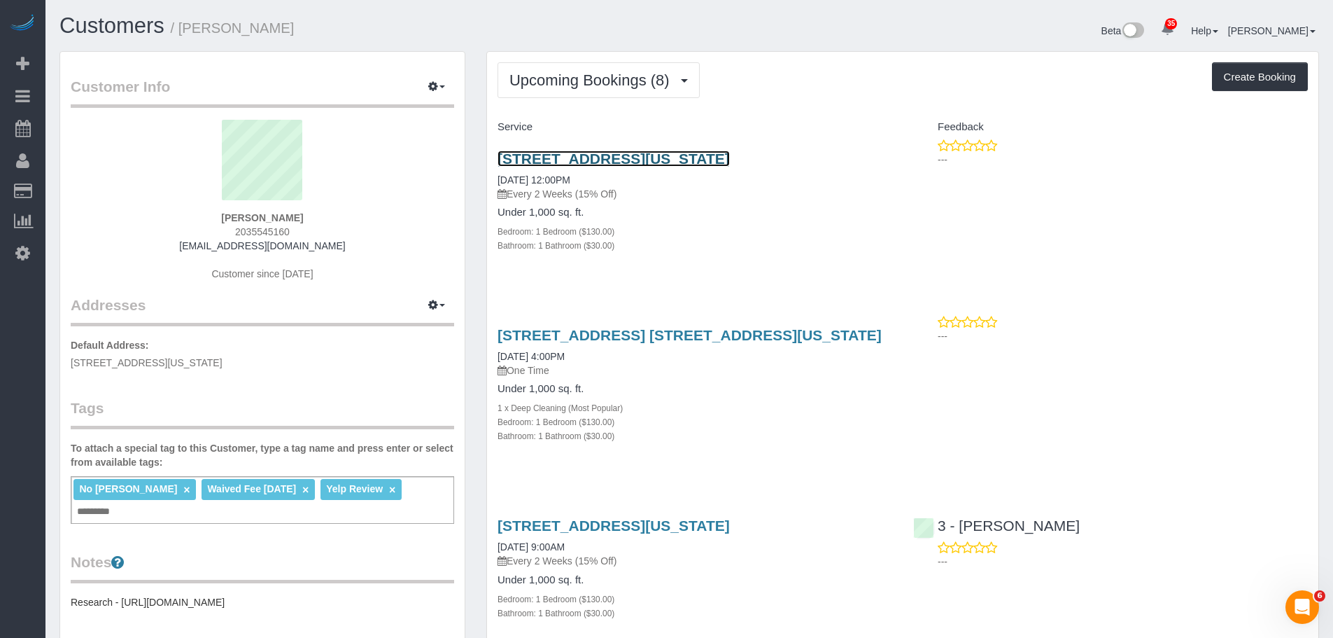
click at [730, 158] on link "[STREET_ADDRESS][US_STATE]" at bounding box center [614, 158] width 232 height 16
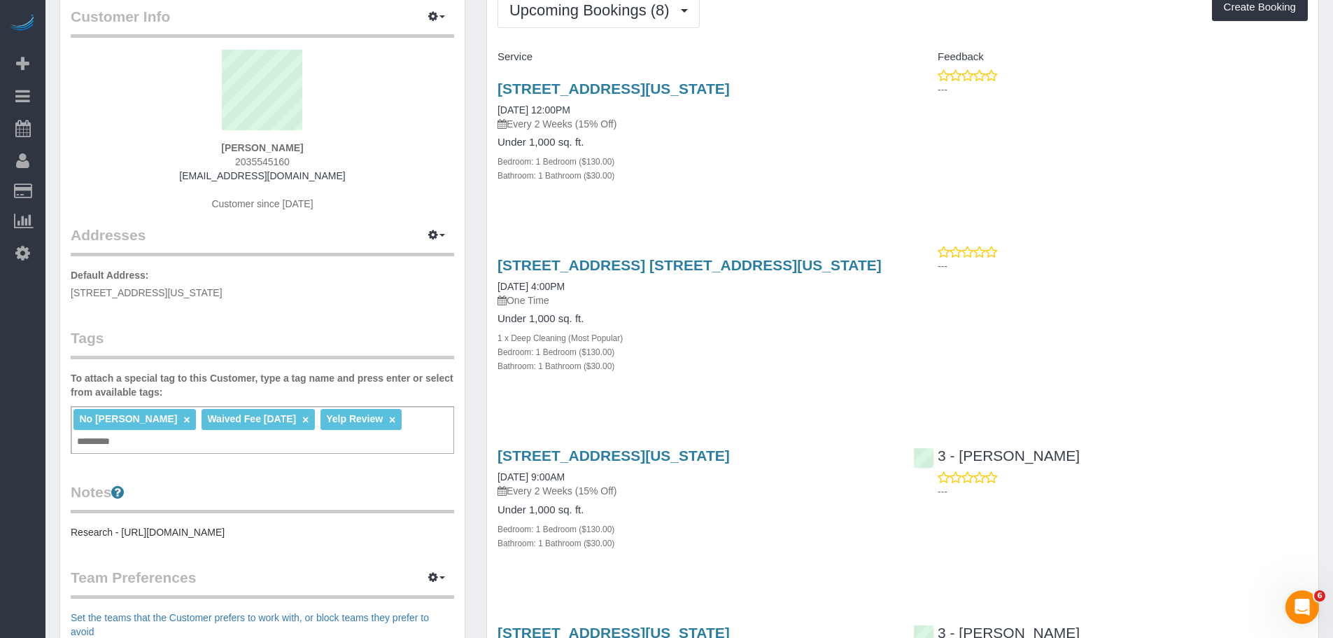
click at [801, 183] on div "[STREET_ADDRESS][US_STATE] [DATE] 12:00PM Every 2 Weeks (15% Off) Under 1,000 s…" at bounding box center [695, 139] width 416 height 141
click at [769, 267] on link "[STREET_ADDRESS] [STREET_ADDRESS][US_STATE]" at bounding box center [690, 265] width 384 height 16
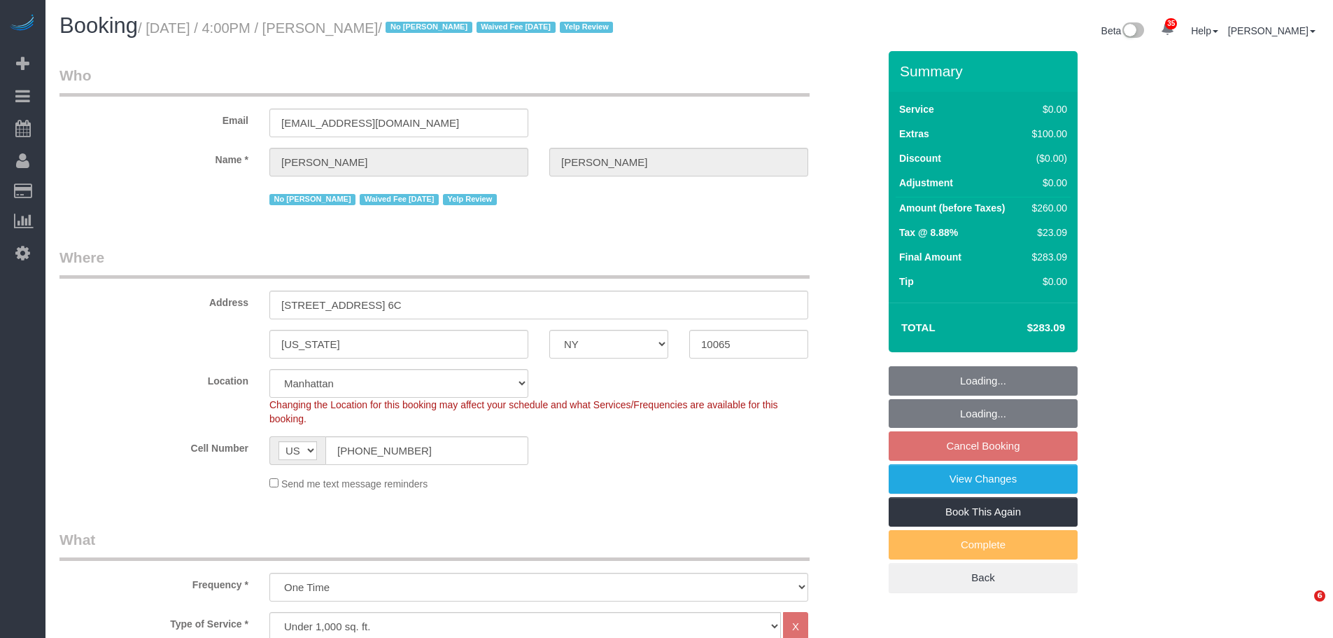
select select "NY"
select select "1"
select select "spot9"
select select "number:89"
select select "number:90"
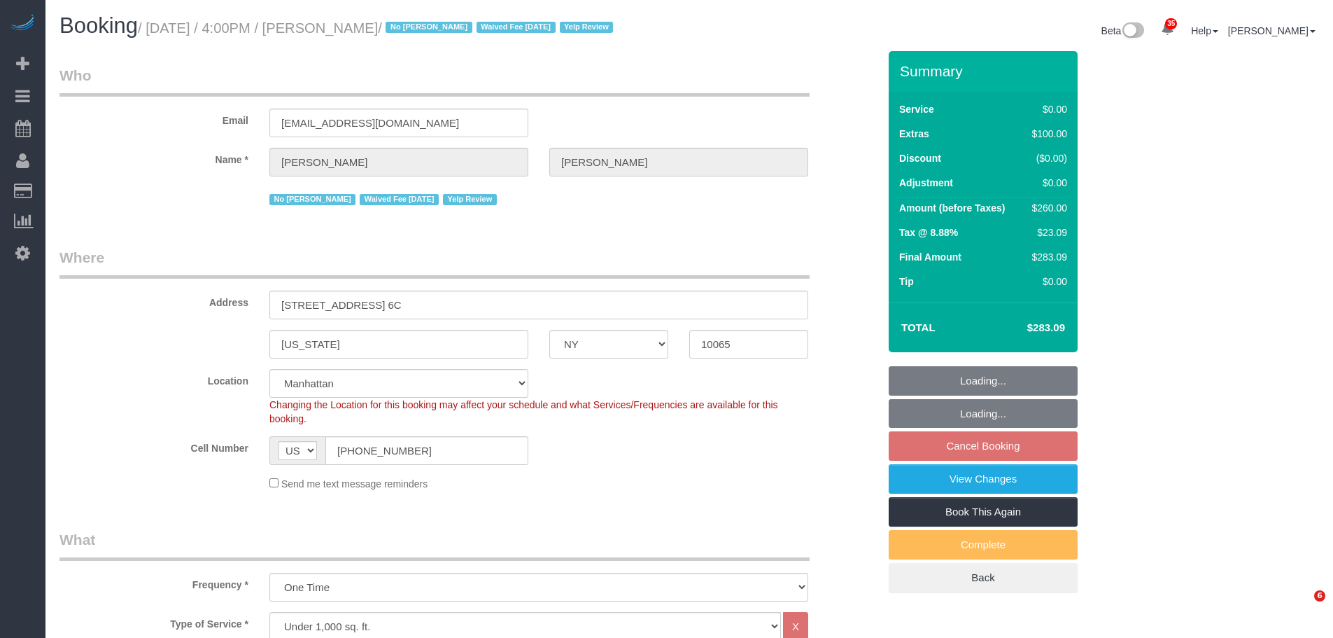
select select "number:15"
select select "number:5"
select select "NY"
select select "1"
select select "spot5"
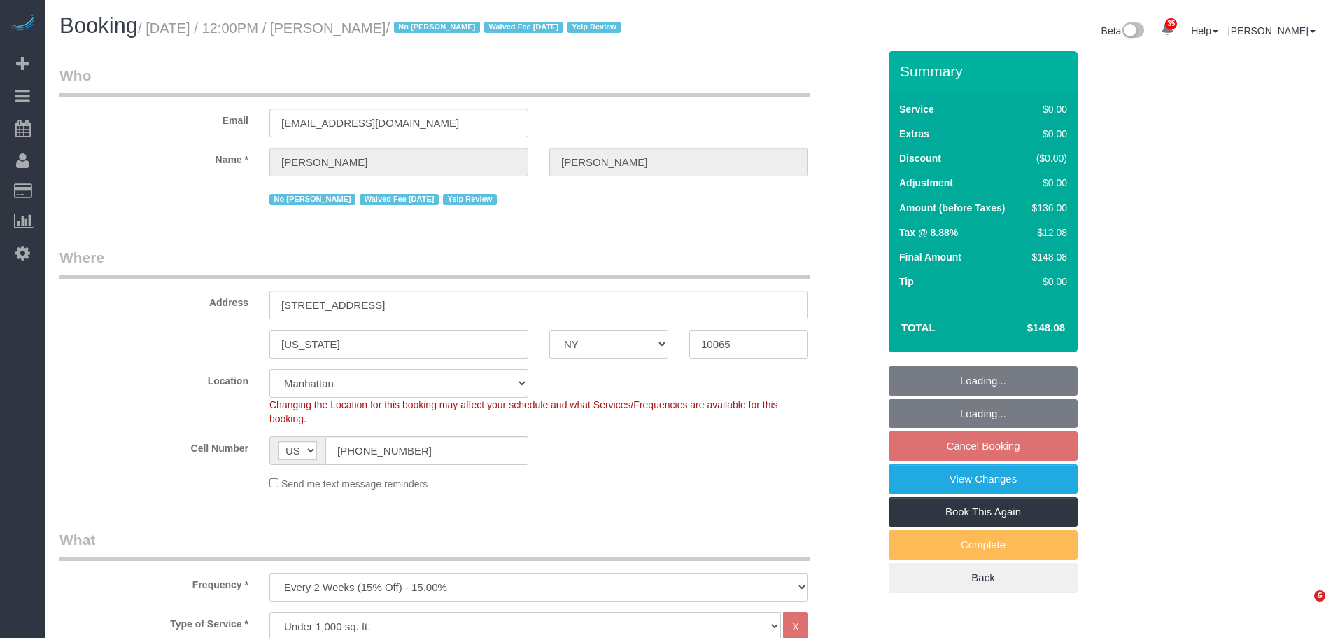
select select "number:89"
select select "number:90"
select select "number:15"
select select "number:5"
select select "NY"
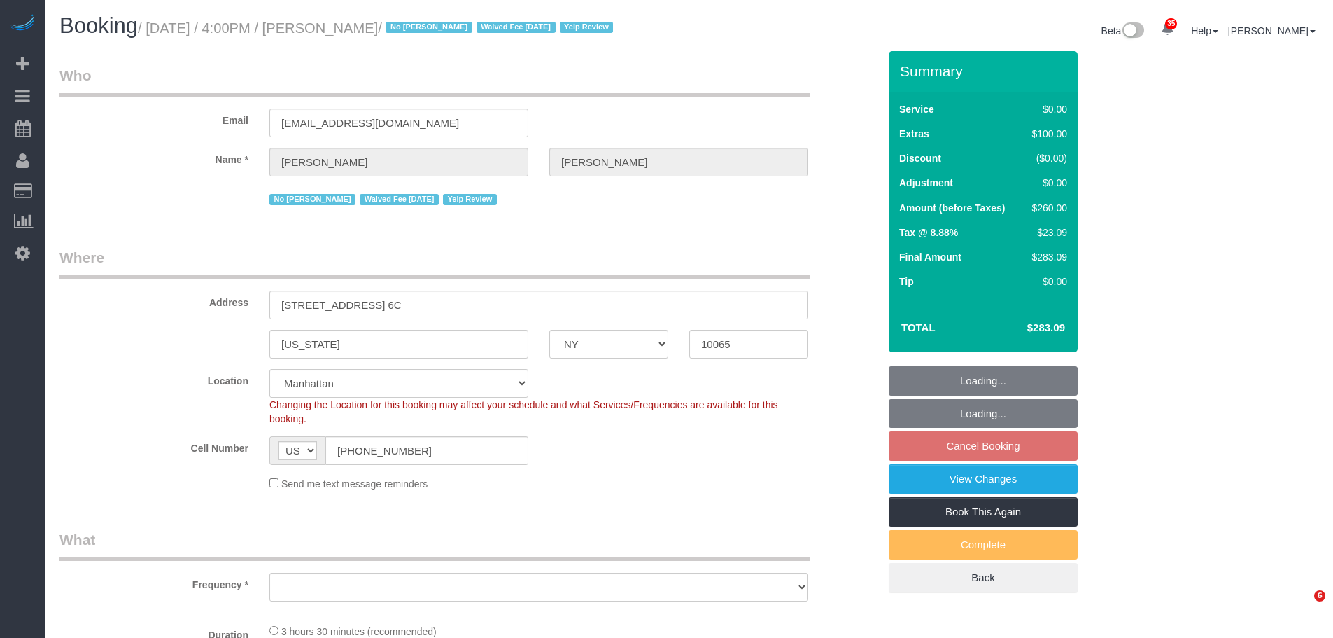
select select "number:89"
select select "number:90"
select select "number:15"
select select "number:5"
select select "object:964"
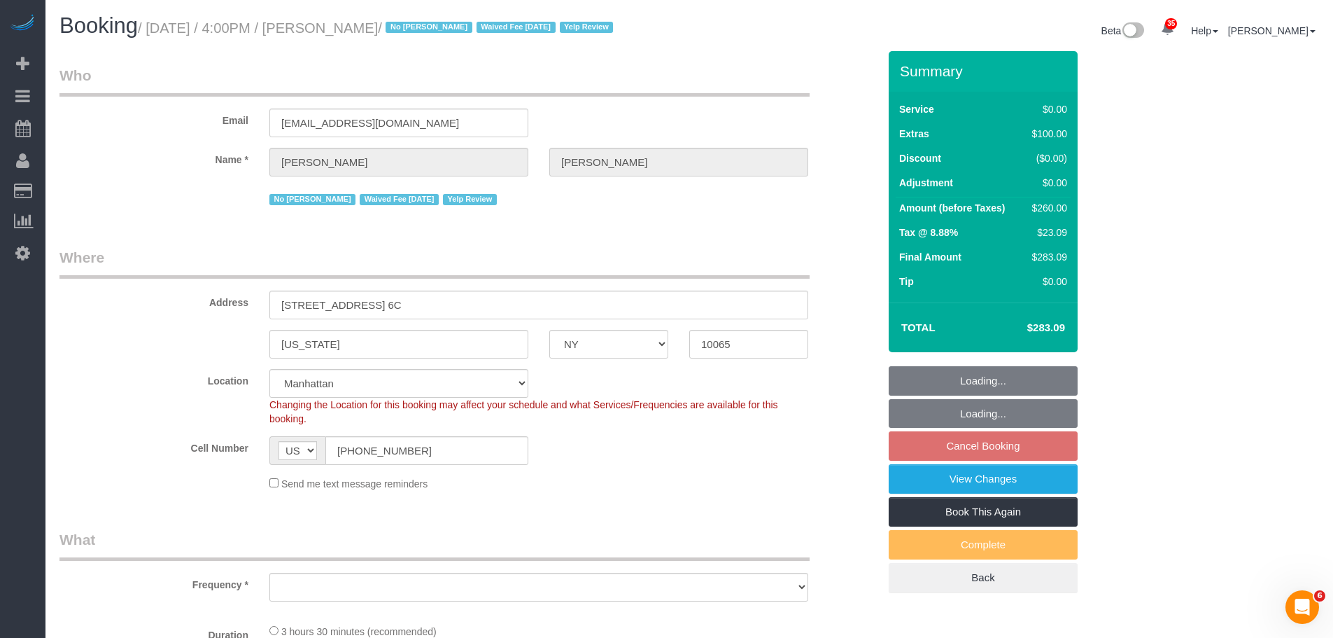
select select "string:stripe-pm_1IilJ74VGloSiKo7yjH4kSKu"
select select "spot9"
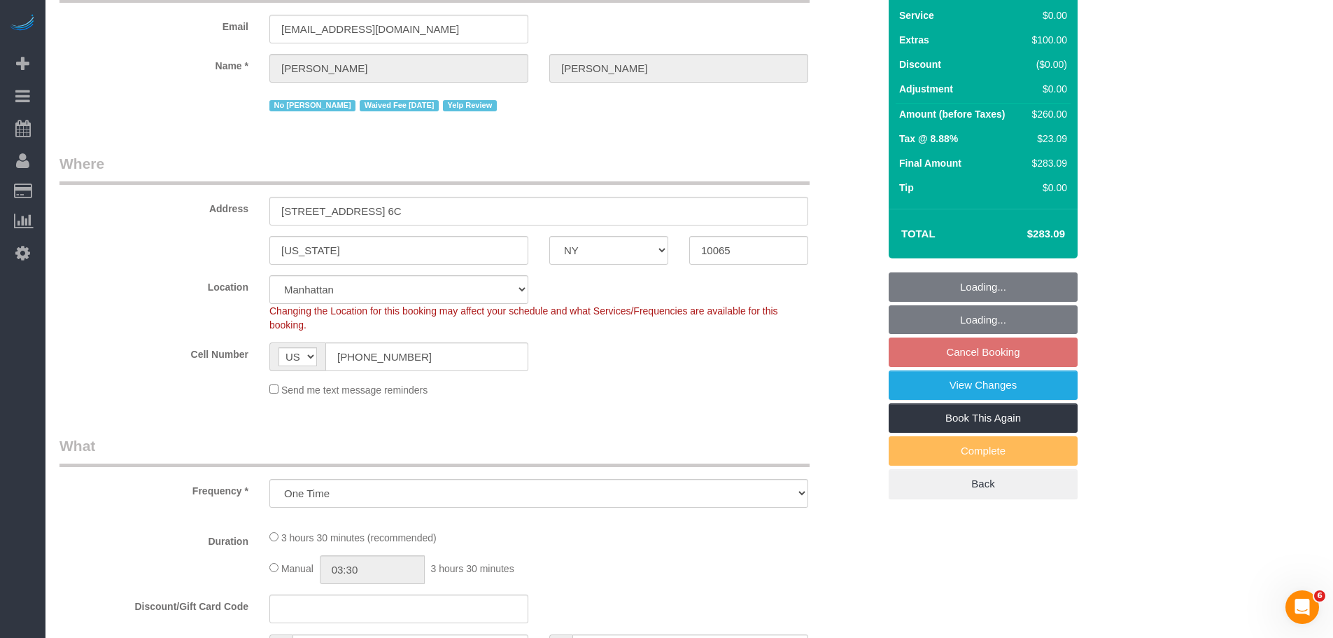
select select "1"
select select "object:1457"
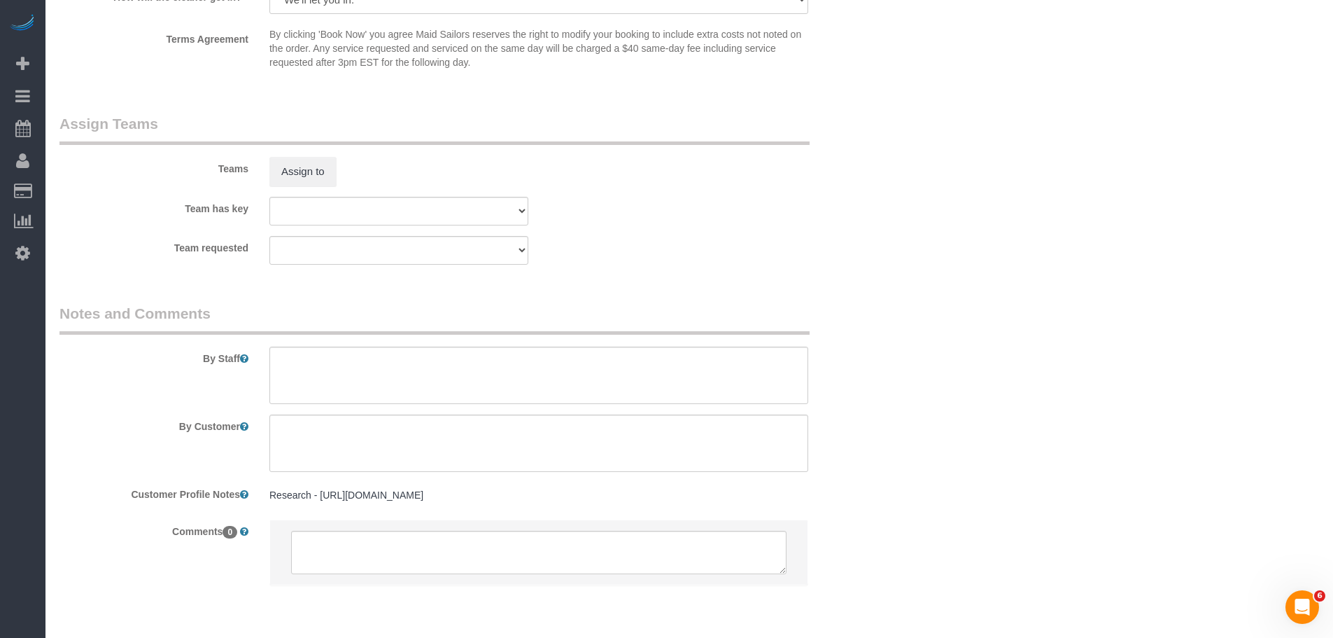
scroll to position [1790, 0]
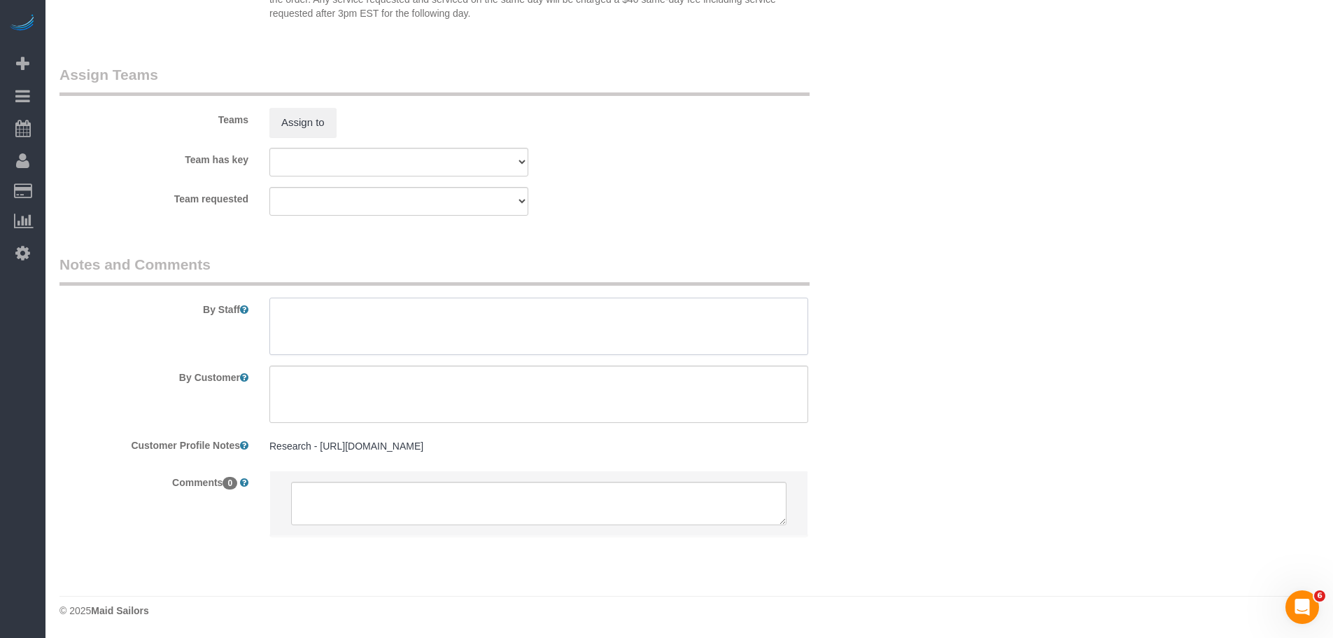
click at [344, 309] on textarea at bounding box center [538, 325] width 539 height 57
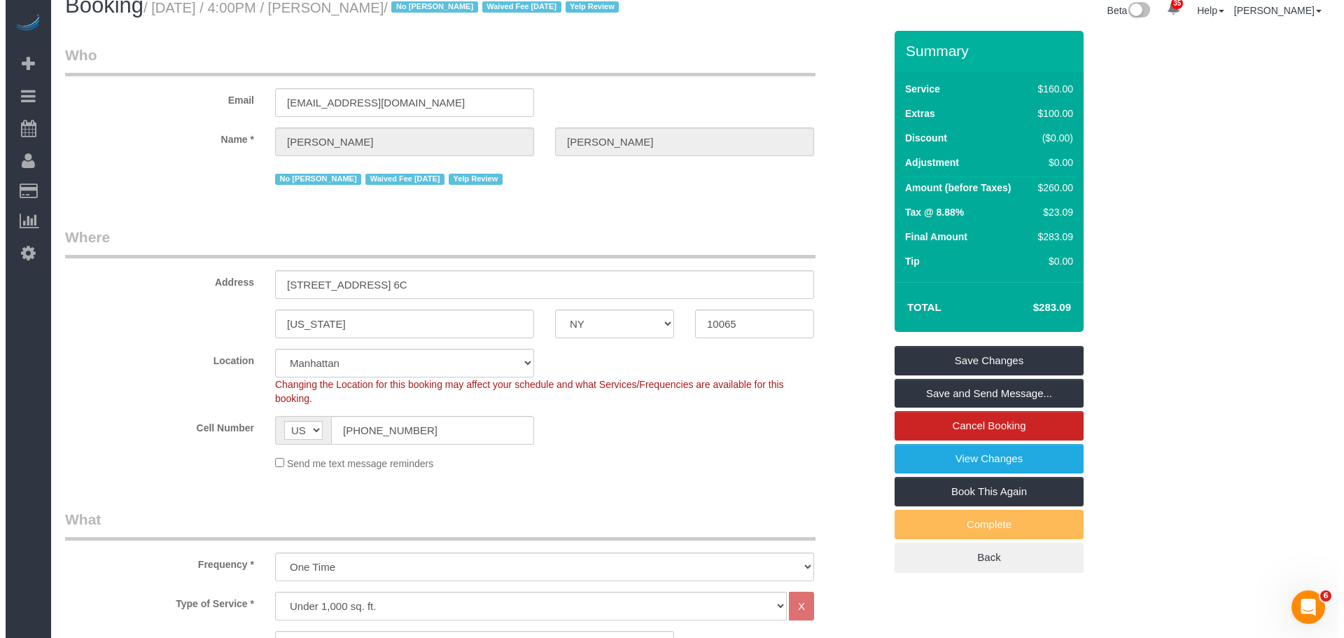
scroll to position [0, 0]
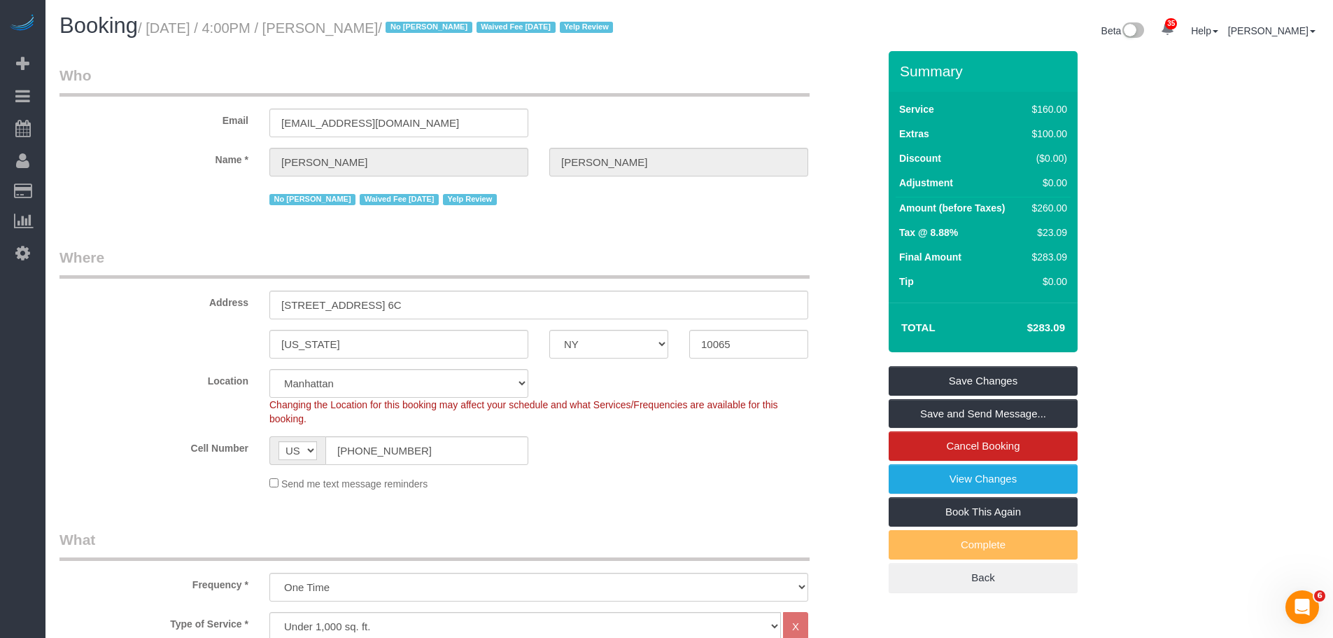
drag, startPoint x: 730, startPoint y: 254, endPoint x: 887, endPoint y: 314, distance: 167.7
click at [731, 253] on legend "Where" at bounding box center [434, 262] width 750 height 31
click at [960, 420] on link "Save and Send Message..." at bounding box center [983, 413] width 189 height 29
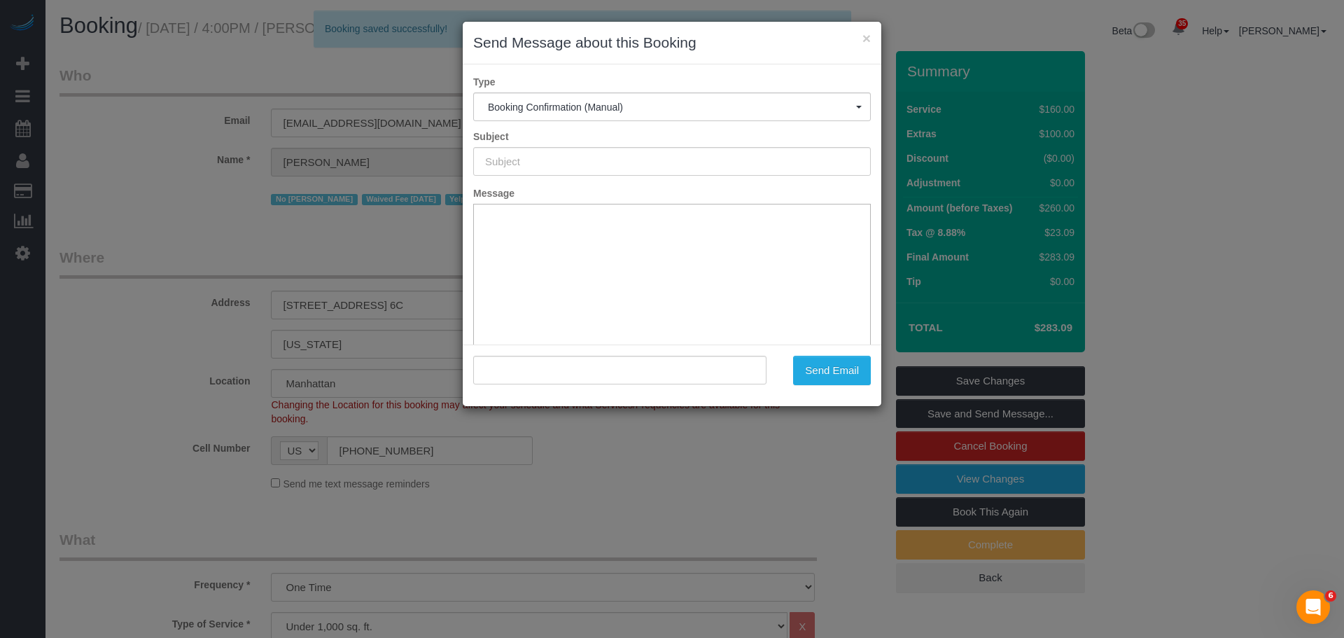
type input "Cleaning Confirmed for [DATE] 4:00pm"
type input ""[PERSON_NAME]" <[EMAIL_ADDRESS][DOMAIN_NAME]>"
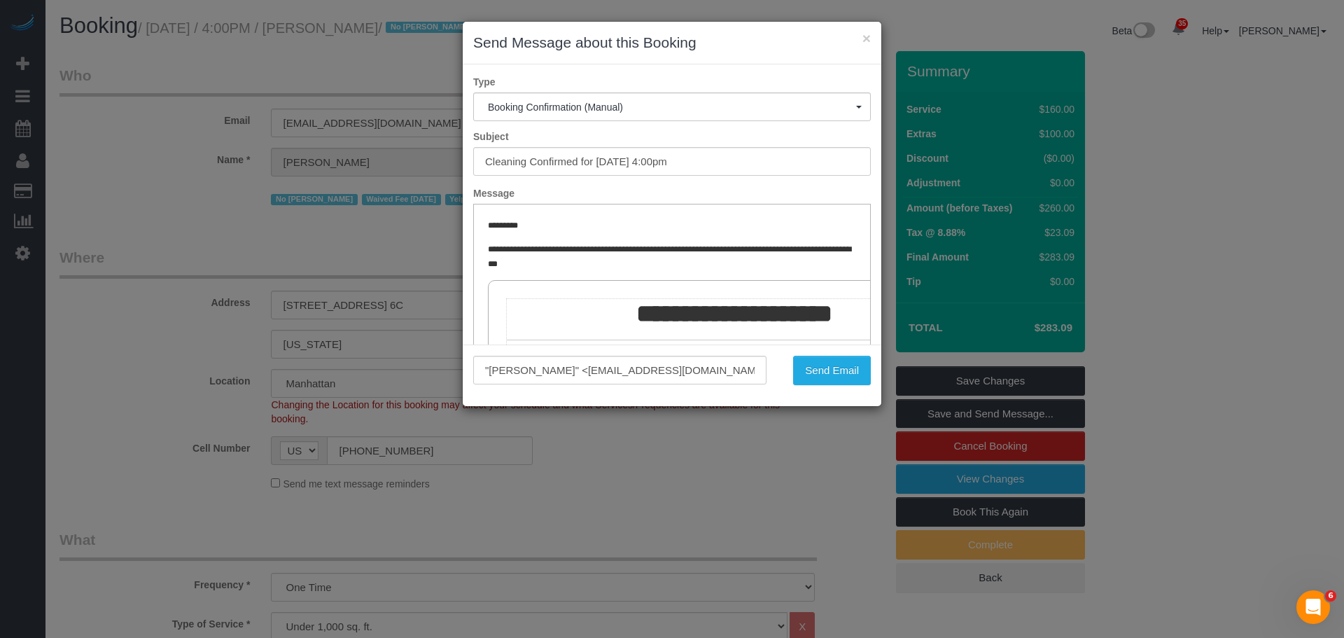
click at [750, 192] on label "Message" at bounding box center [672, 193] width 419 height 14
click at [847, 372] on button "Send Email" at bounding box center [832, 370] width 78 height 29
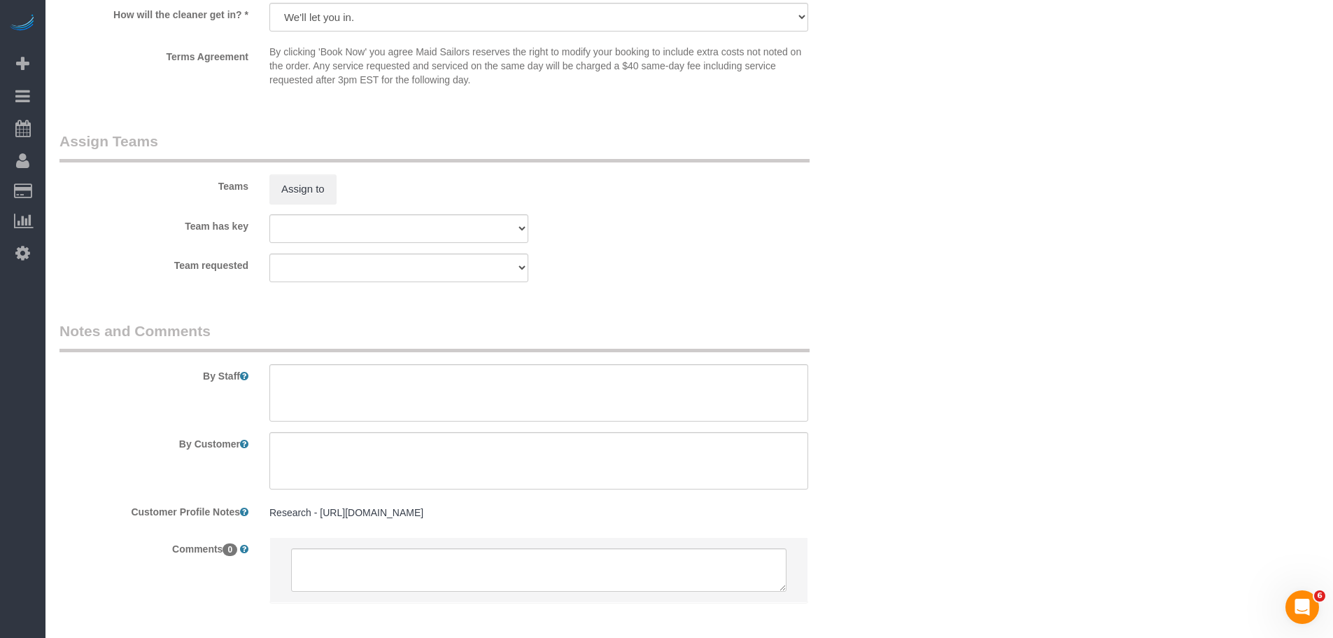
scroll to position [1841, 0]
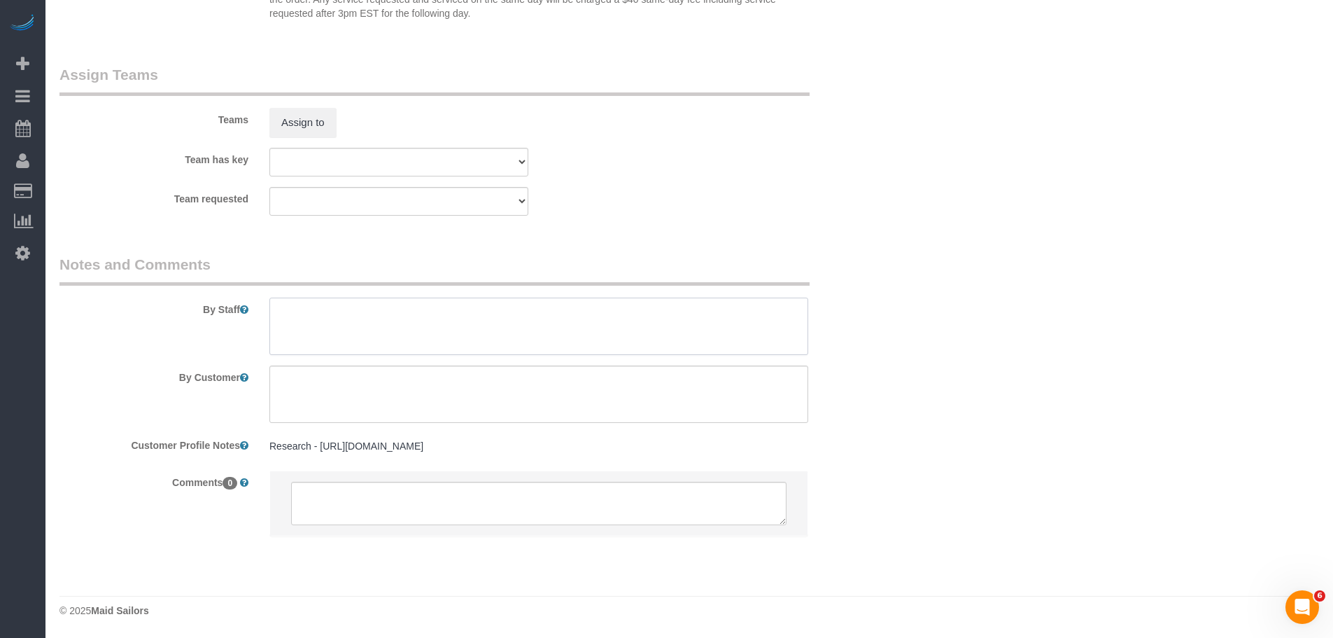
click at [414, 338] on textarea at bounding box center [538, 325] width 539 height 57
type textarea "f"
type textarea "1"
type textarea "T"
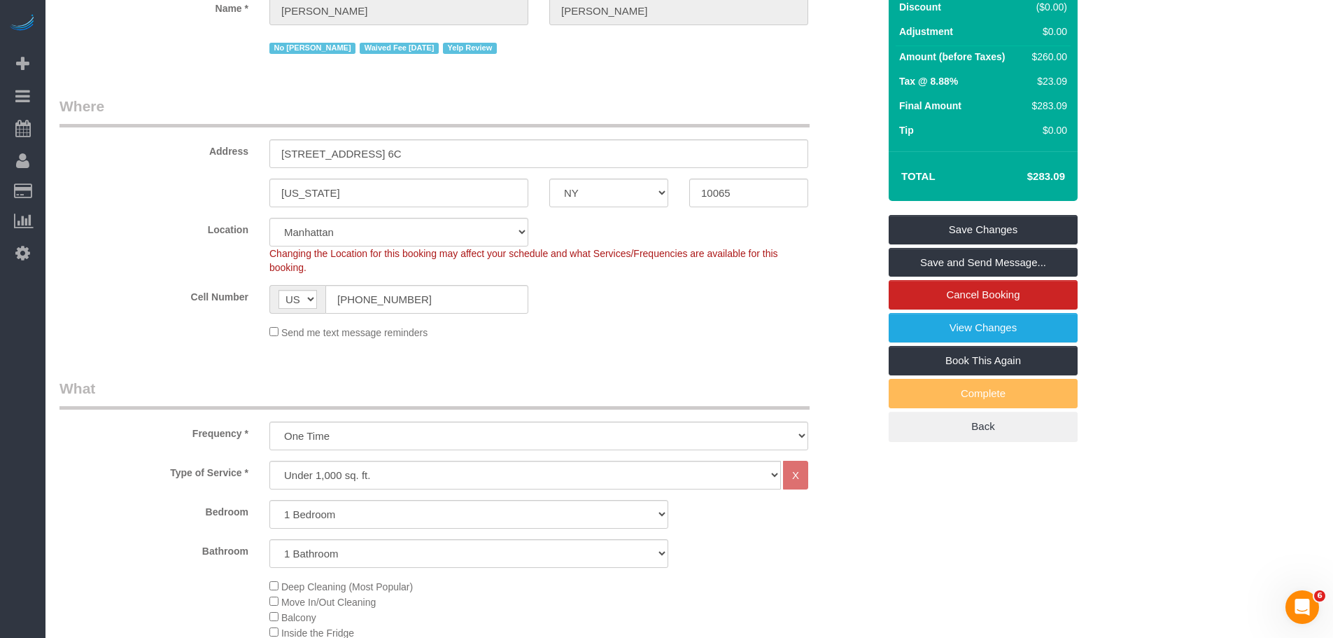
scroll to position [0, 0]
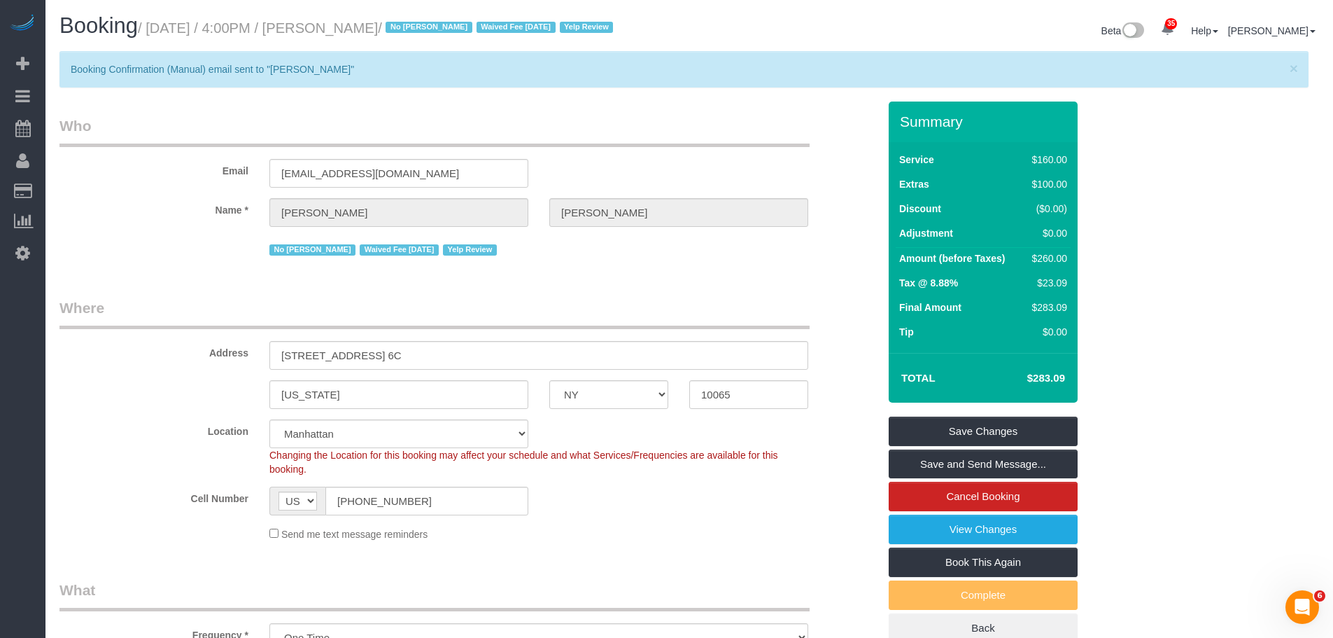
click at [692, 326] on legend "Where" at bounding box center [434, 312] width 750 height 31
